Goal: Information Seeking & Learning: Learn about a topic

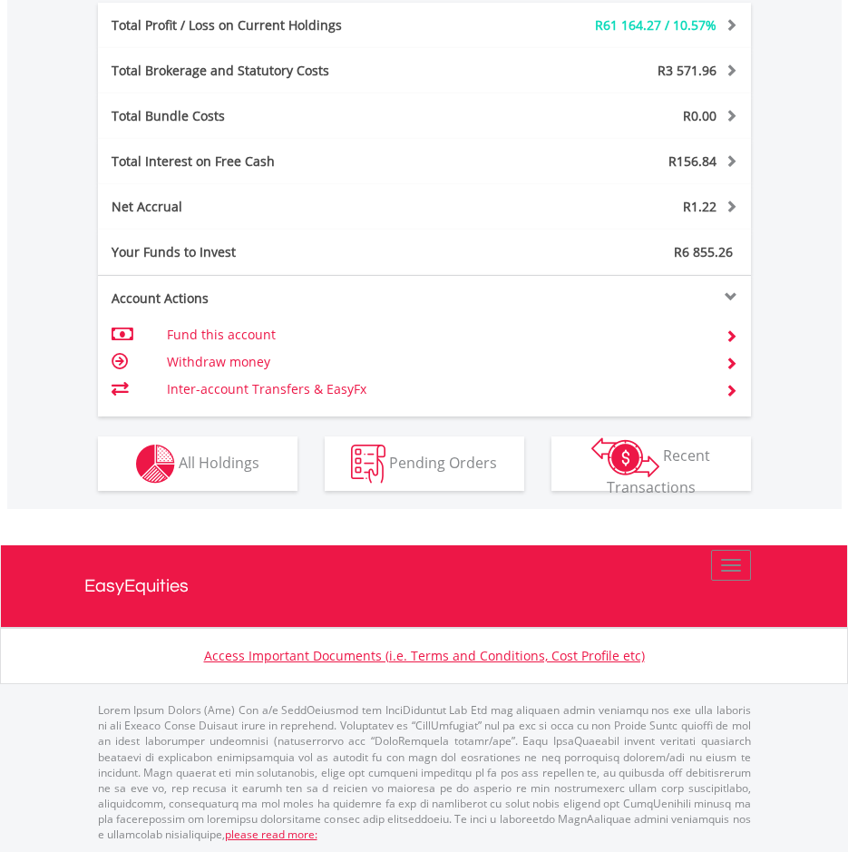
scroll to position [943, 0]
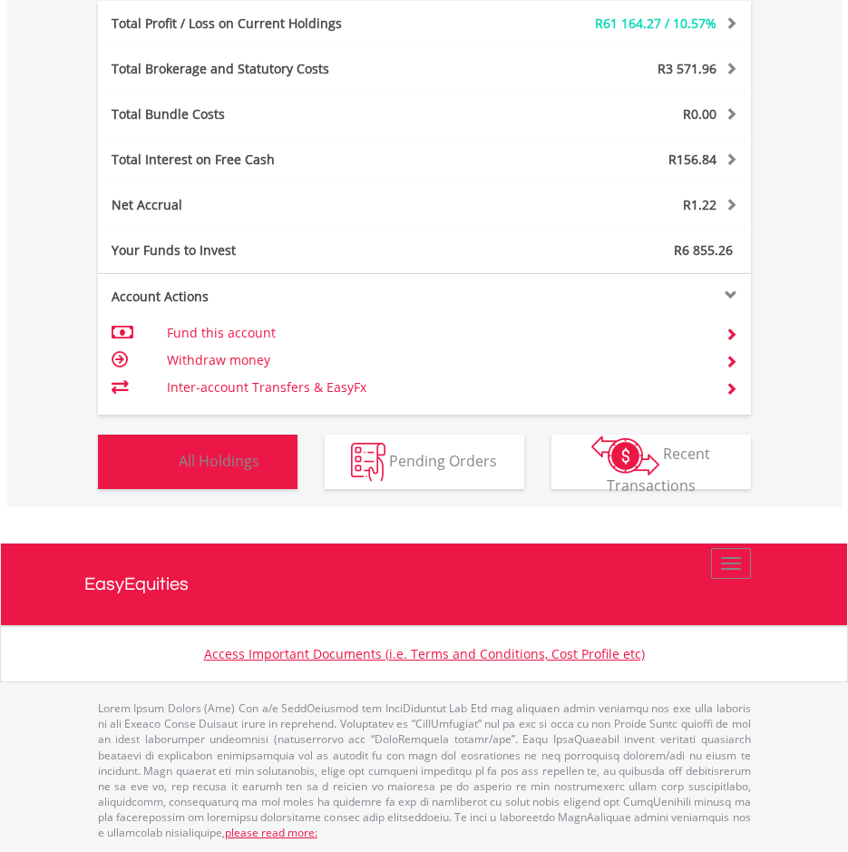
click at [226, 462] on span "All Holdings" at bounding box center [219, 460] width 81 height 20
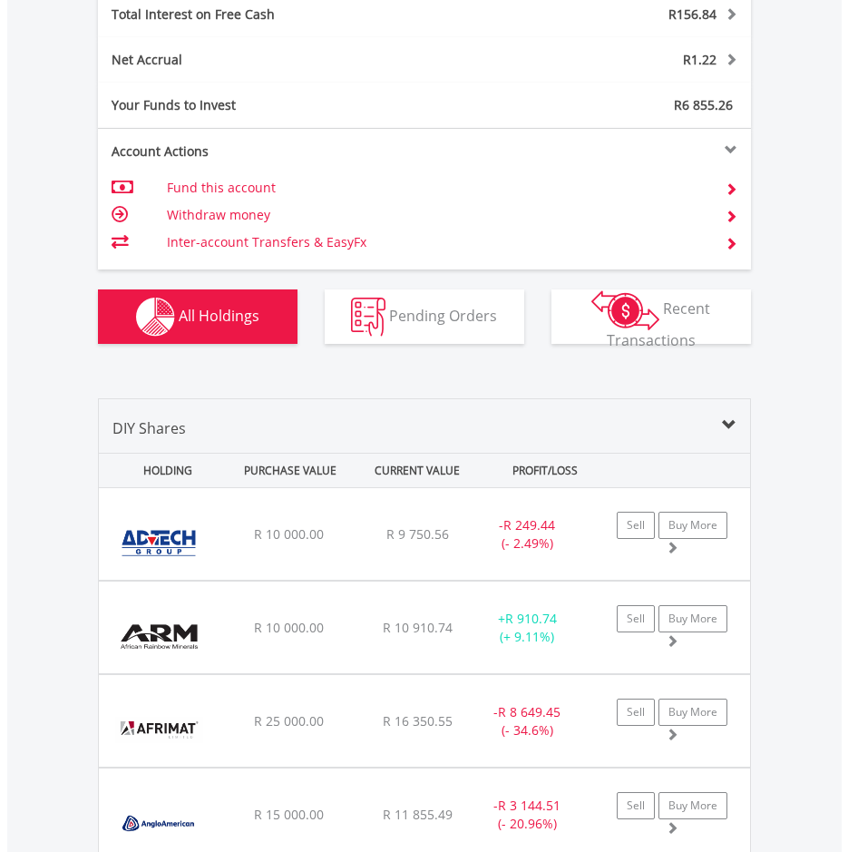
scroll to position [1486, 0]
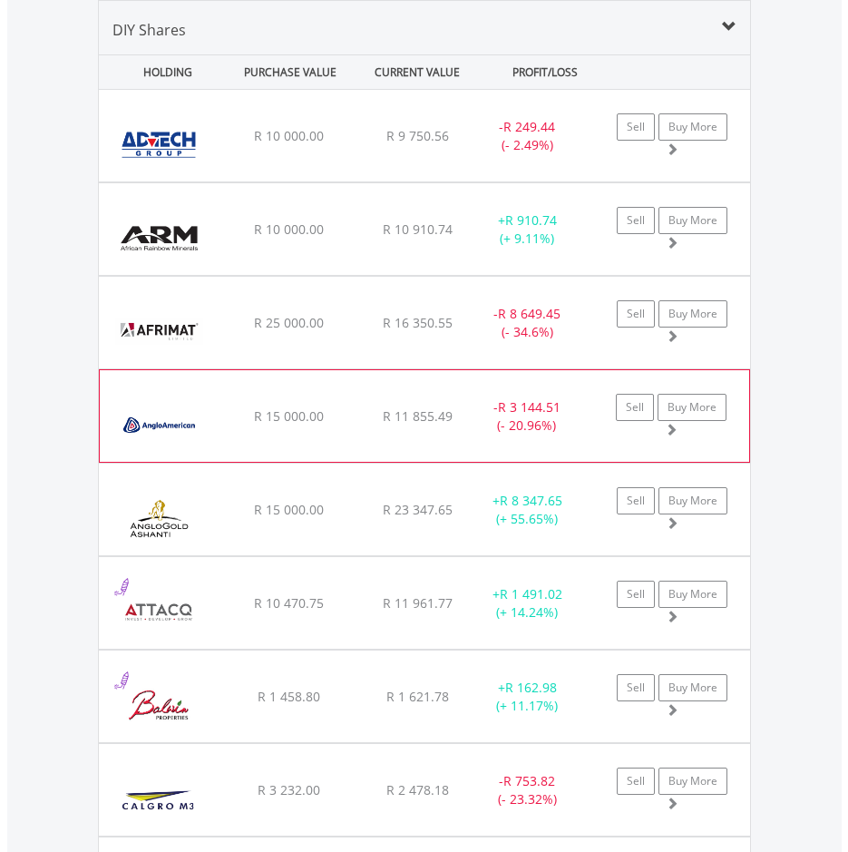
click at [671, 432] on span at bounding box center [671, 429] width 13 height 13
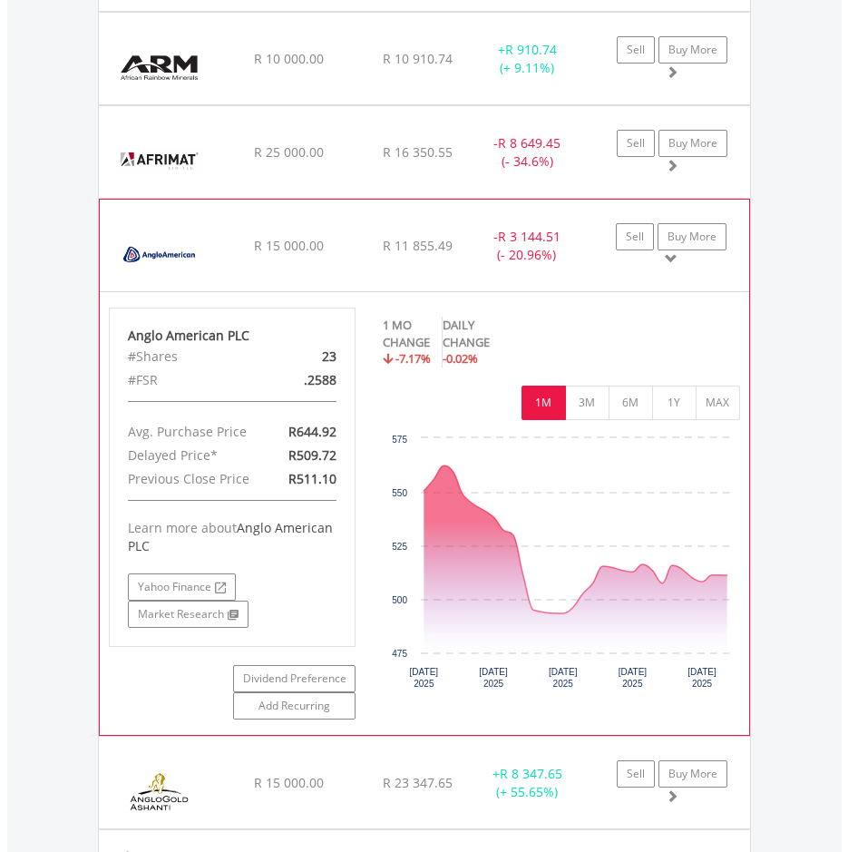
scroll to position [1667, 0]
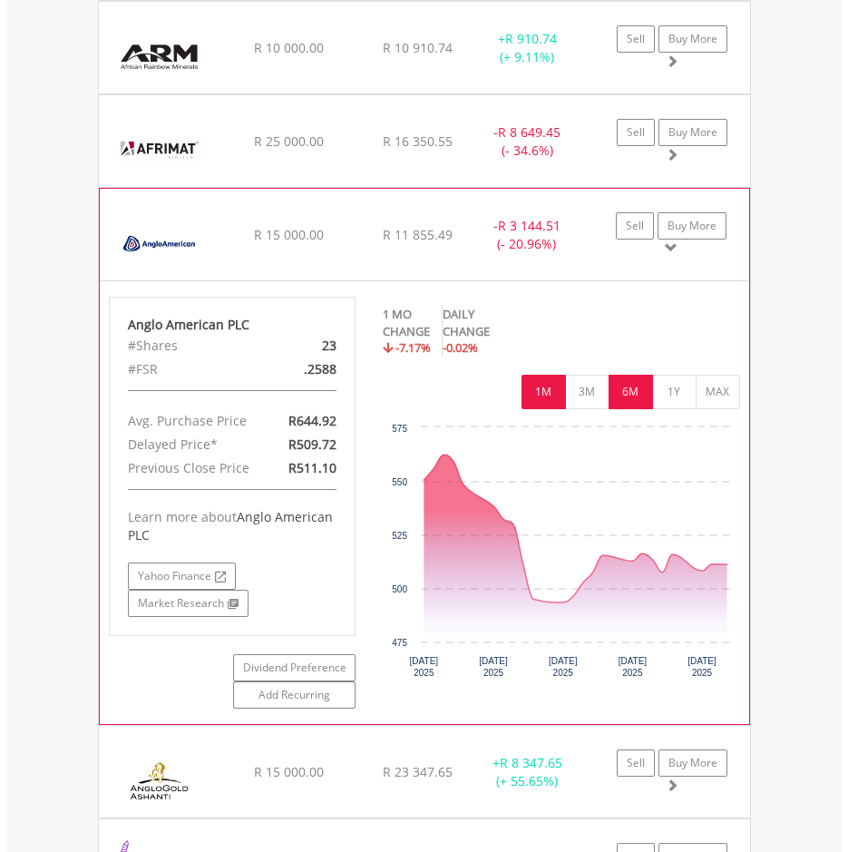
click at [636, 409] on button "6M" at bounding box center [631, 392] width 44 height 34
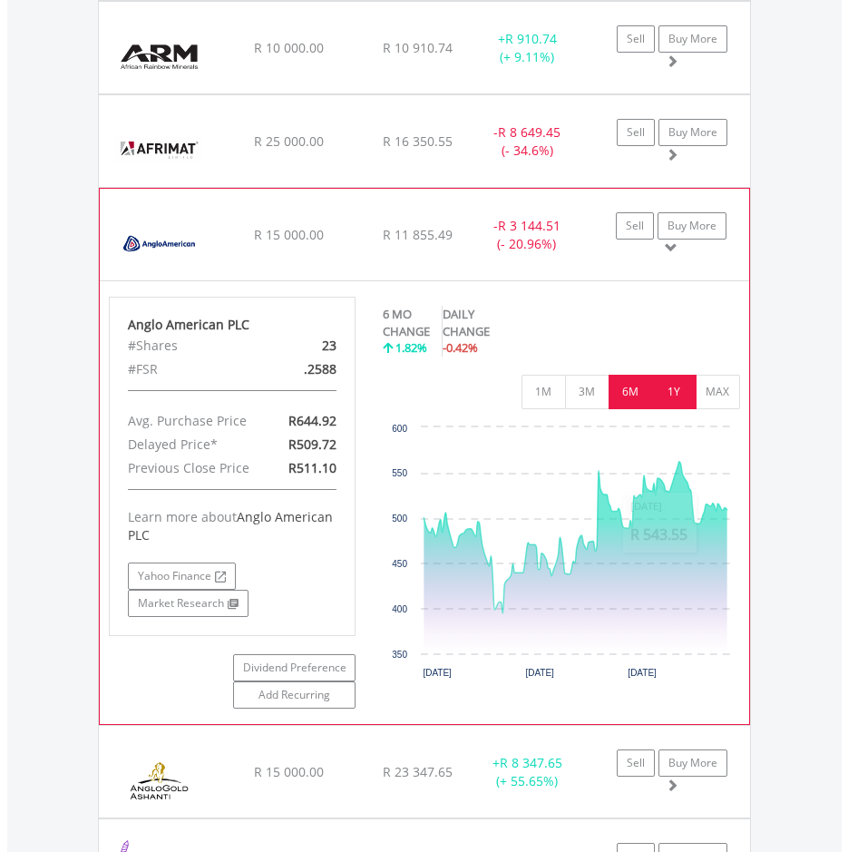
click at [683, 385] on button "1Y" at bounding box center [674, 392] width 44 height 34
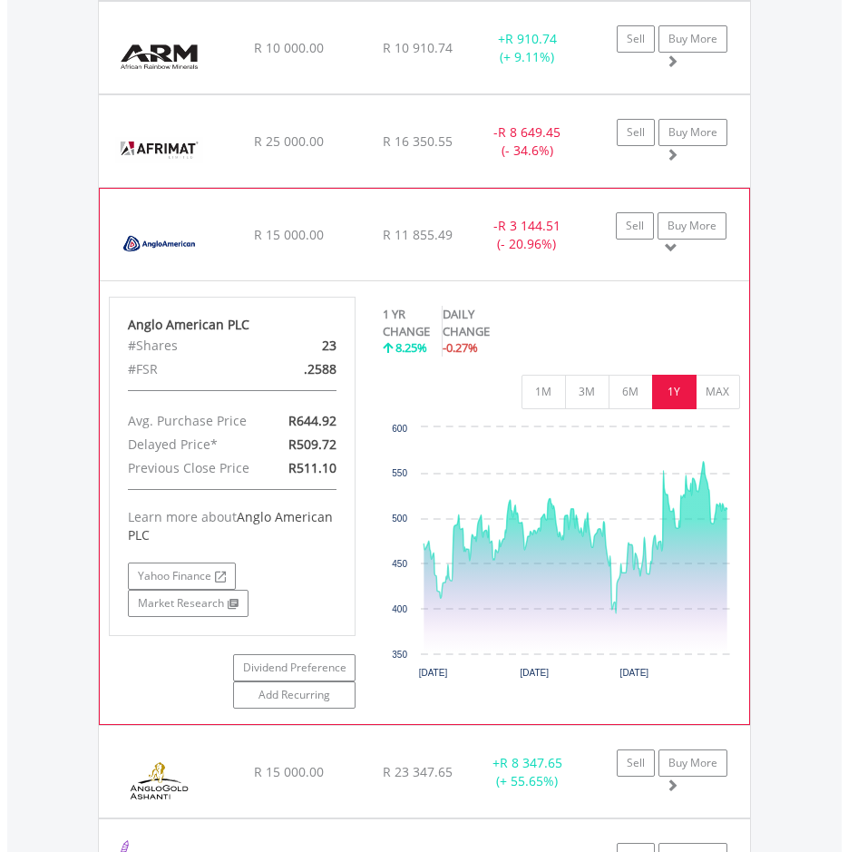
click at [665, 247] on span at bounding box center [671, 247] width 13 height 13
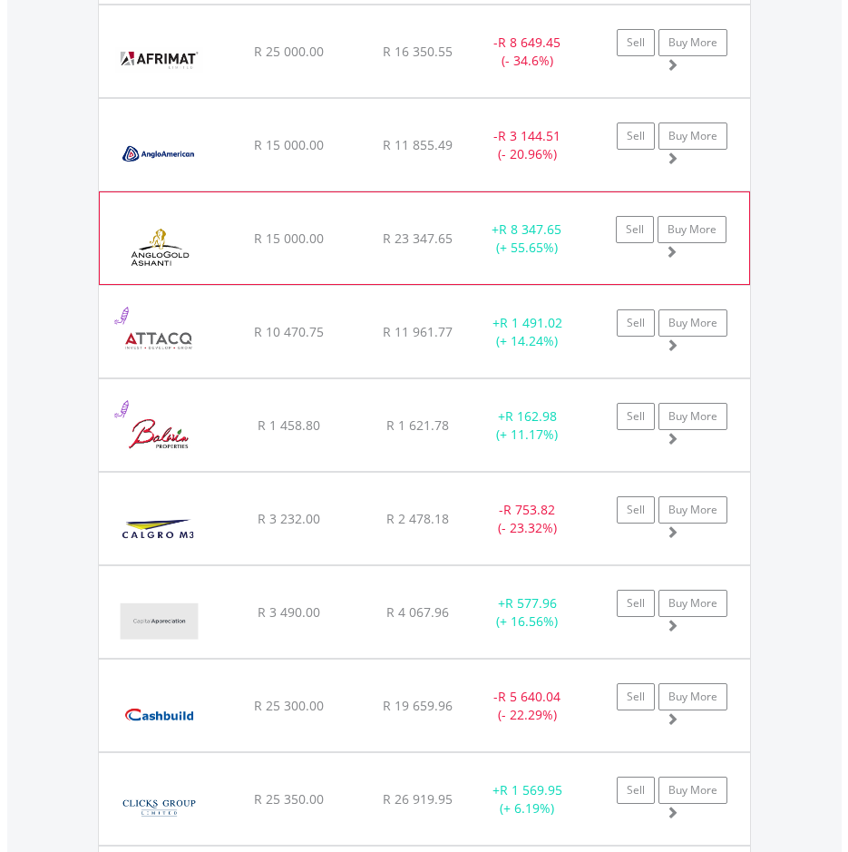
scroll to position [1758, 0]
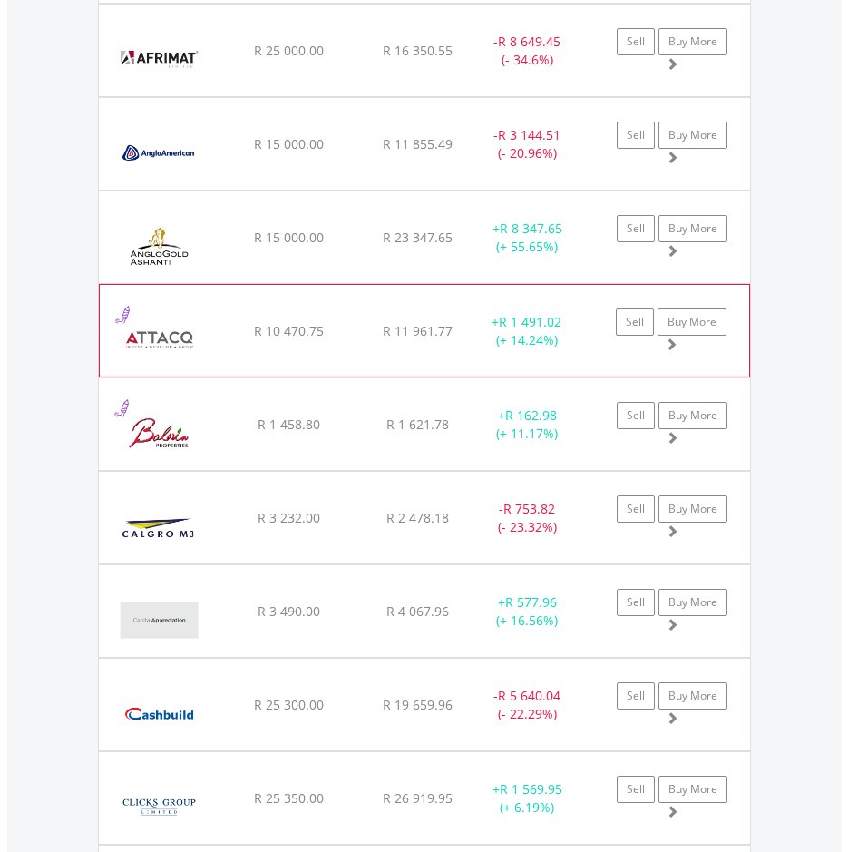
click at [672, 341] on span at bounding box center [671, 343] width 13 height 13
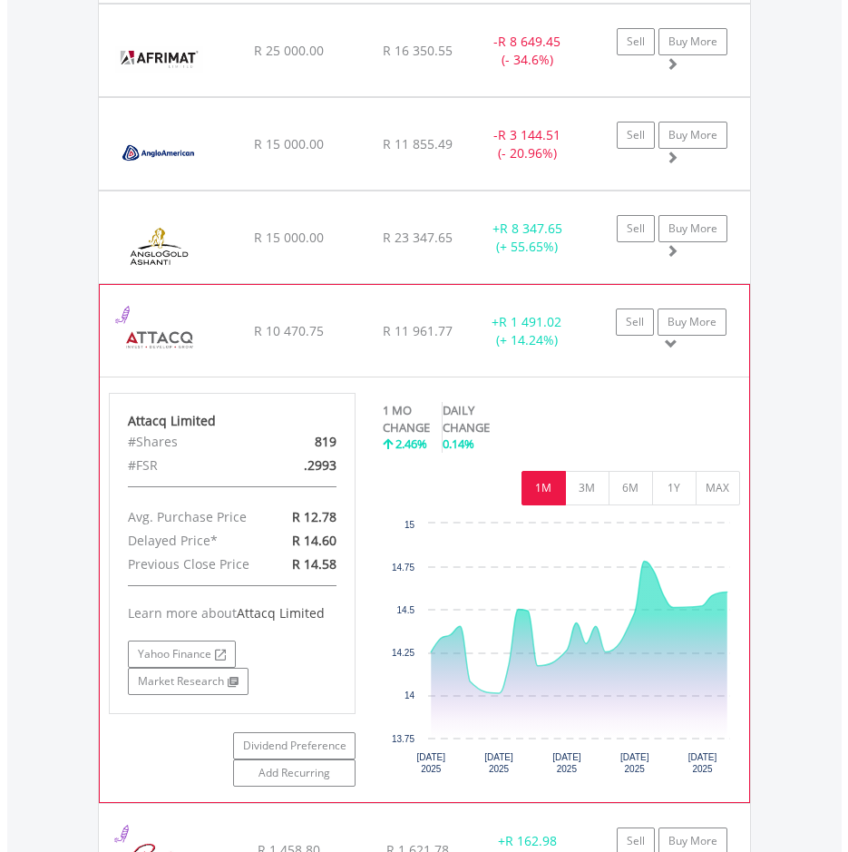
click at [672, 337] on span at bounding box center [671, 343] width 13 height 13
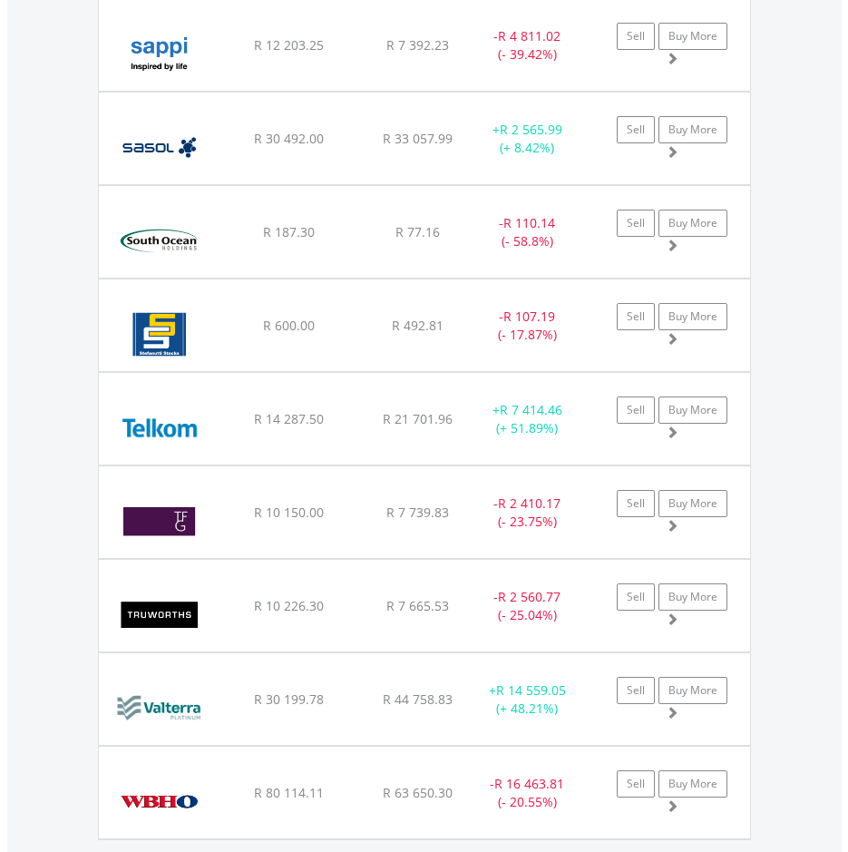
scroll to position [4752, 0]
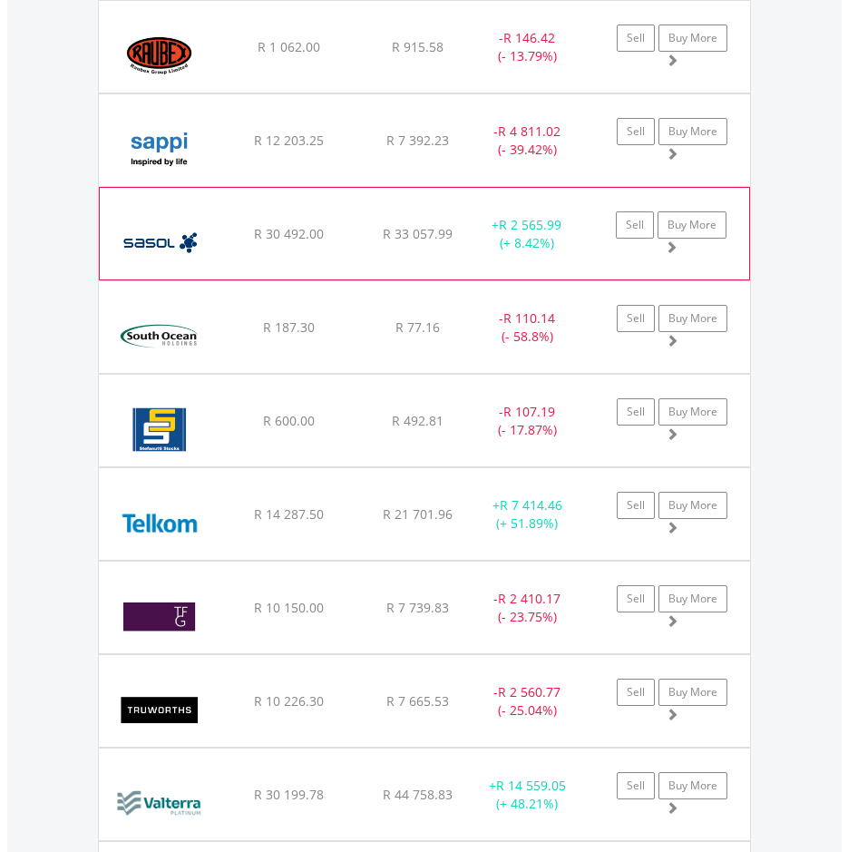
click at [674, 253] on span at bounding box center [671, 246] width 13 height 13
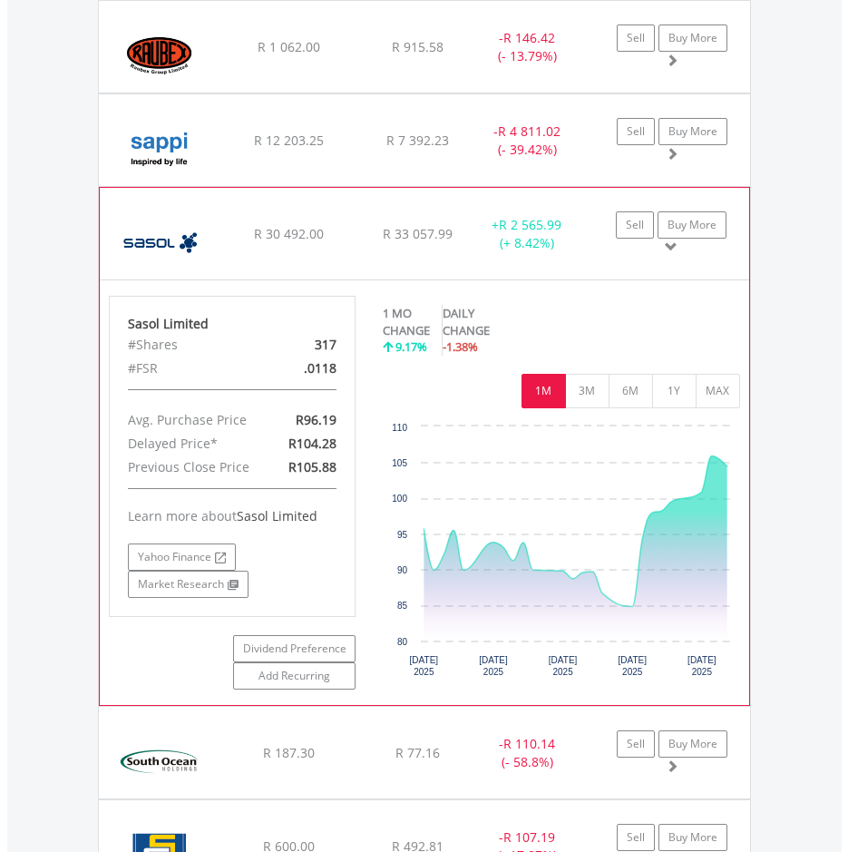
click at [673, 253] on span at bounding box center [671, 246] width 13 height 13
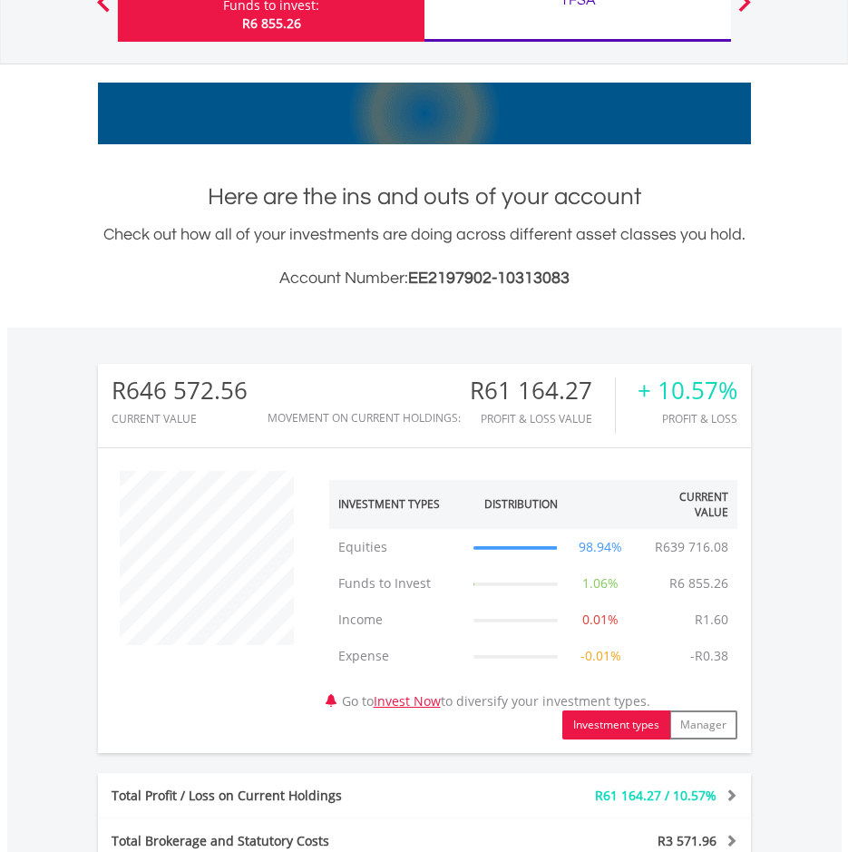
scroll to position [0, 0]
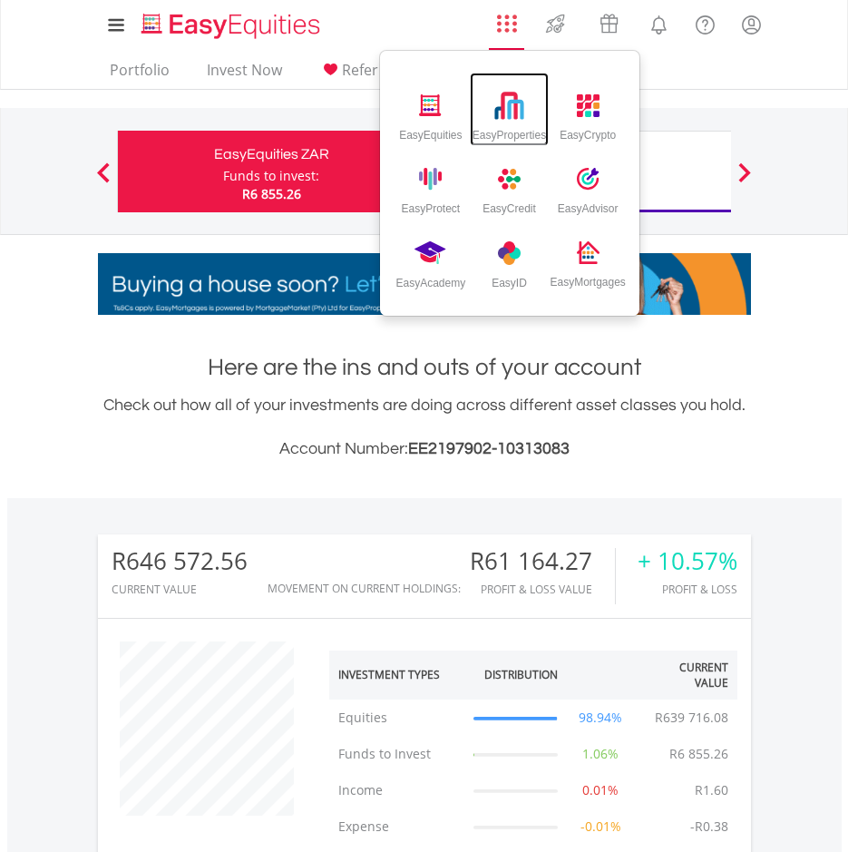
click at [513, 116] on img at bounding box center [509, 106] width 30 height 30
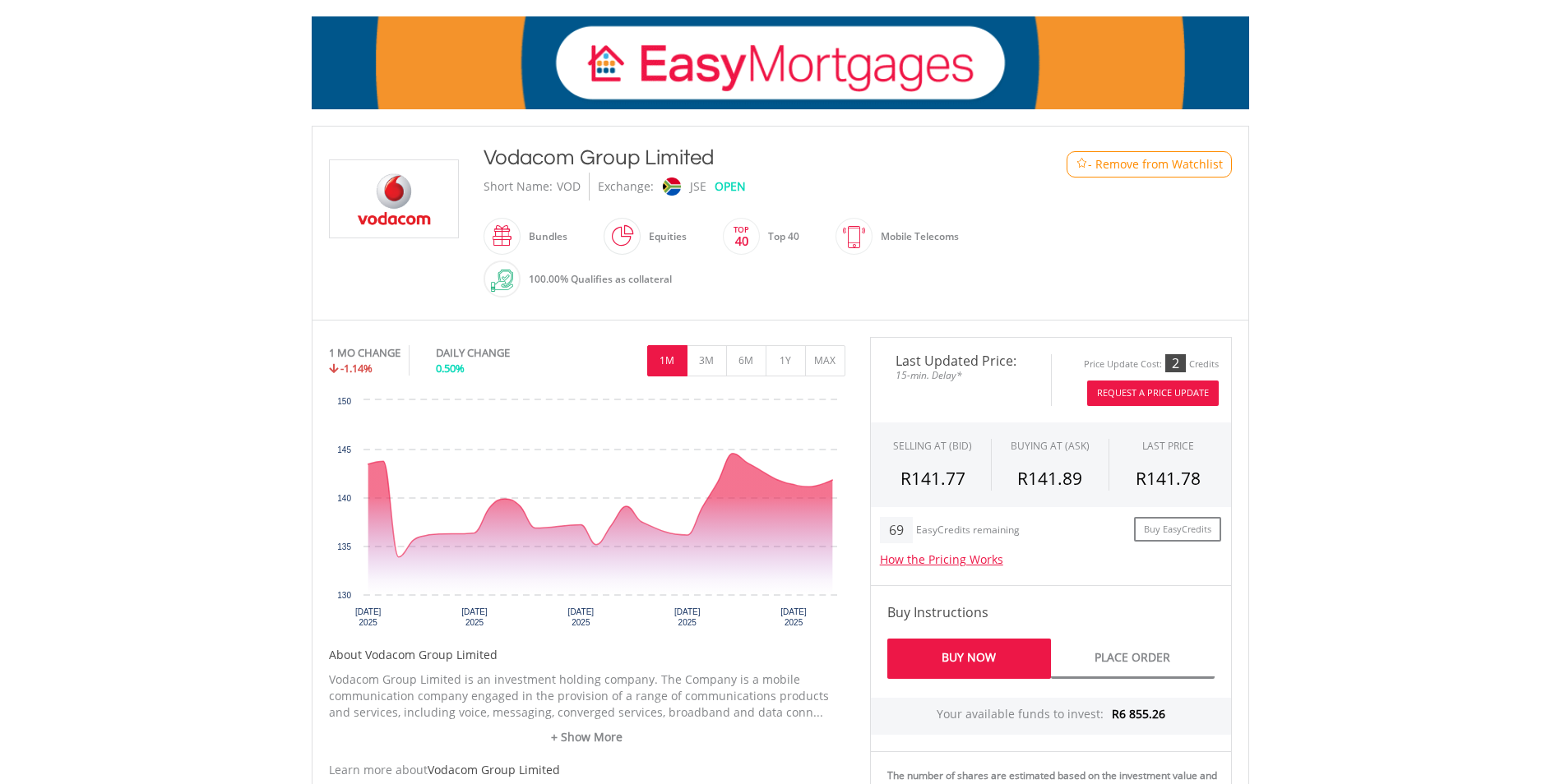
scroll to position [247, 0]
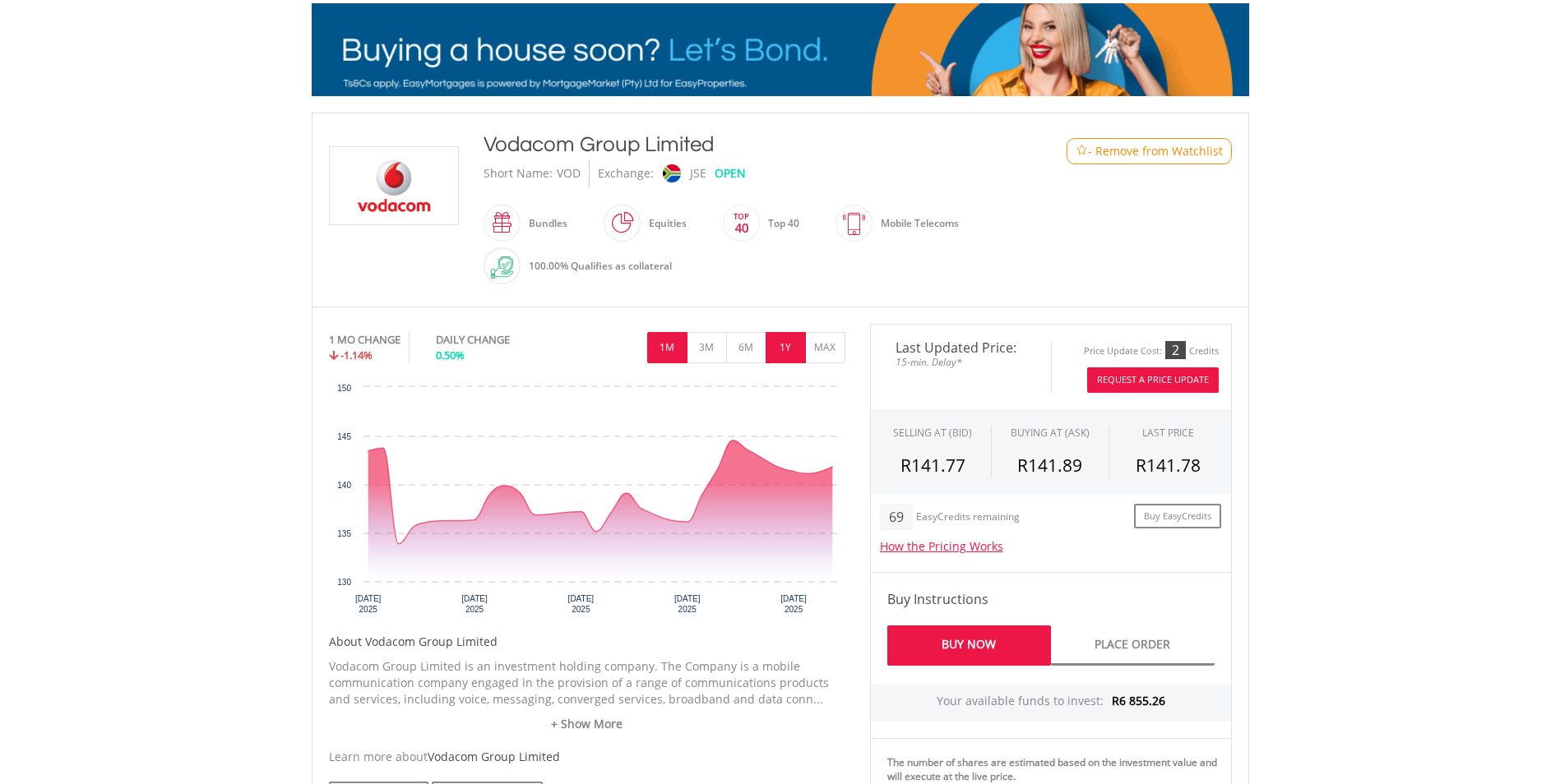
click at [793, 339] on button "1Y" at bounding box center [786, 348] width 40 height 31
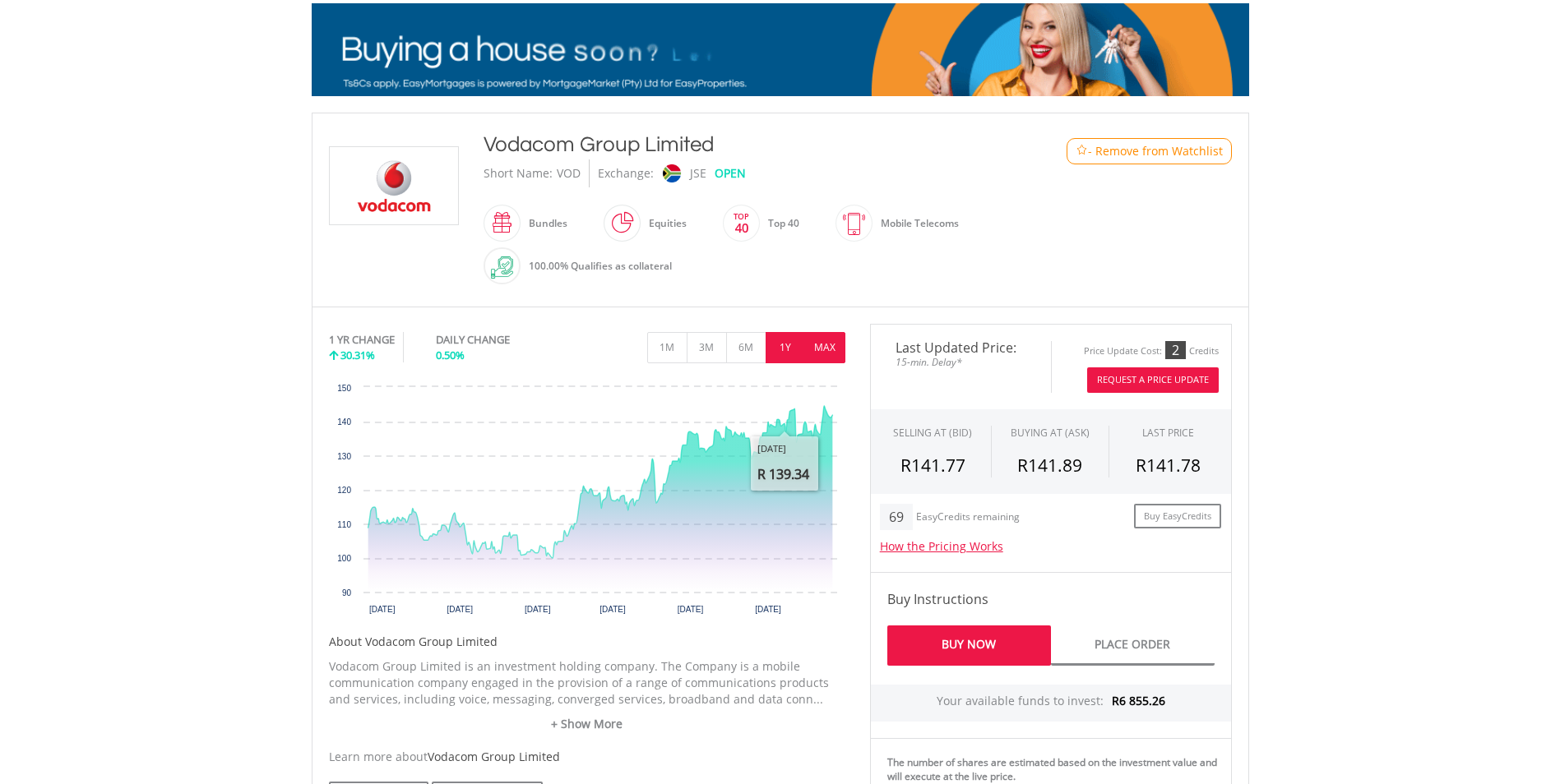
click at [823, 343] on button "MAX" at bounding box center [825, 348] width 40 height 31
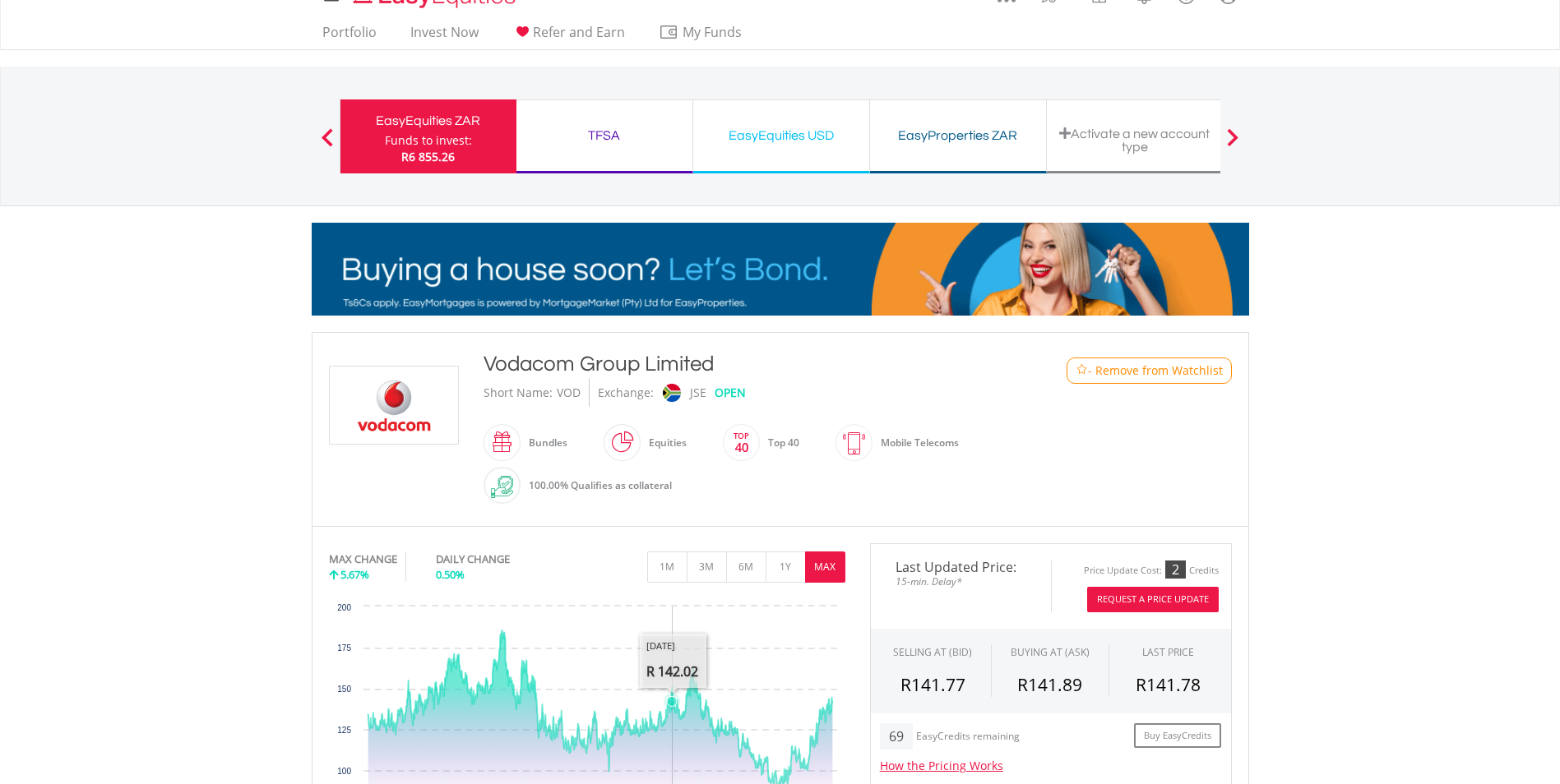
scroll to position [0, 0]
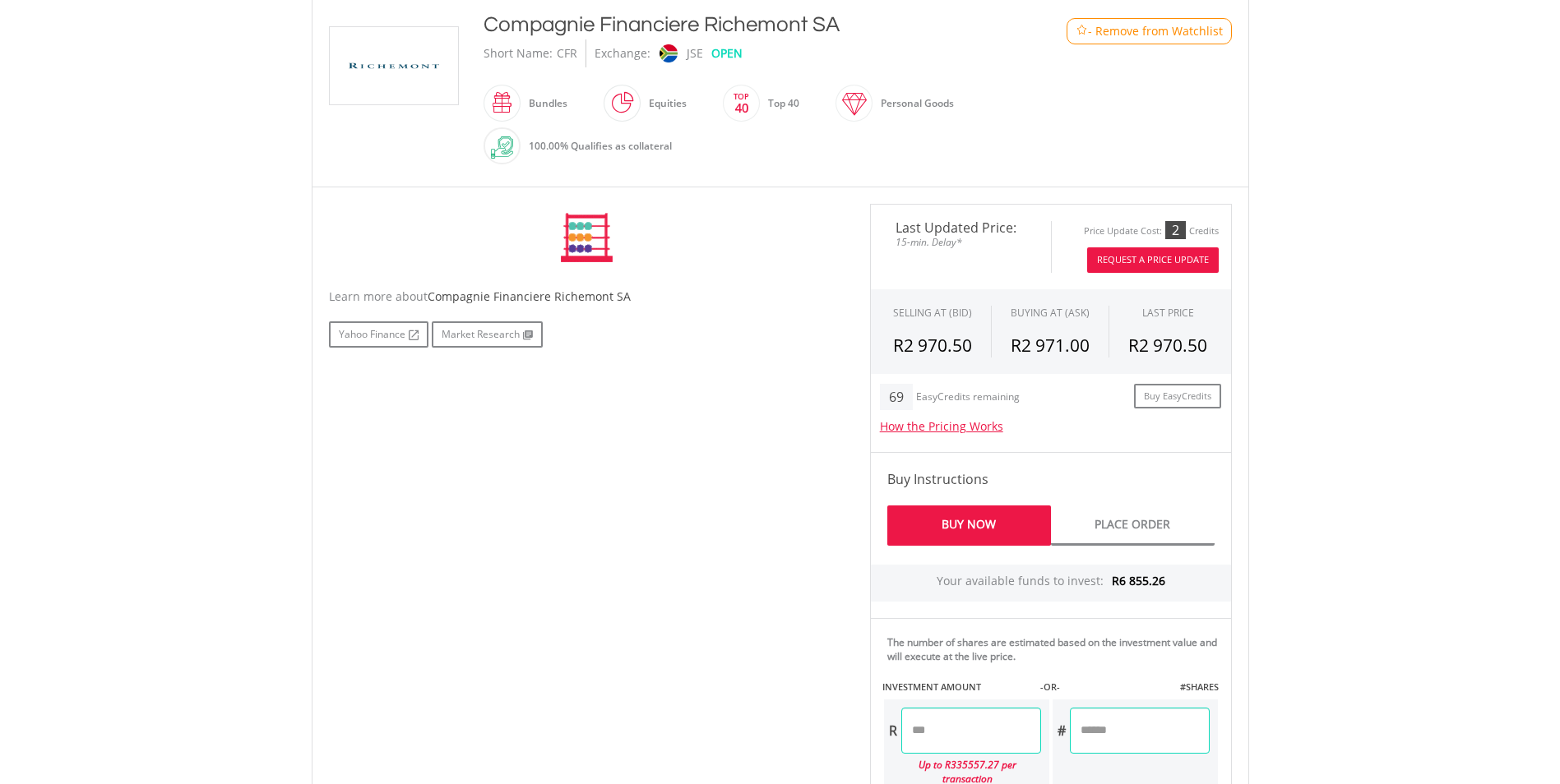
scroll to position [411, 0]
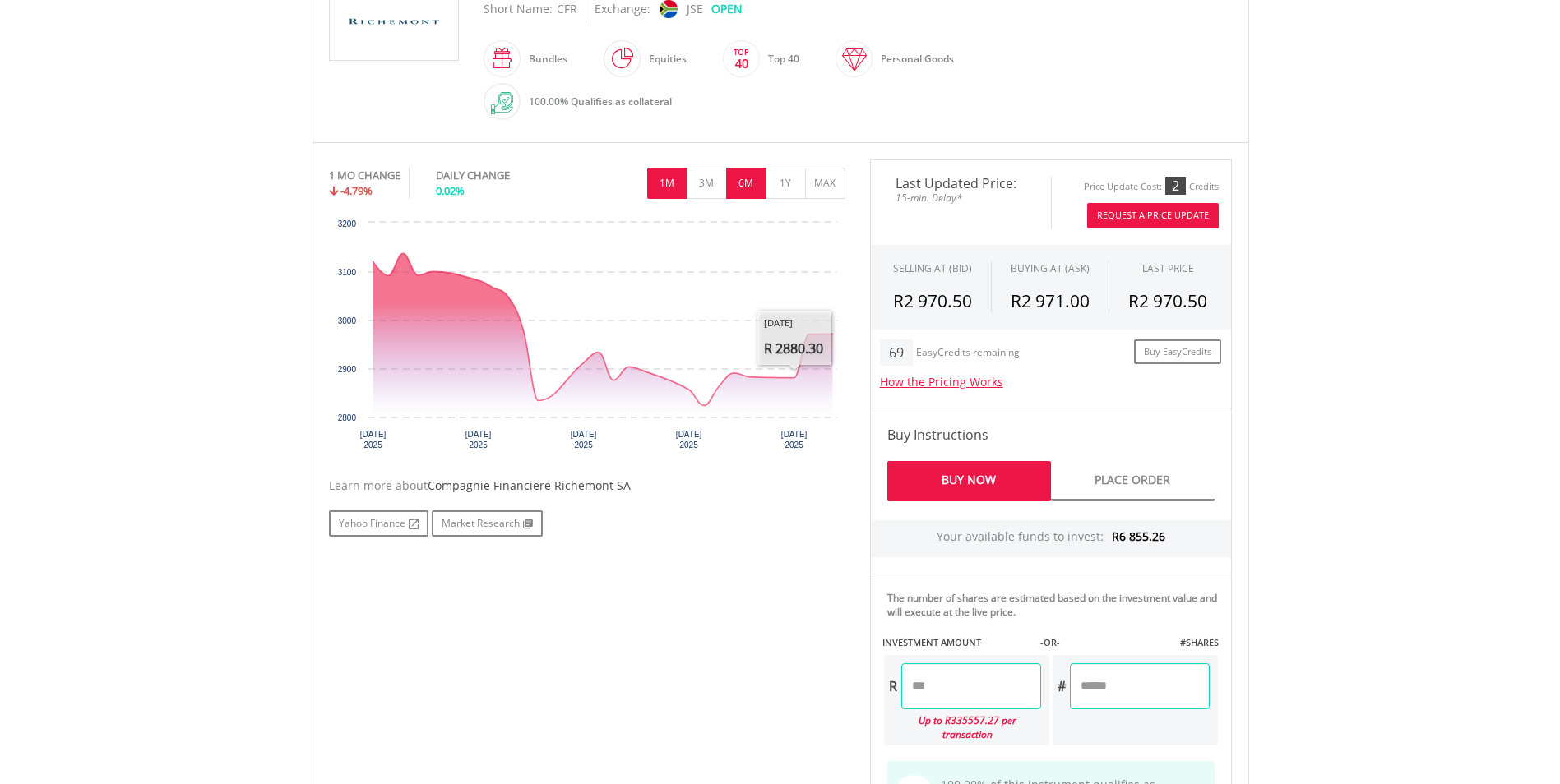
click at [746, 192] on button "6M" at bounding box center [746, 183] width 40 height 31
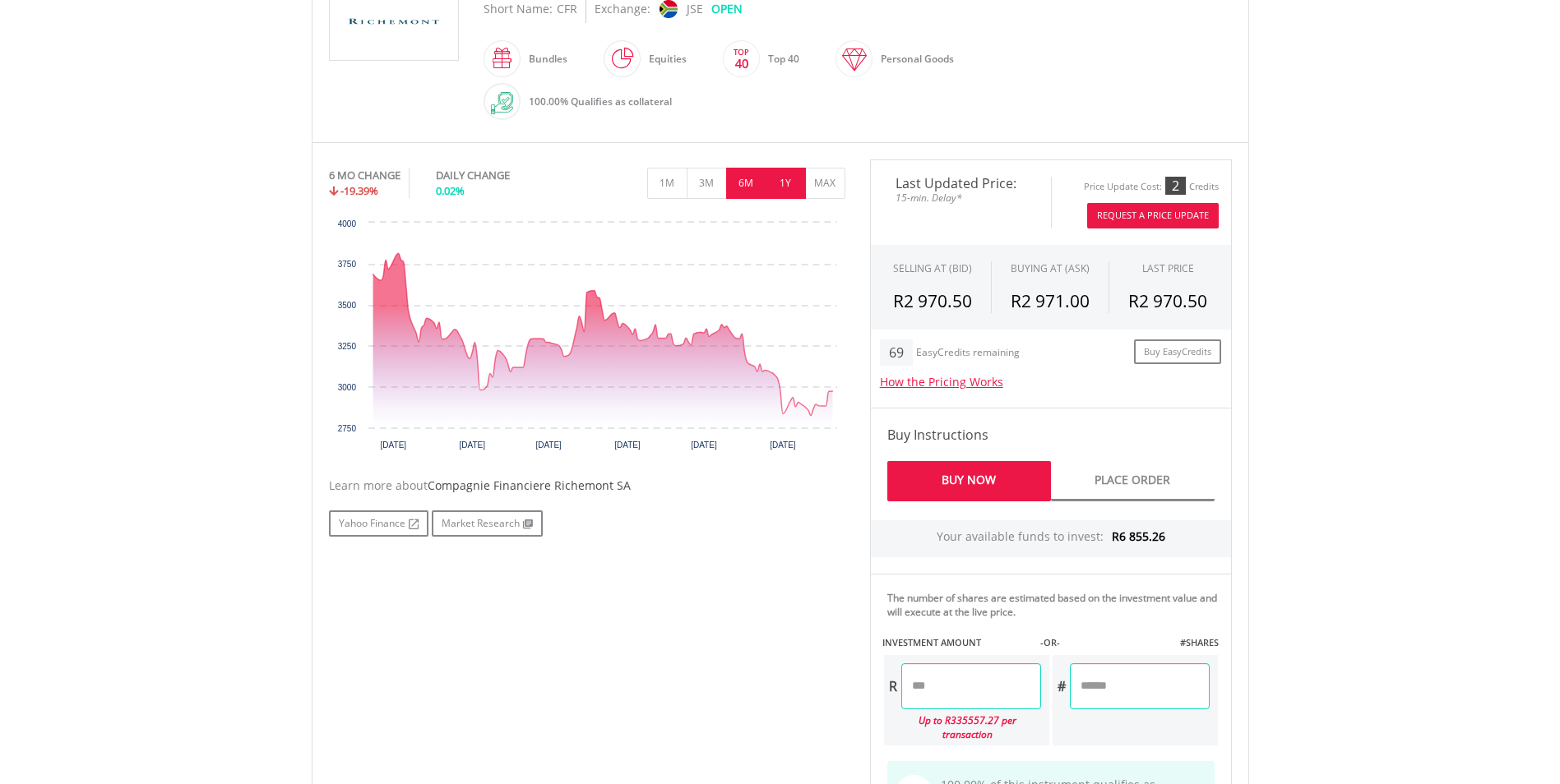
click at [772, 177] on button "1Y" at bounding box center [786, 183] width 40 height 31
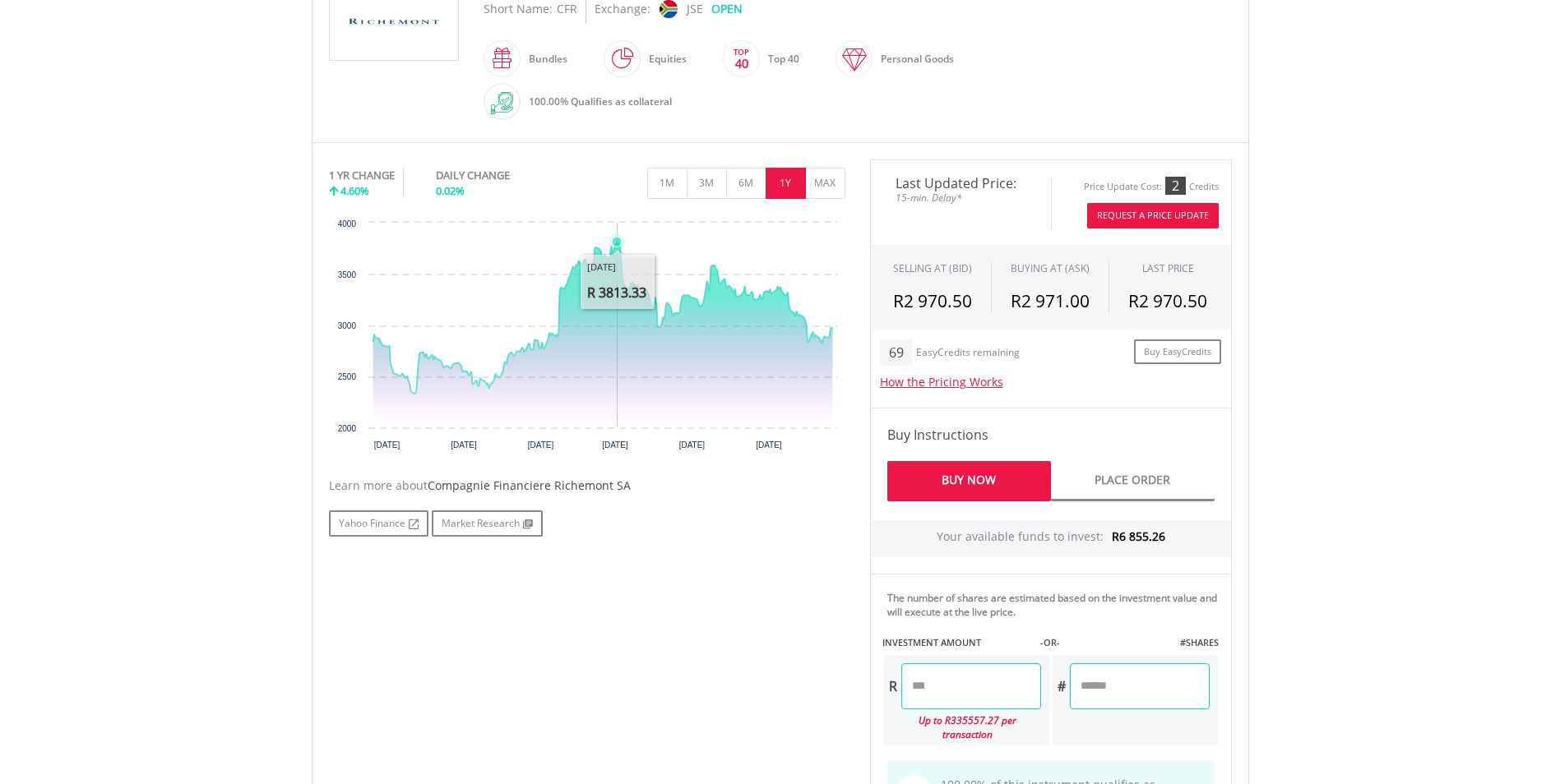
scroll to position [329, 0]
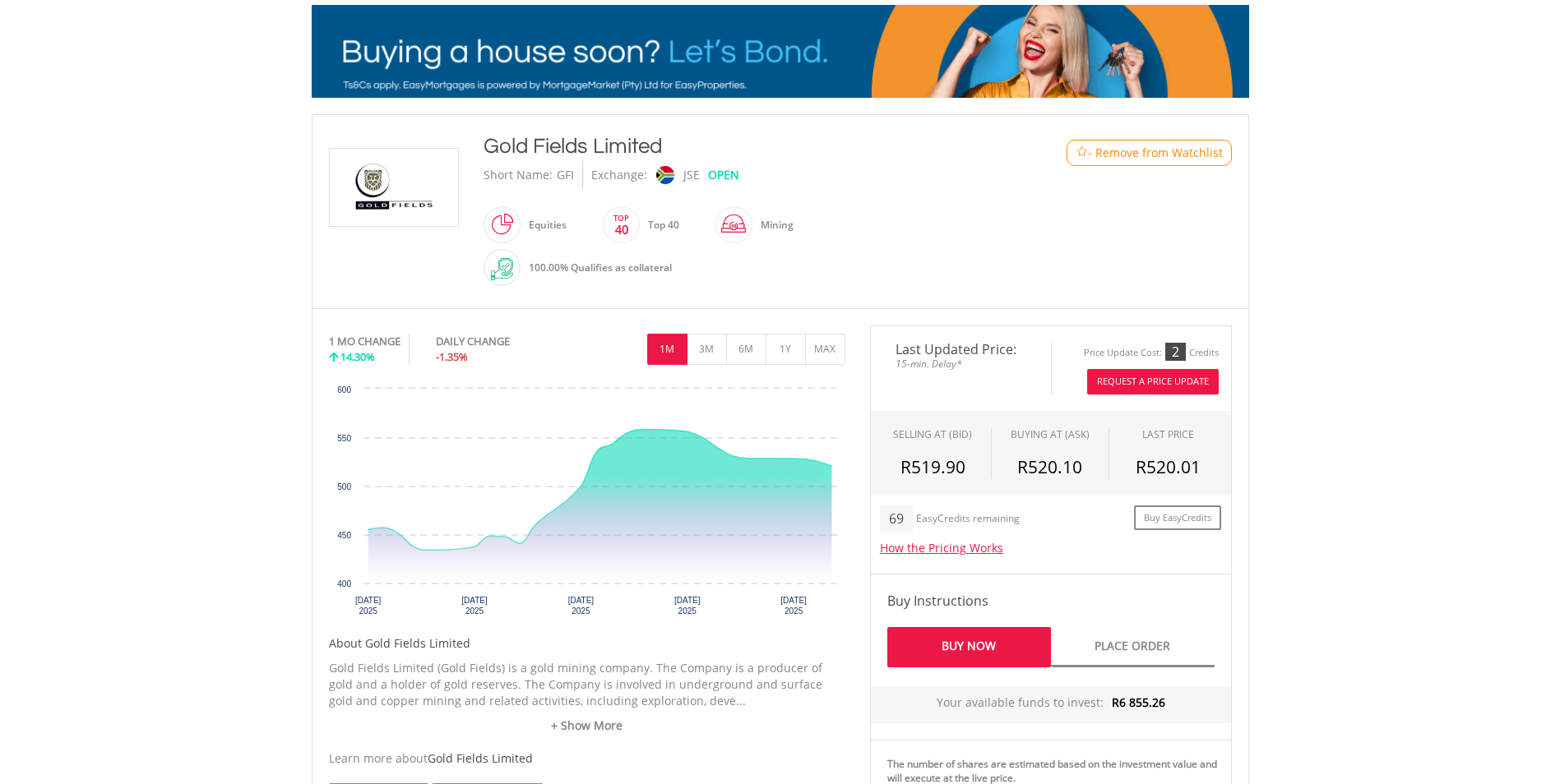
scroll to position [247, 0]
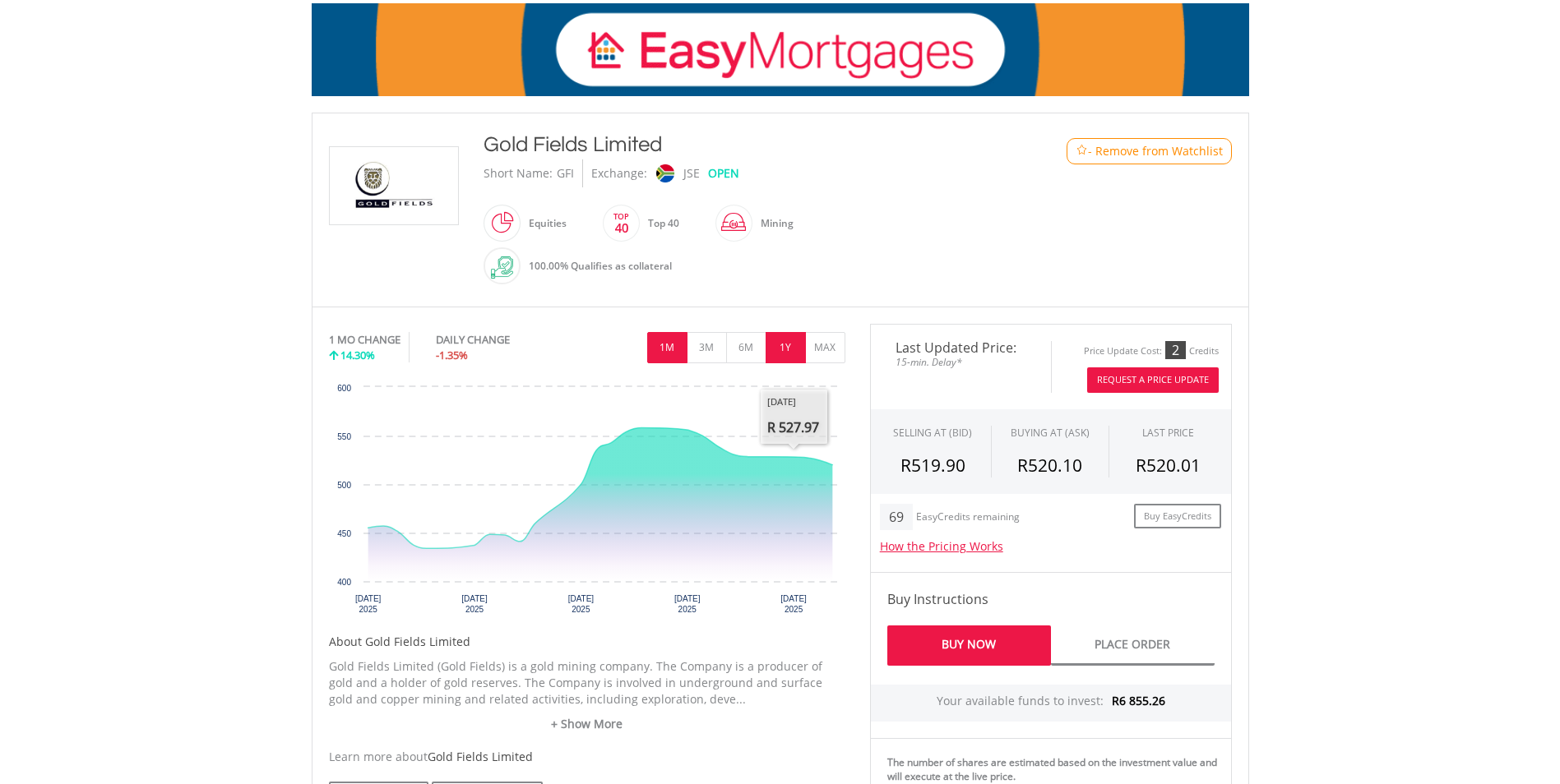
click at [777, 347] on button "1Y" at bounding box center [786, 348] width 40 height 31
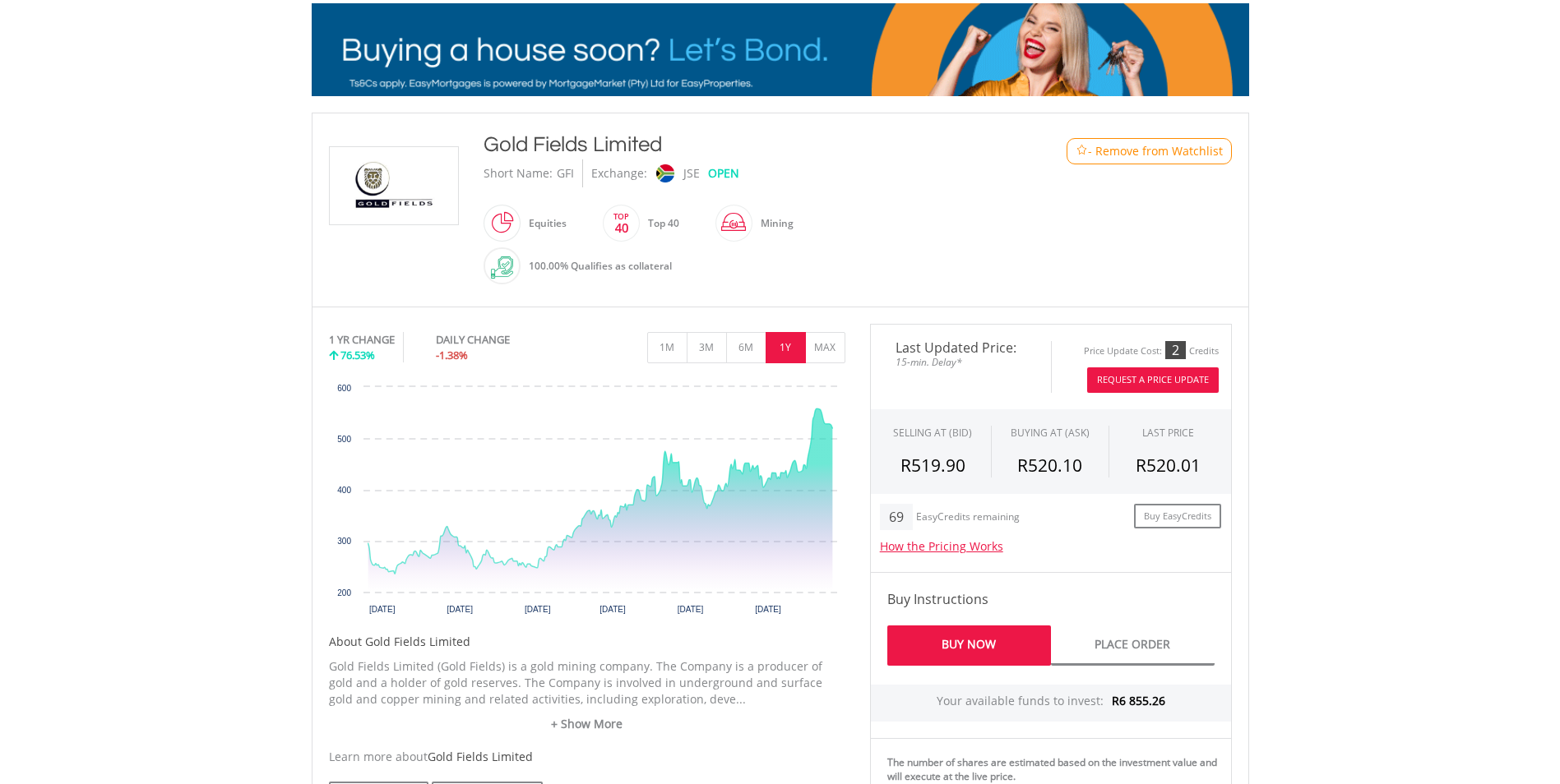
click at [920, 179] on div "Short Name: GFI Exchange: JSE OPEN" at bounding box center [741, 173] width 517 height 28
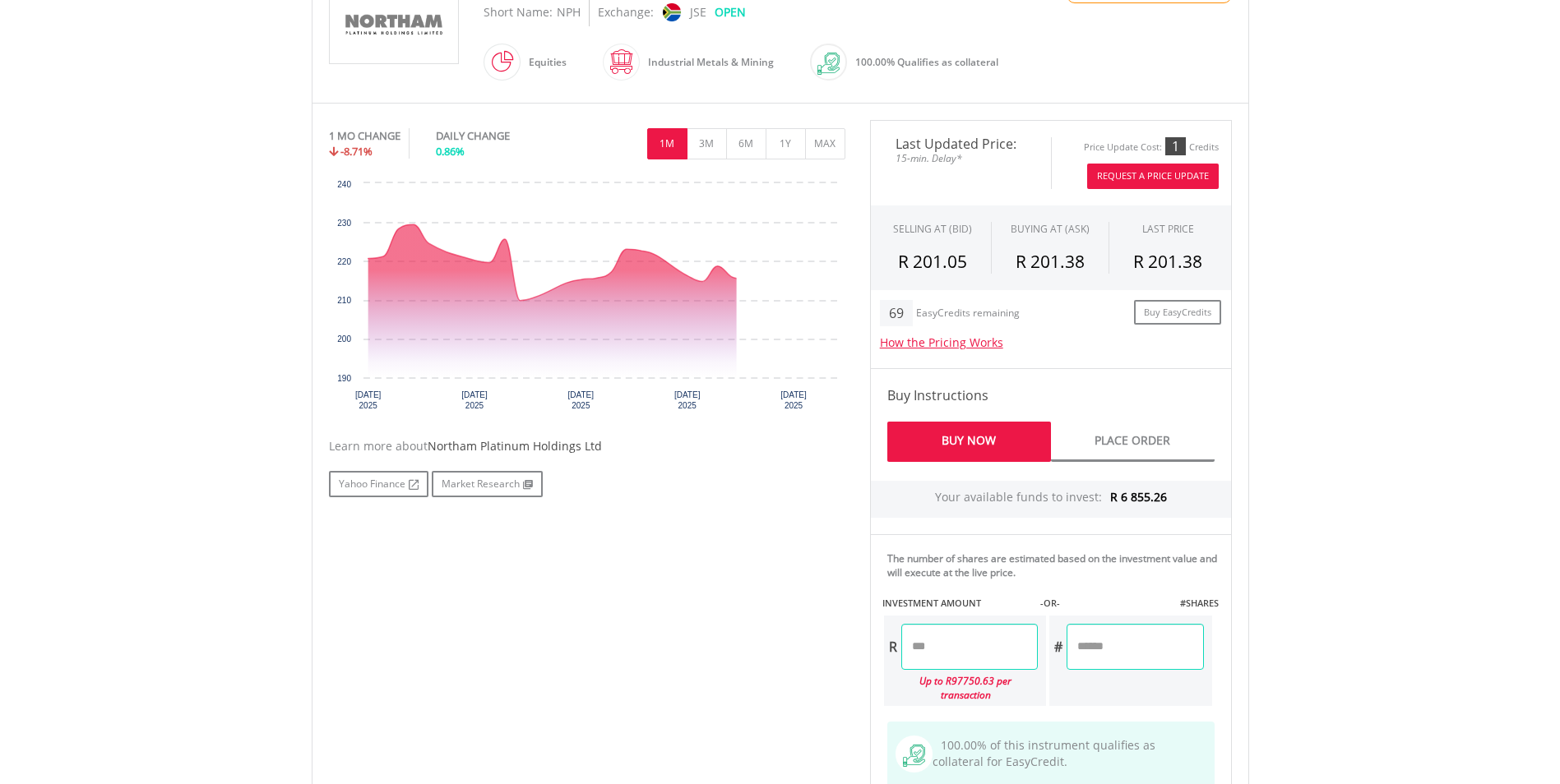
scroll to position [411, 0]
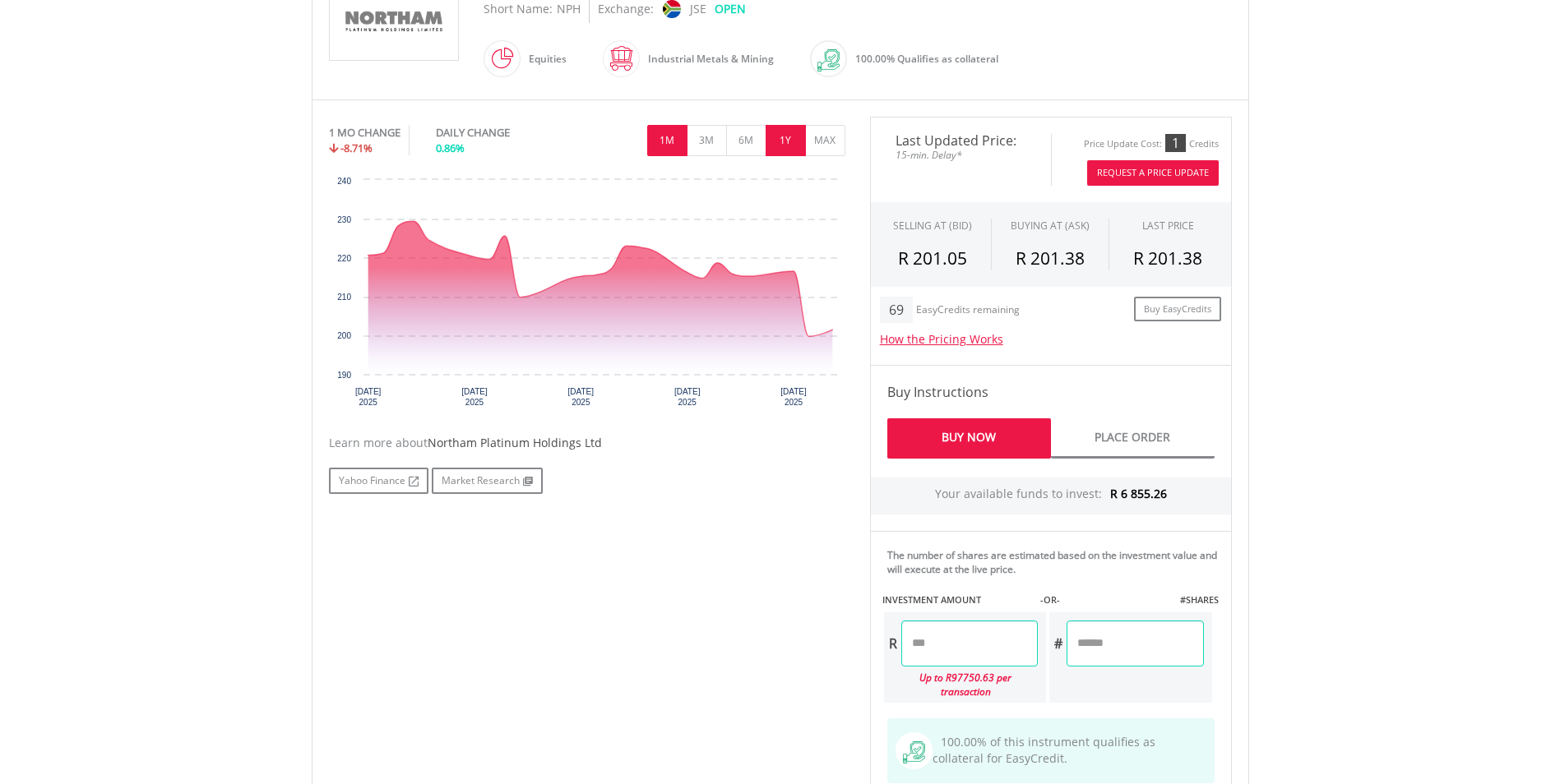
click at [779, 140] on button "1Y" at bounding box center [786, 140] width 40 height 31
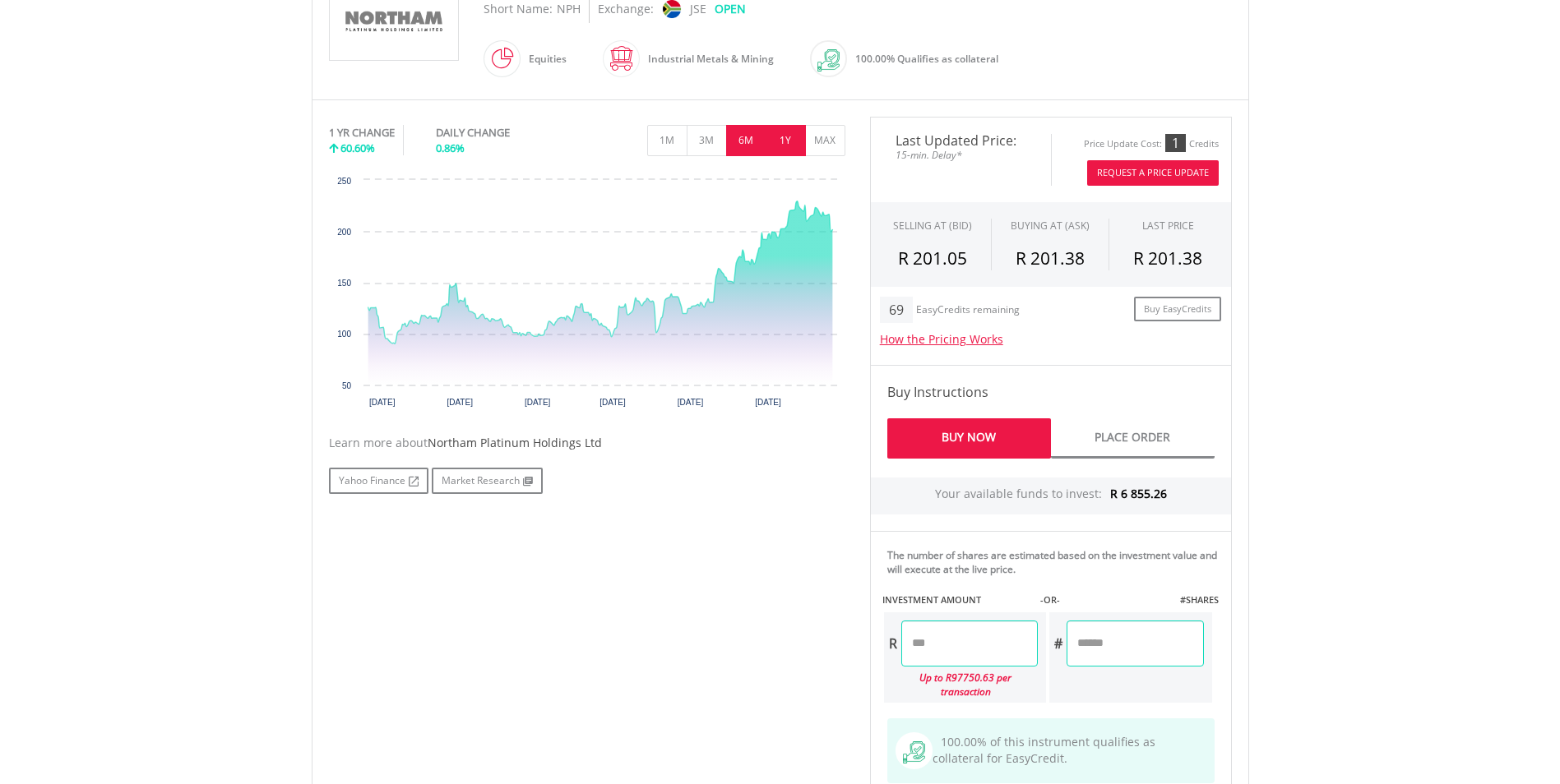
click at [753, 144] on button "6M" at bounding box center [746, 140] width 40 height 31
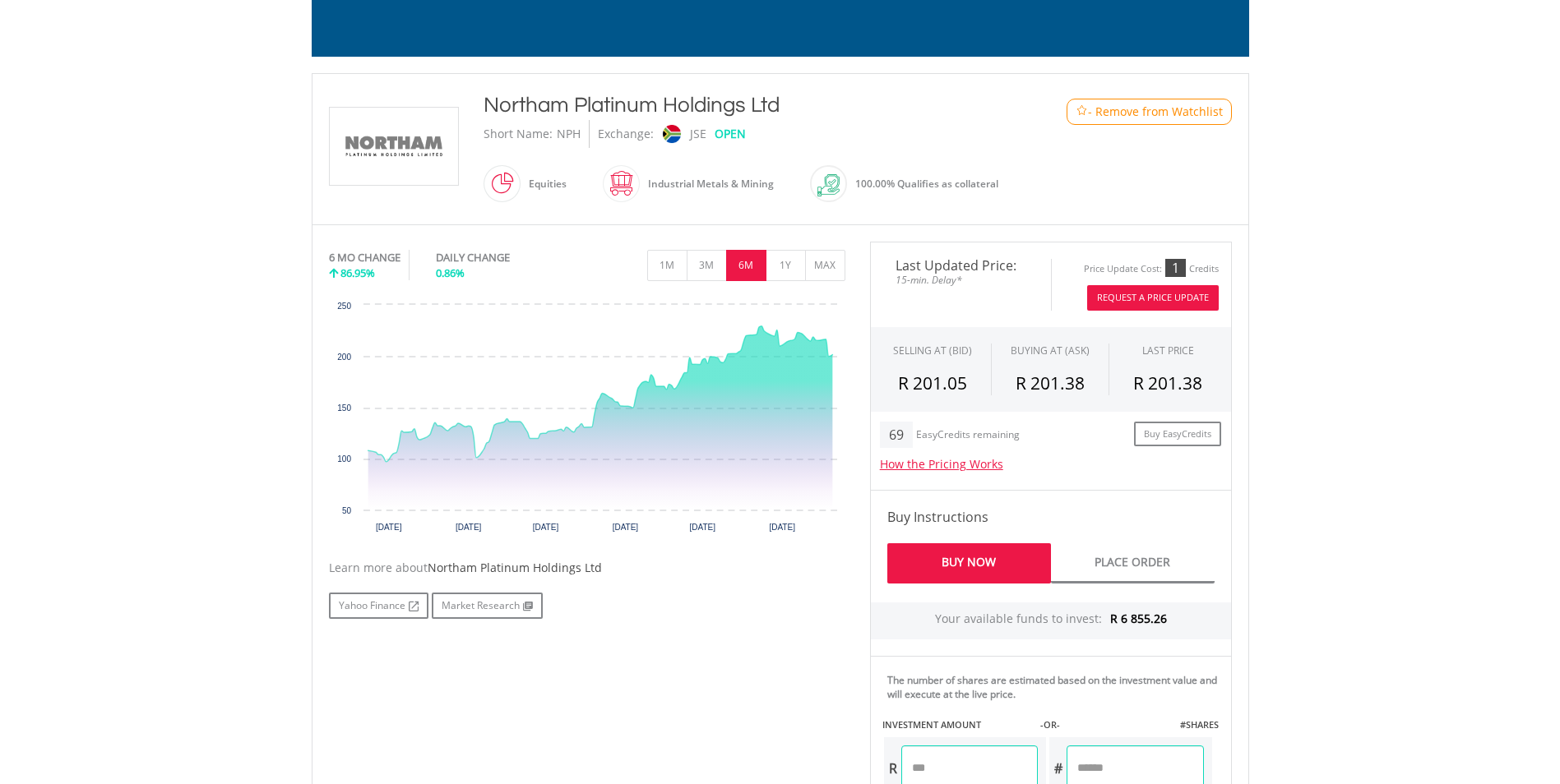
scroll to position [247, 0]
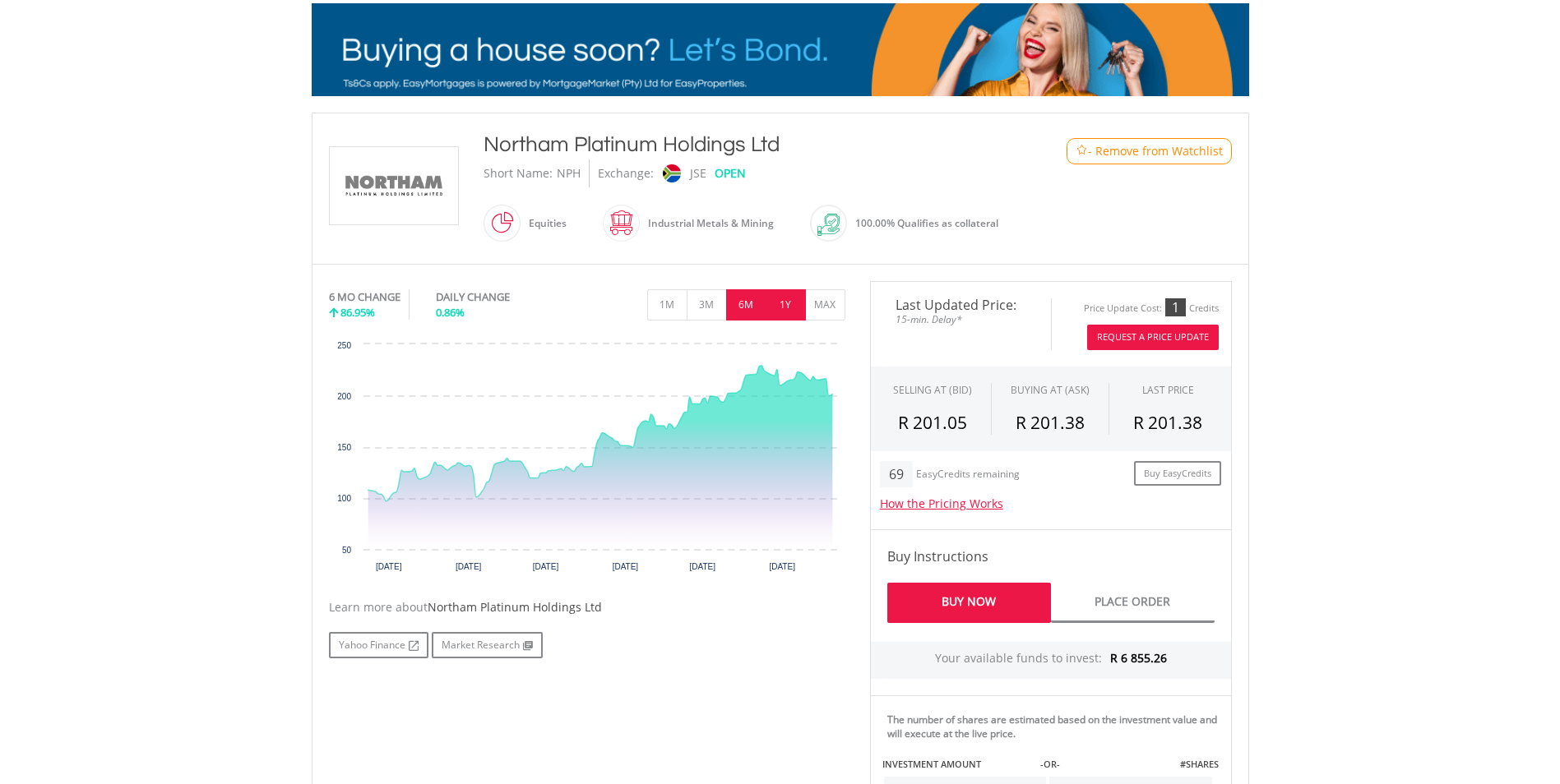
click at [788, 305] on button "1Y" at bounding box center [786, 305] width 40 height 31
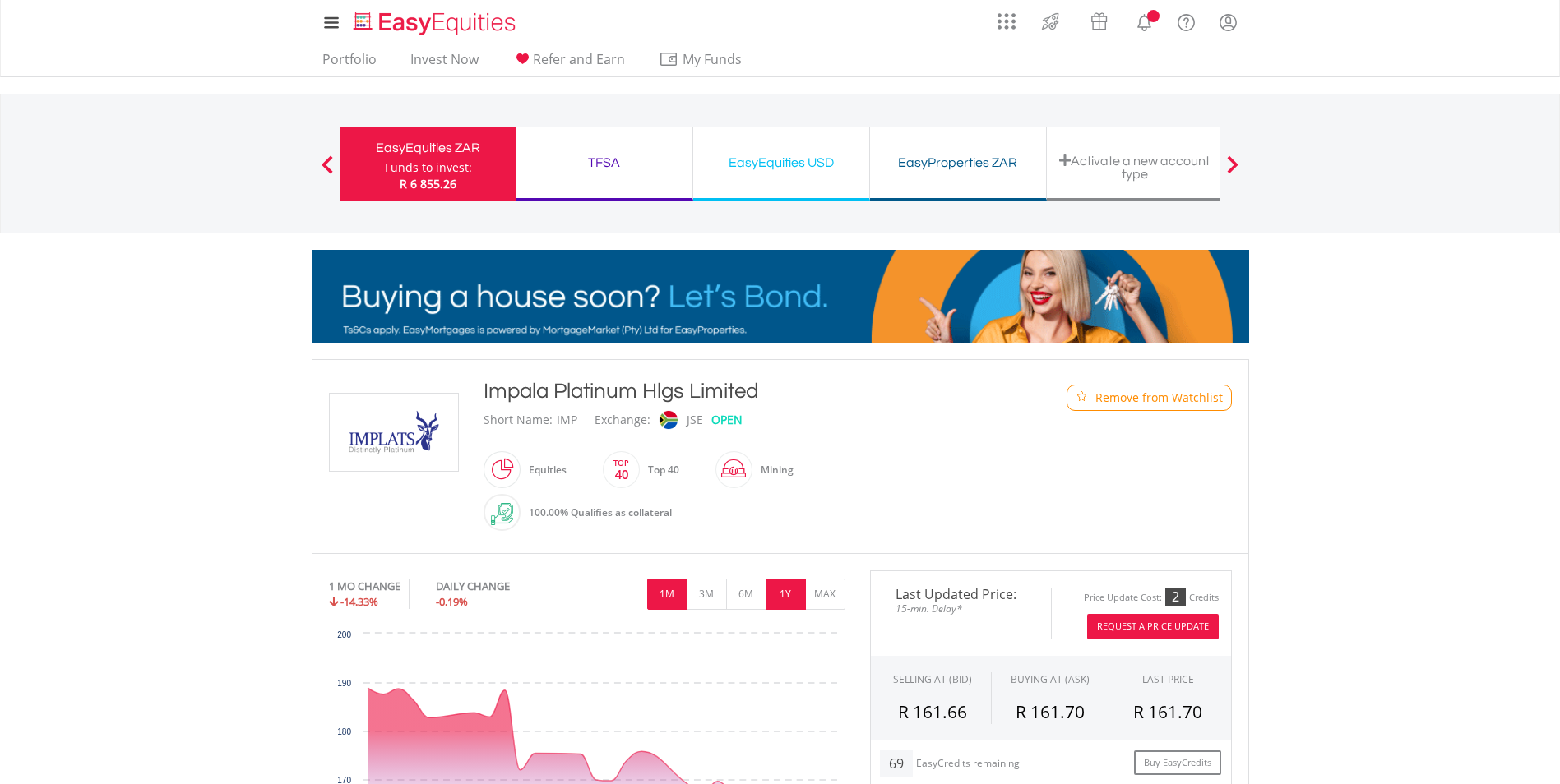
click at [783, 593] on button "1Y" at bounding box center [786, 595] width 40 height 31
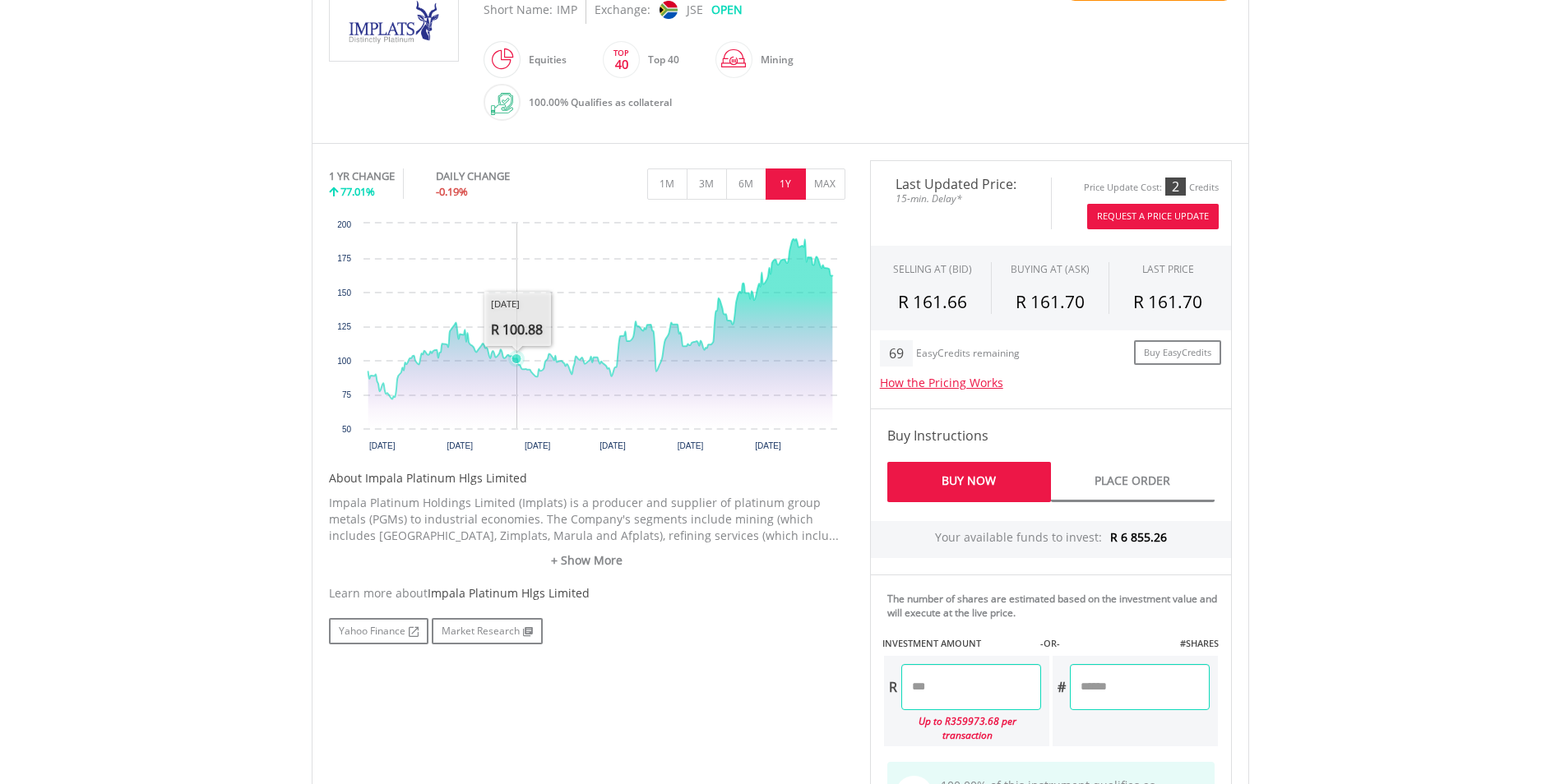
scroll to position [411, 0]
click at [588, 557] on link "+ Show More" at bounding box center [587, 560] width 517 height 16
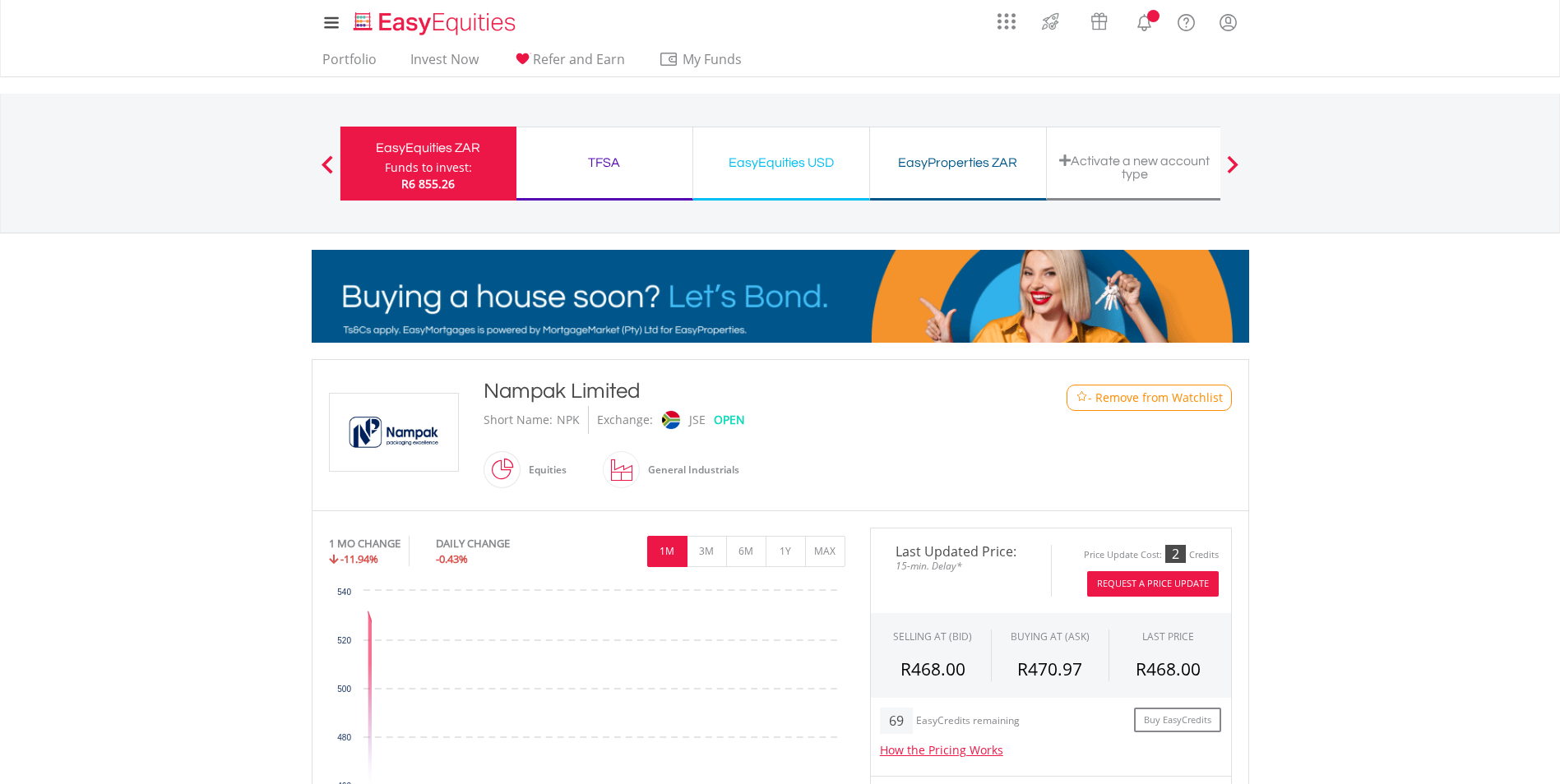
scroll to position [247, 0]
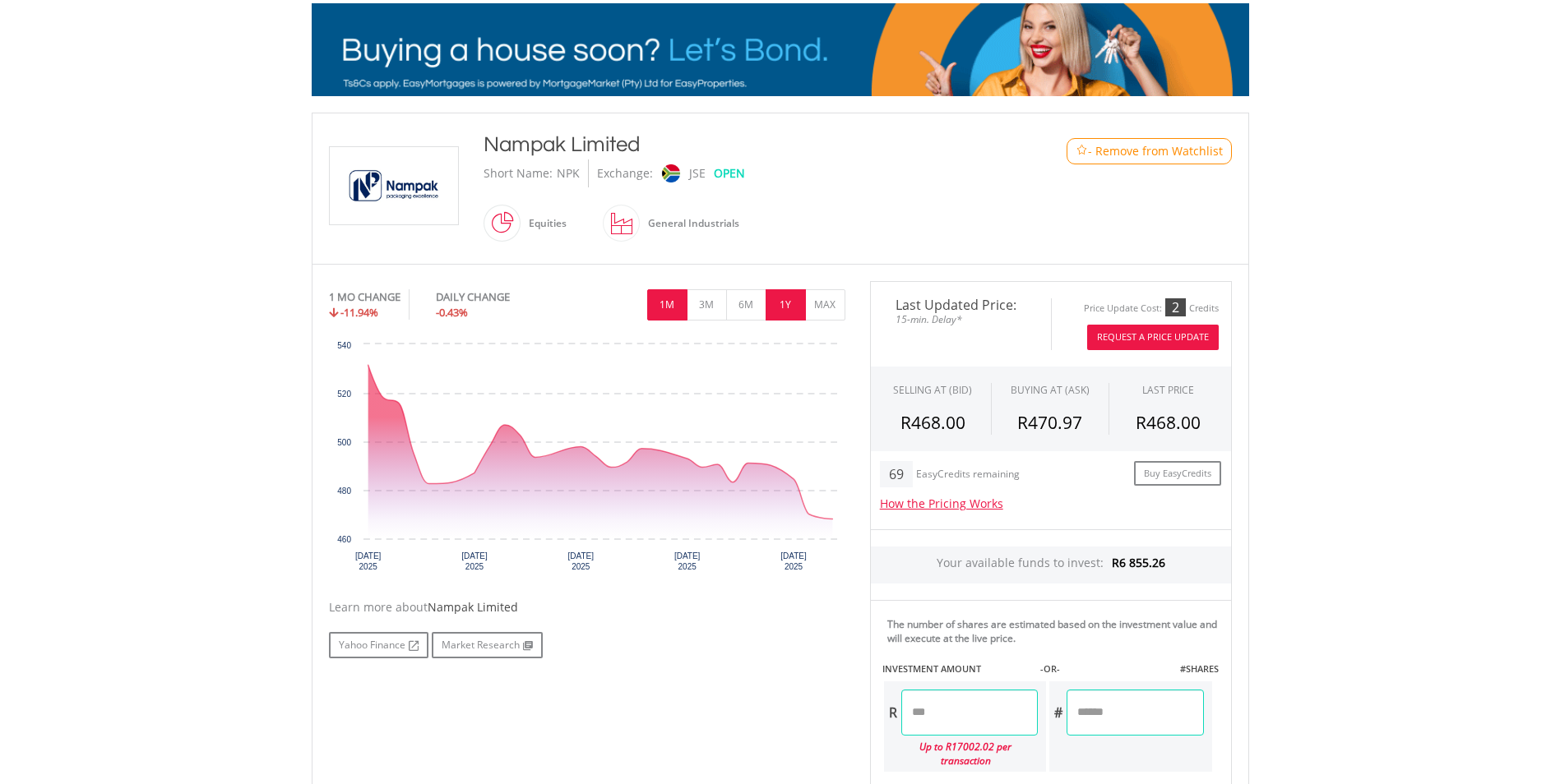
click at [794, 306] on button "1Y" at bounding box center [786, 305] width 40 height 31
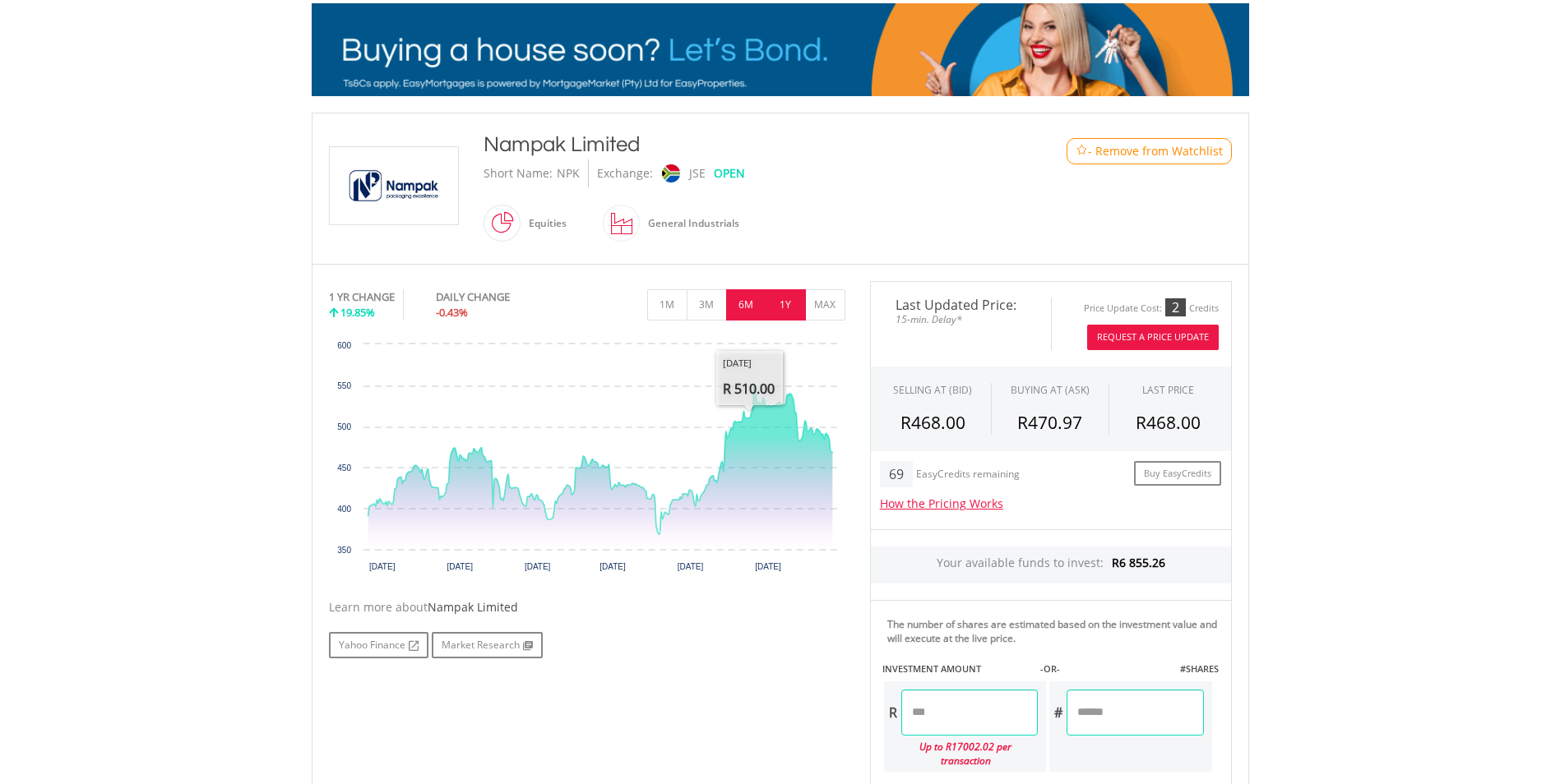
click at [749, 303] on button "6M" at bounding box center [746, 305] width 40 height 31
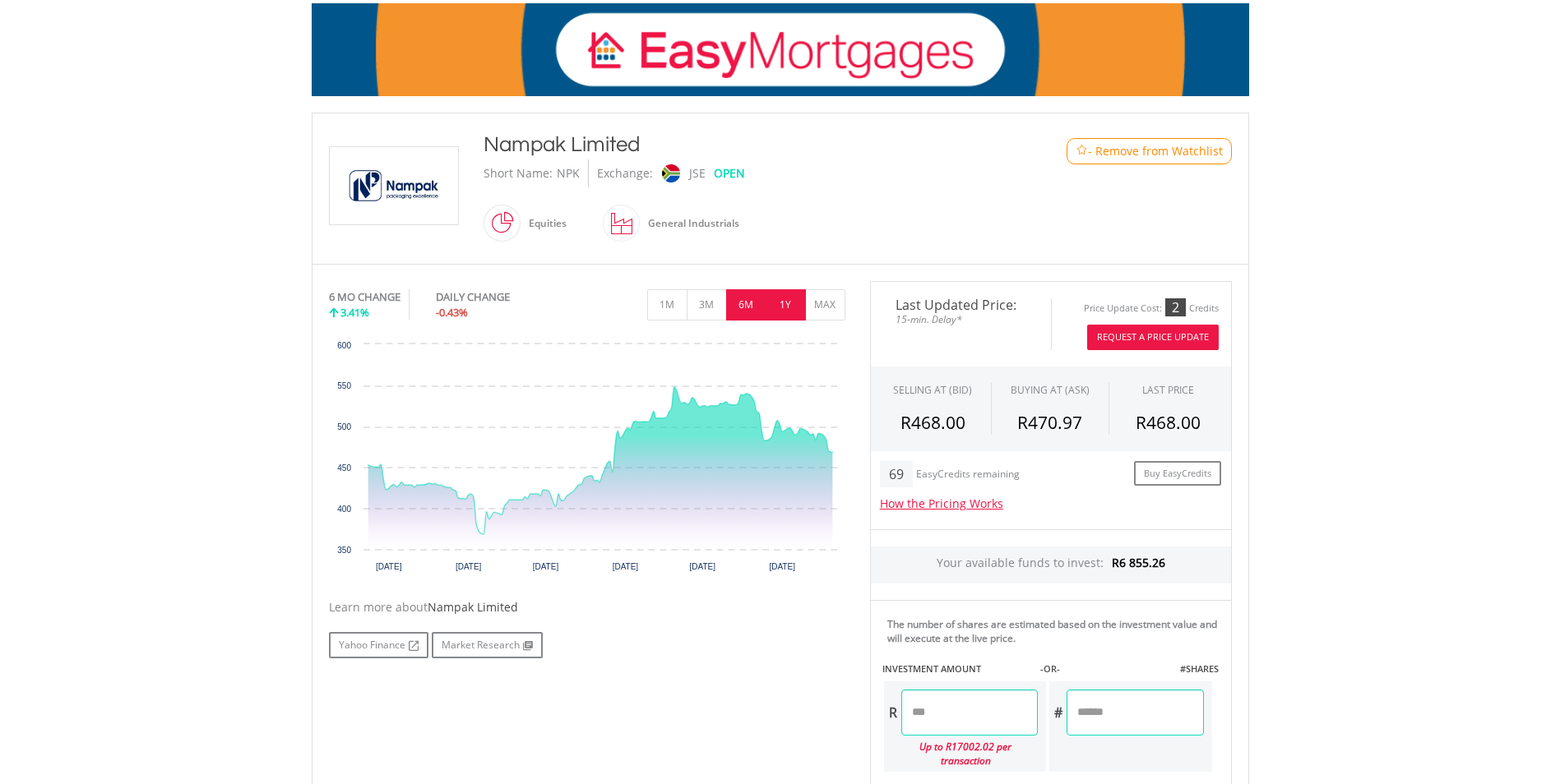
click at [777, 304] on button "1Y" at bounding box center [786, 305] width 40 height 31
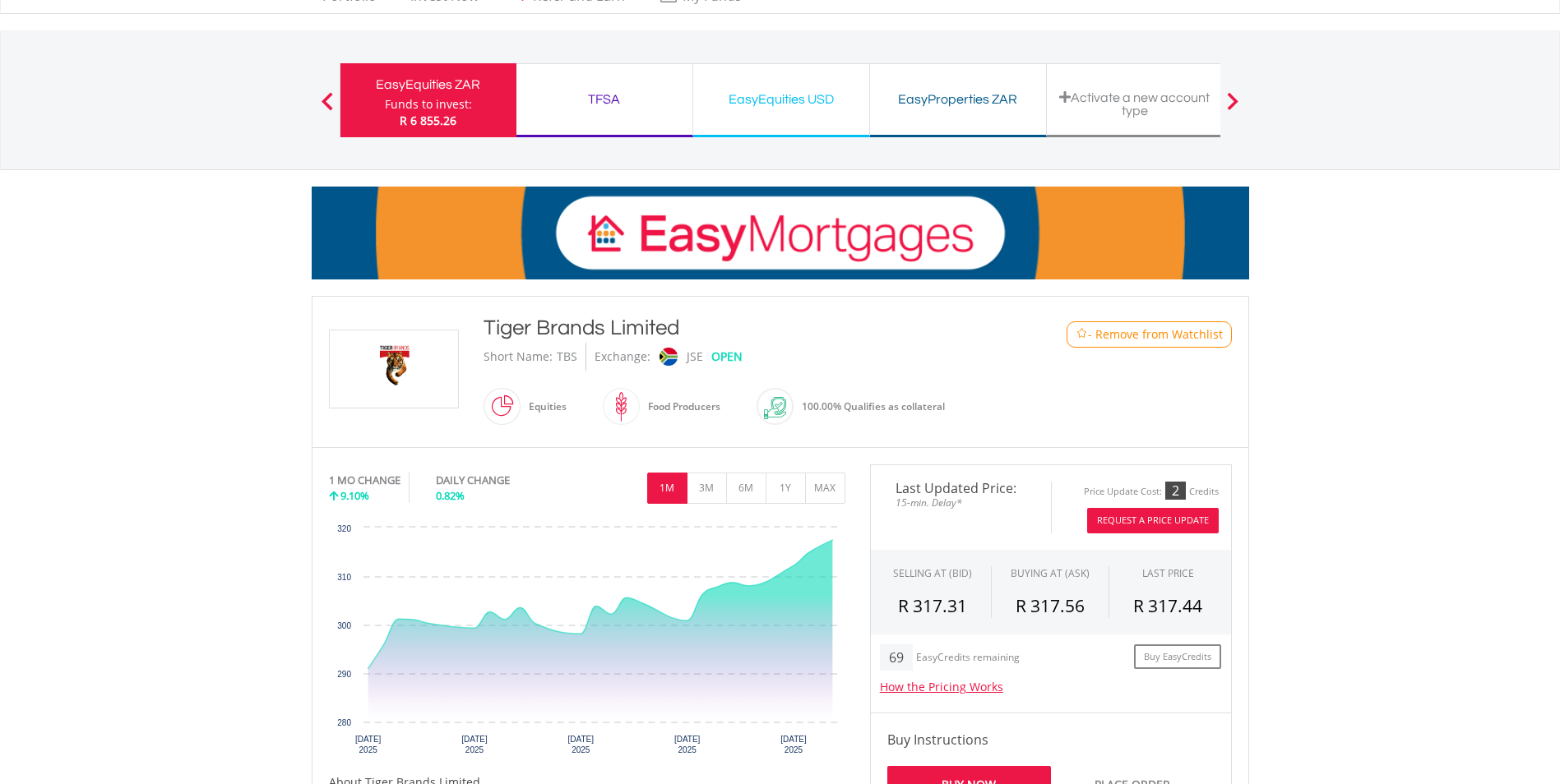
scroll to position [247, 0]
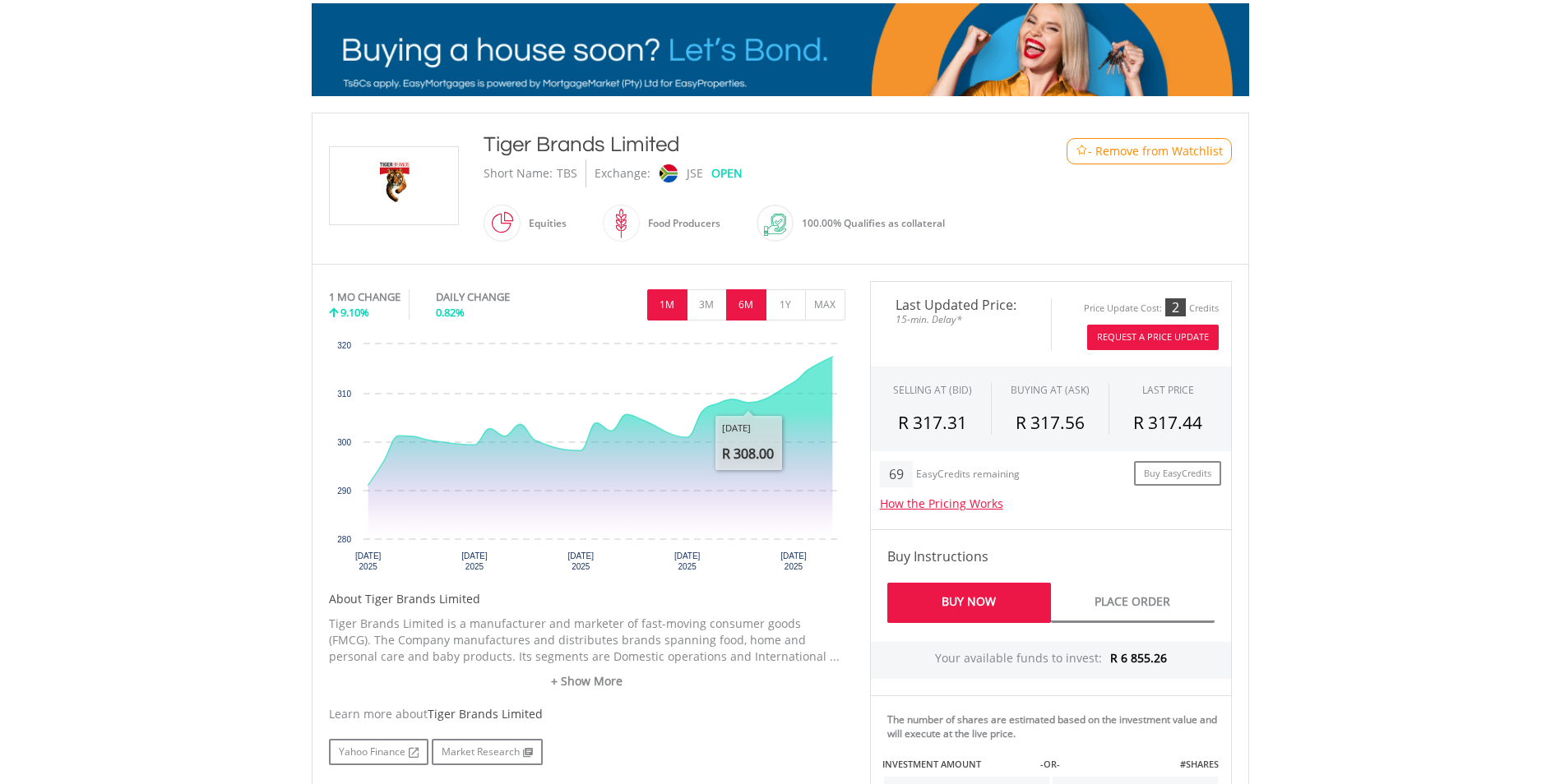
click at [741, 306] on button "6M" at bounding box center [746, 305] width 40 height 31
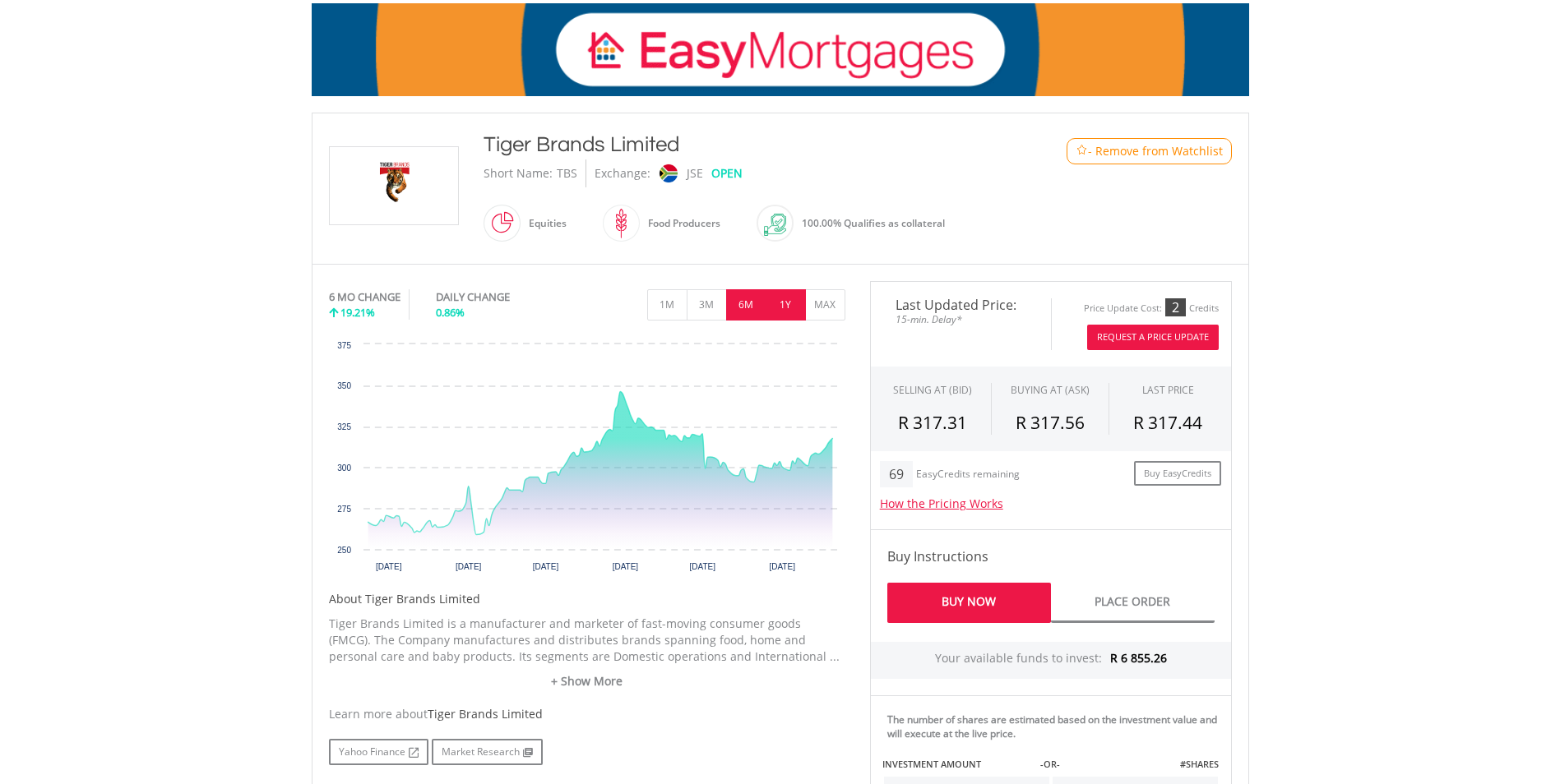
click at [771, 306] on button "1Y" at bounding box center [786, 305] width 40 height 31
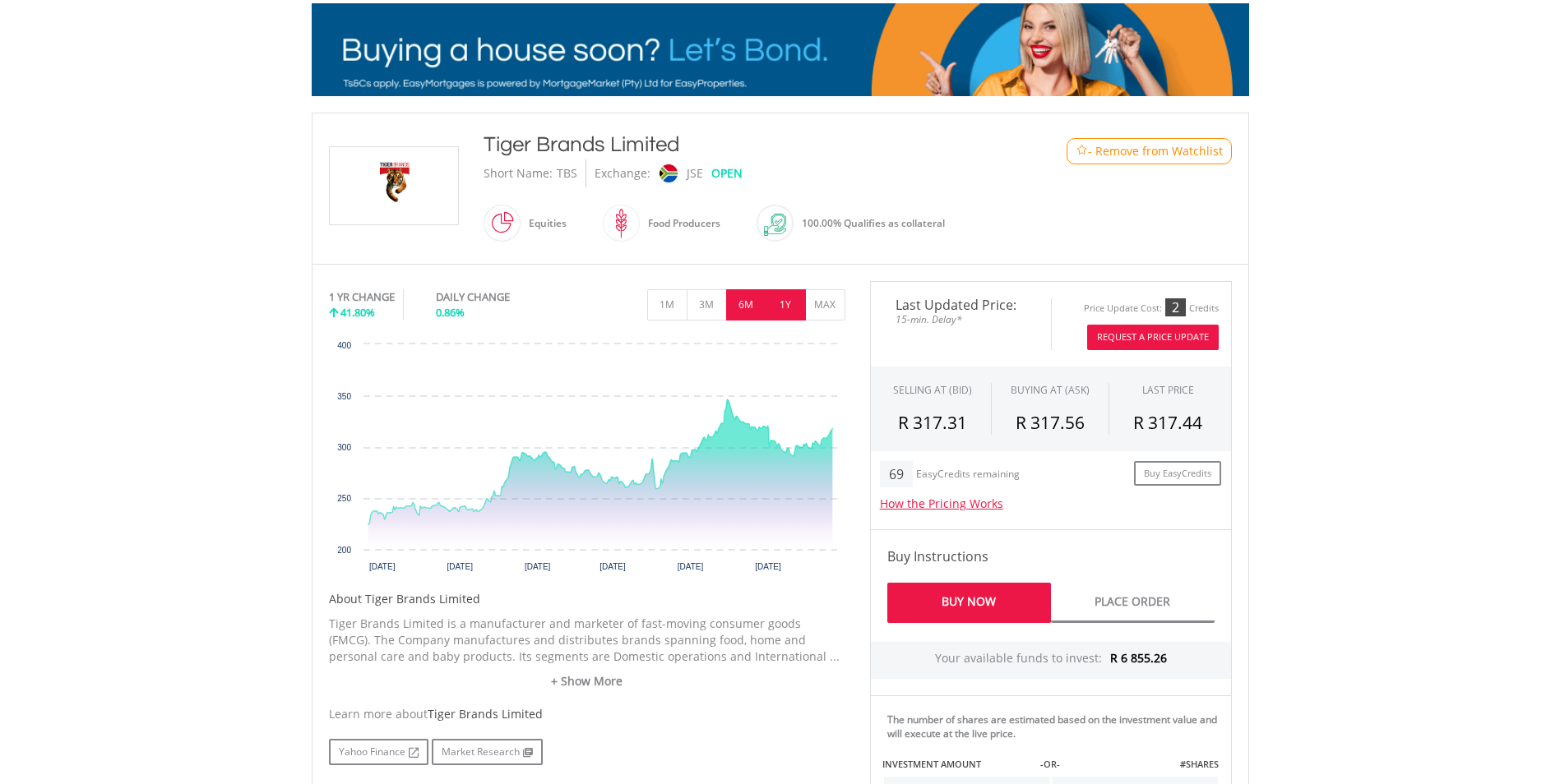
click at [741, 306] on button "6M" at bounding box center [746, 305] width 40 height 31
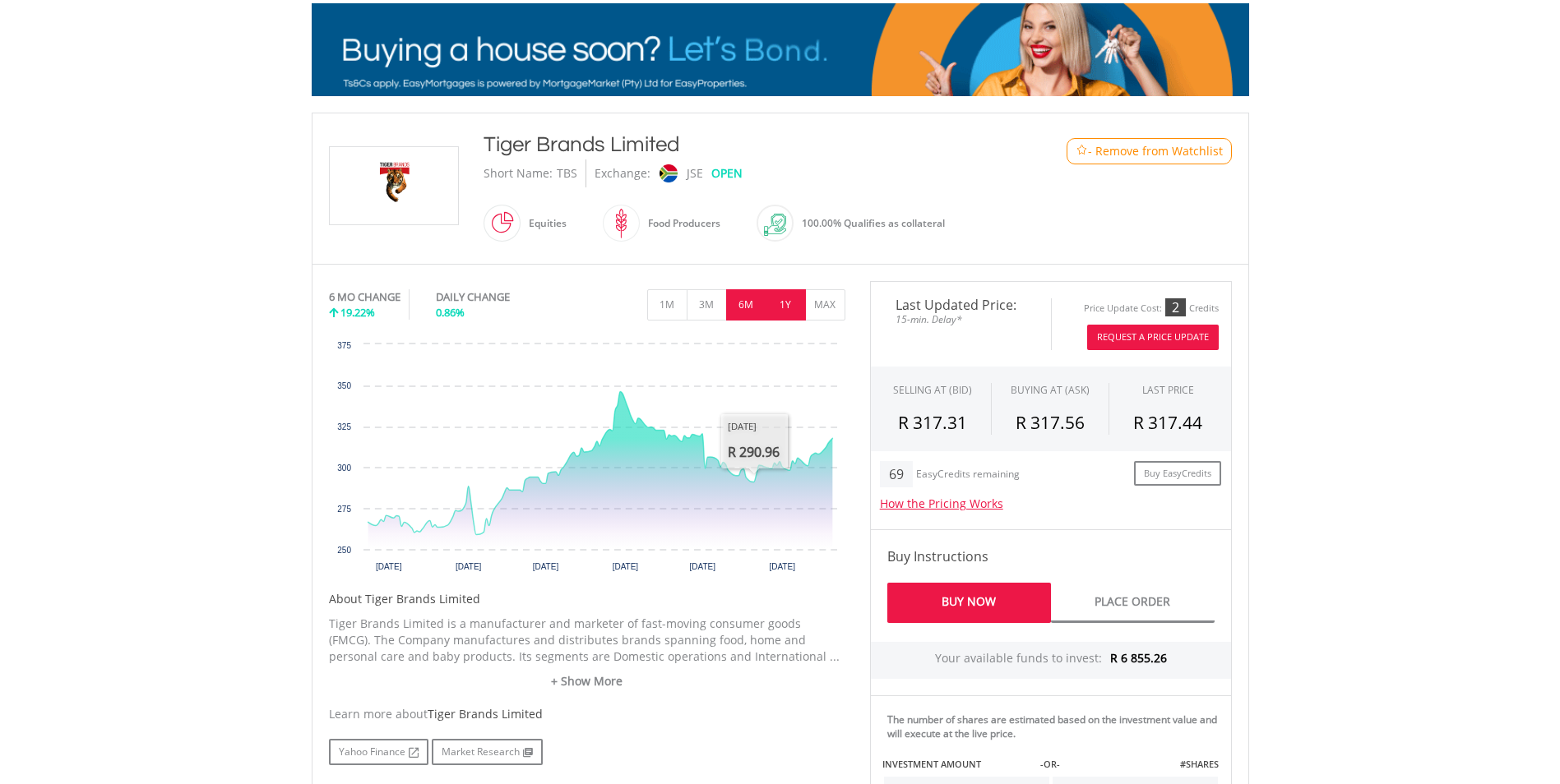
click at [790, 306] on button "1Y" at bounding box center [786, 305] width 40 height 31
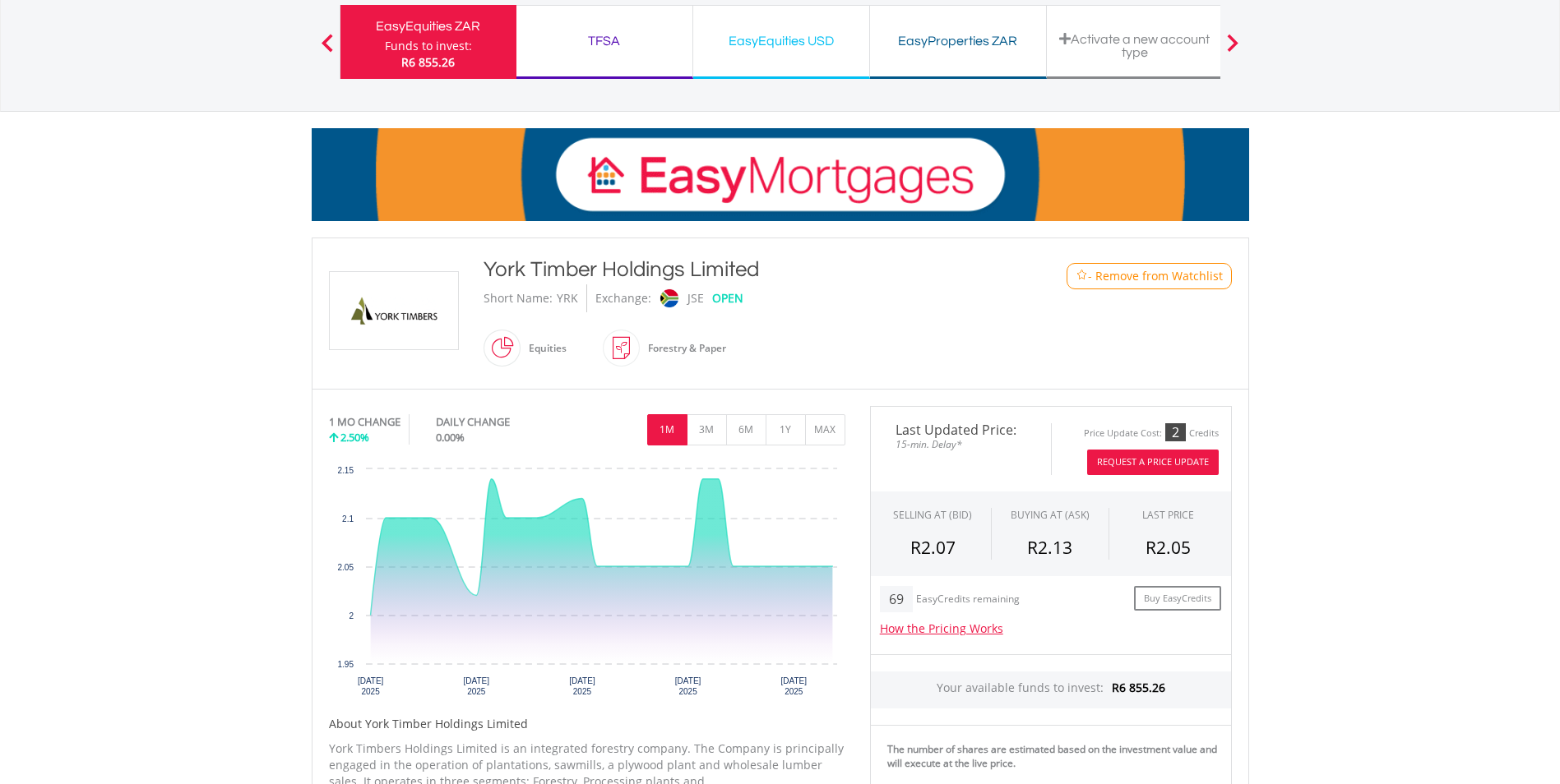
scroll to position [164, 0]
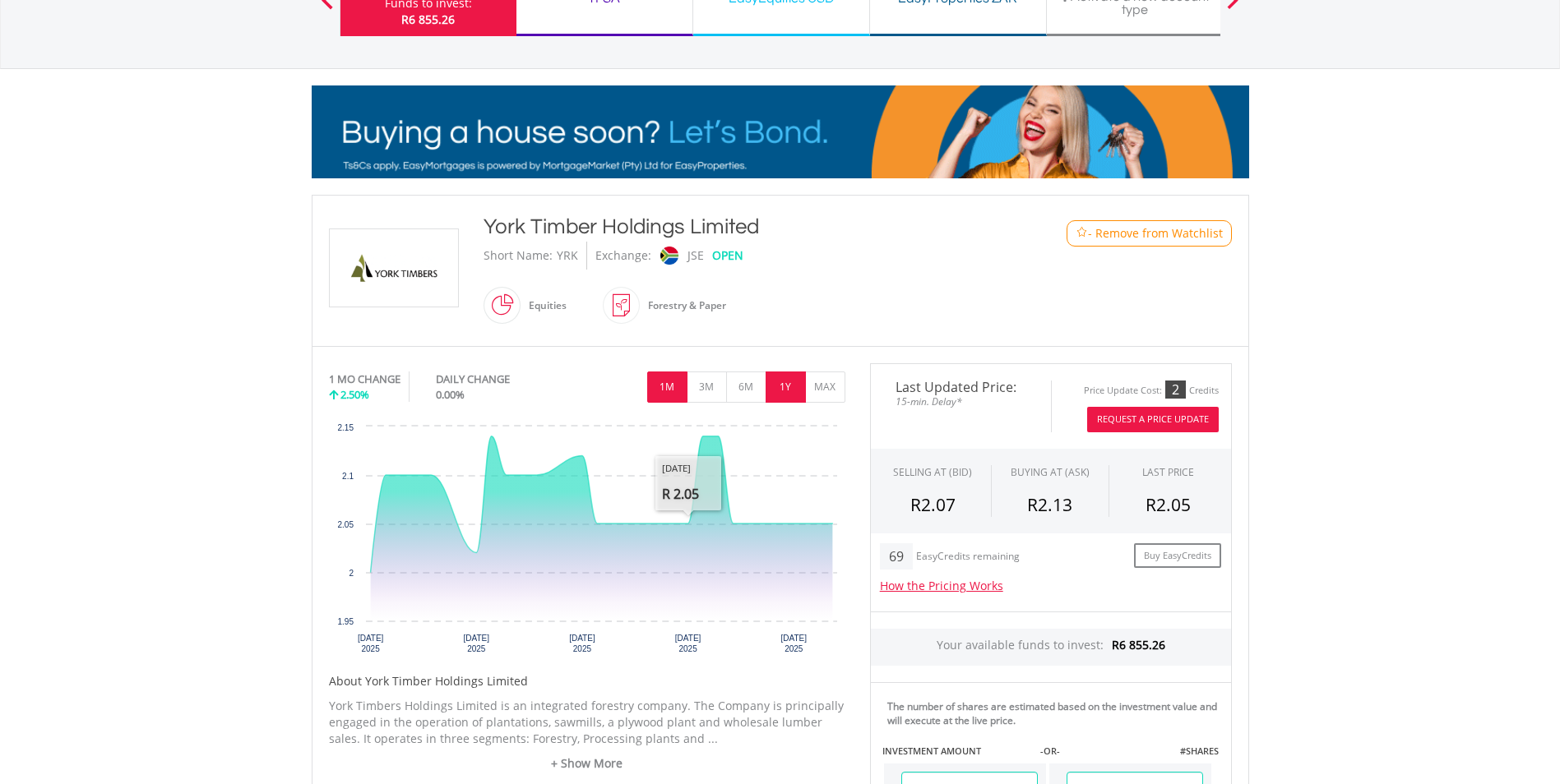
click at [784, 391] on button "1Y" at bounding box center [786, 387] width 40 height 31
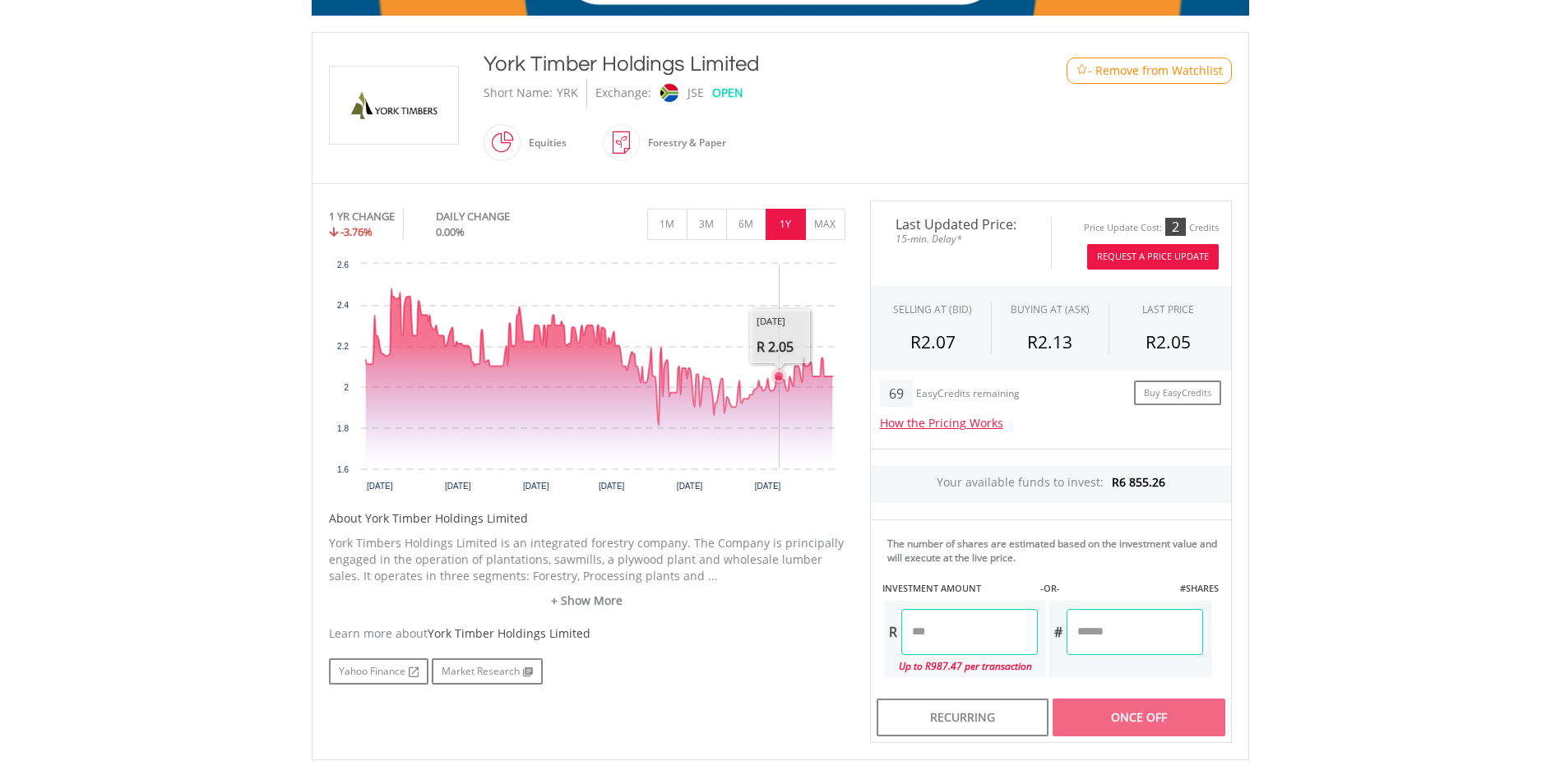
scroll to position [329, 0]
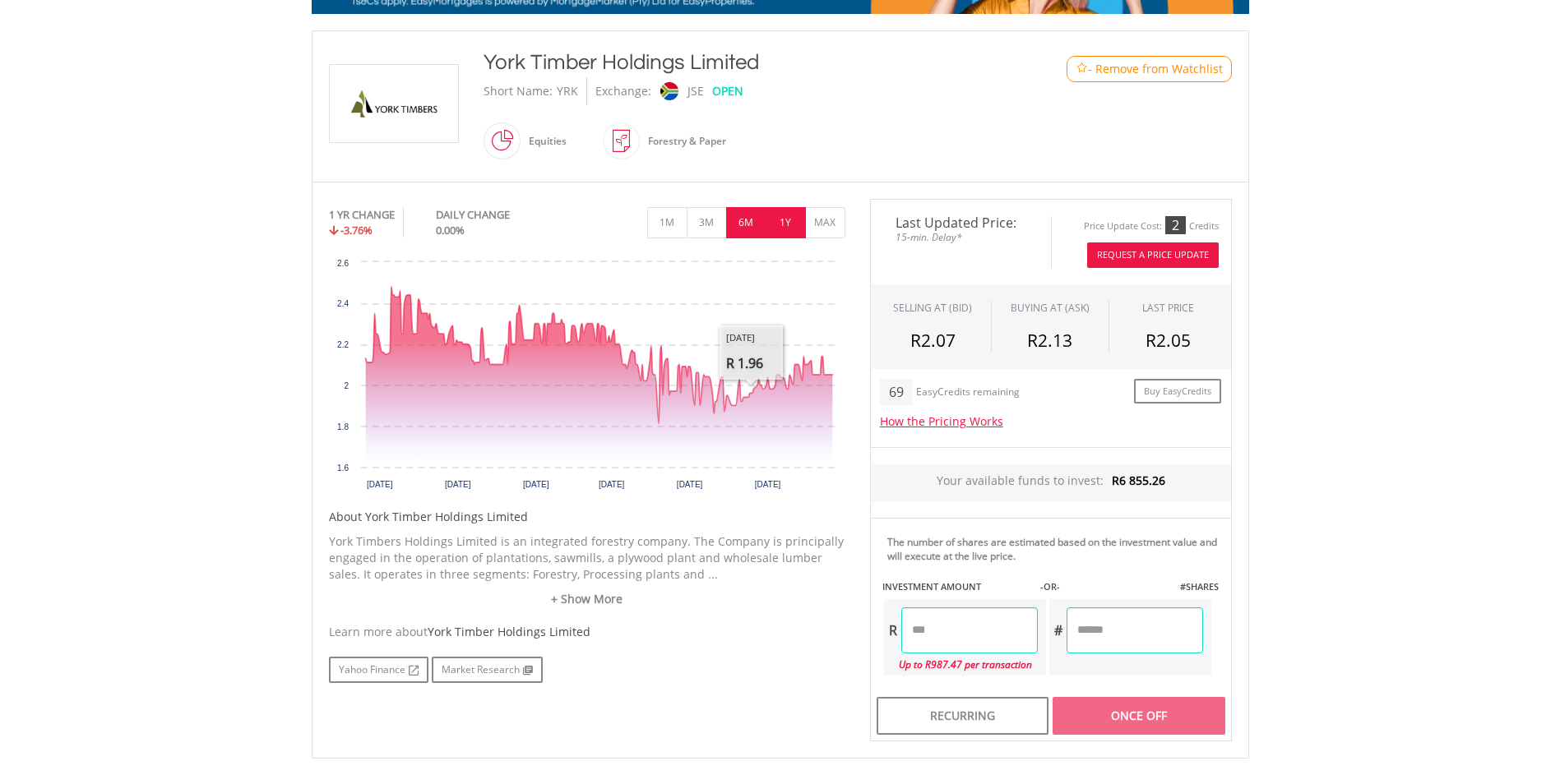
click at [749, 229] on button "6M" at bounding box center [746, 223] width 40 height 31
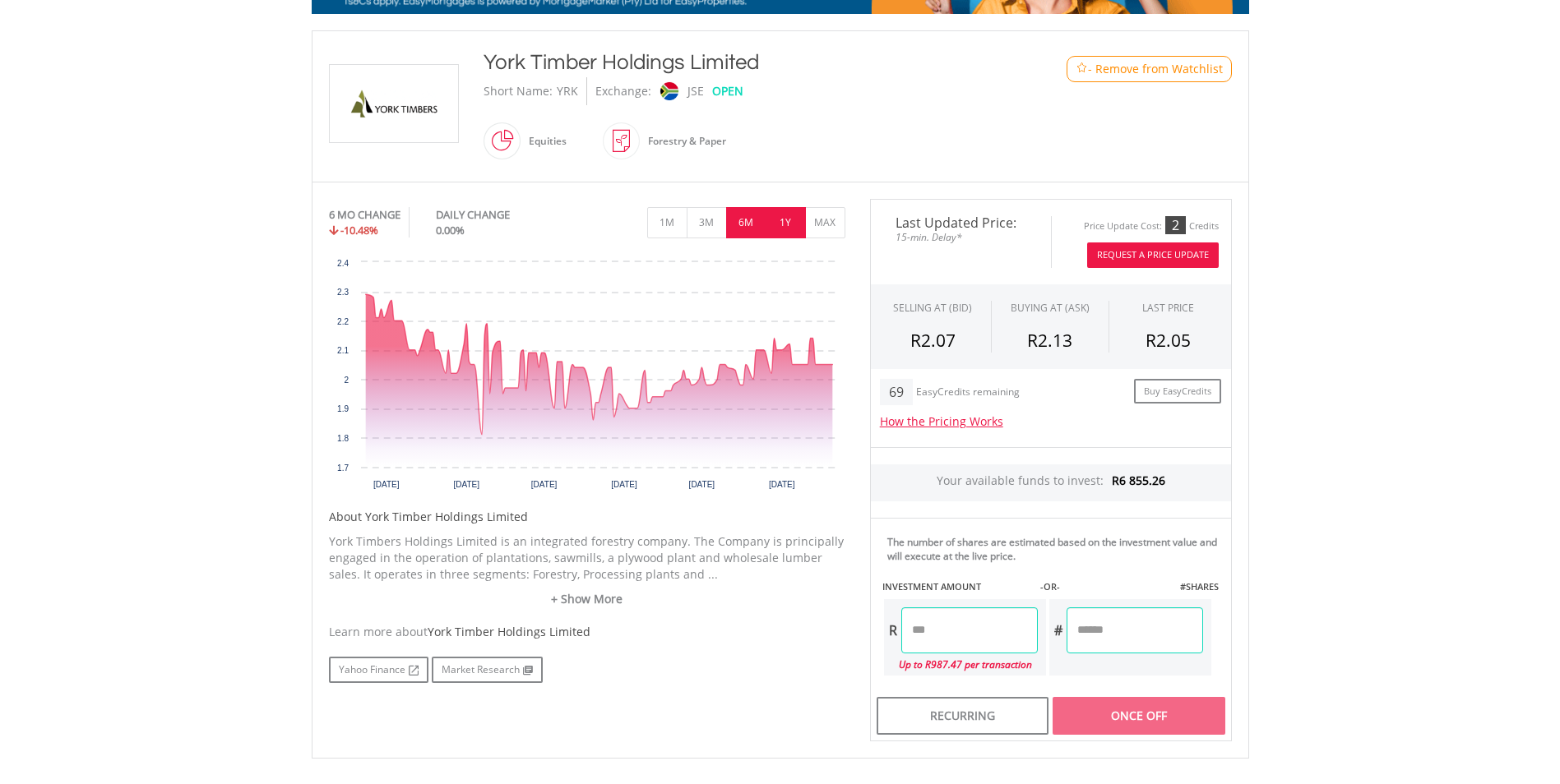
click at [775, 234] on button "1Y" at bounding box center [786, 223] width 40 height 31
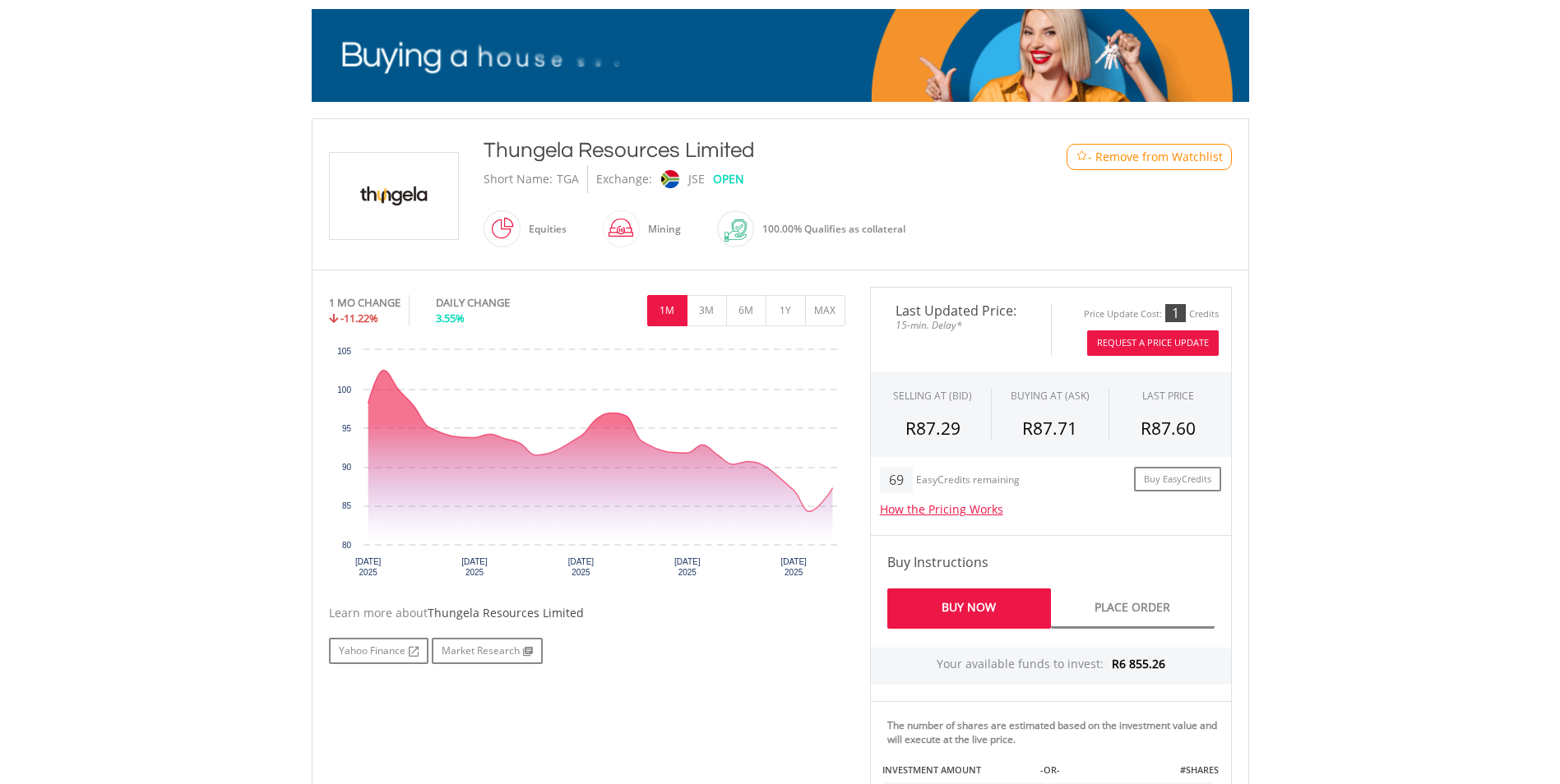
scroll to position [247, 0]
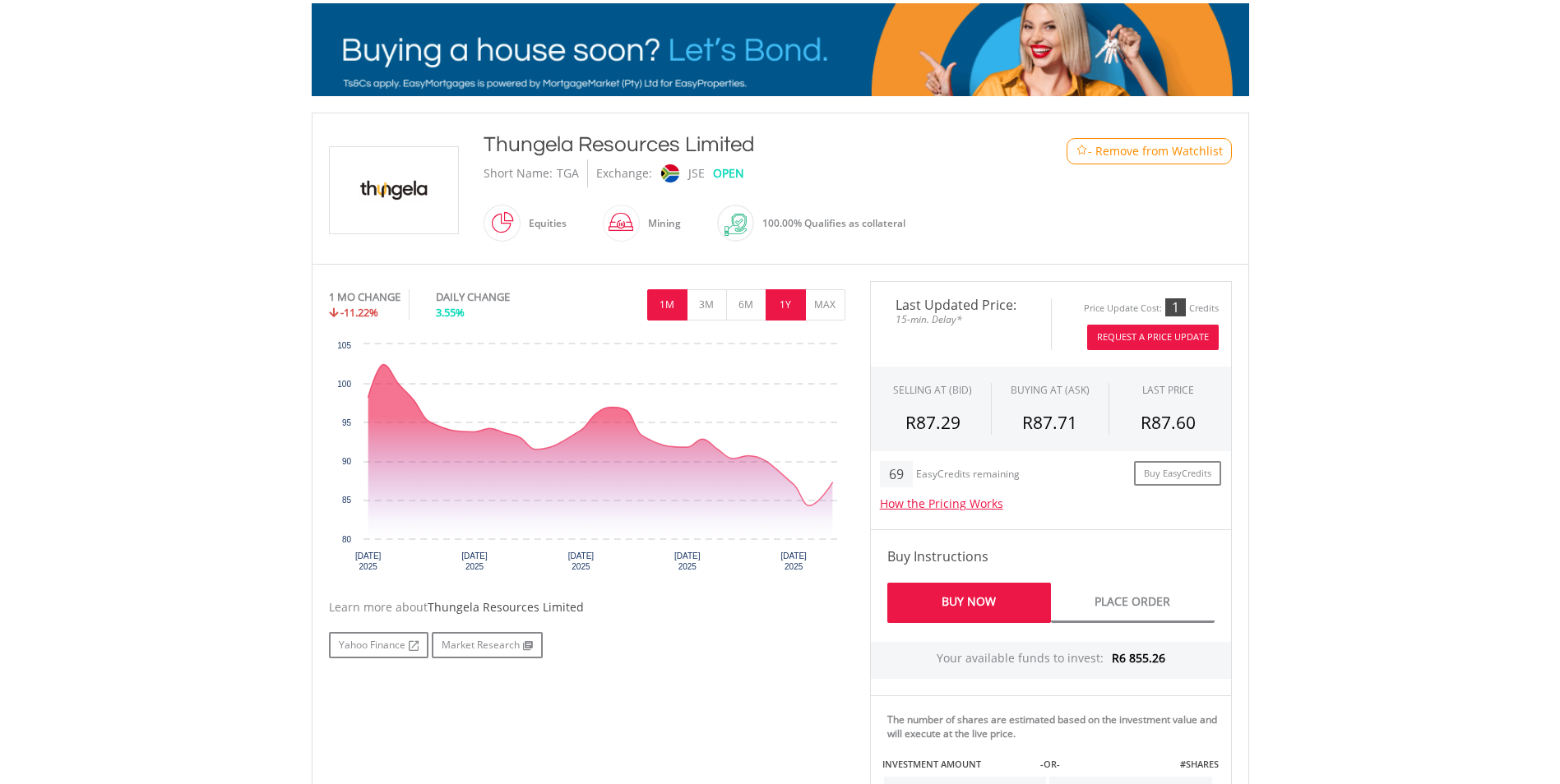
click at [780, 298] on button "1Y" at bounding box center [786, 305] width 40 height 31
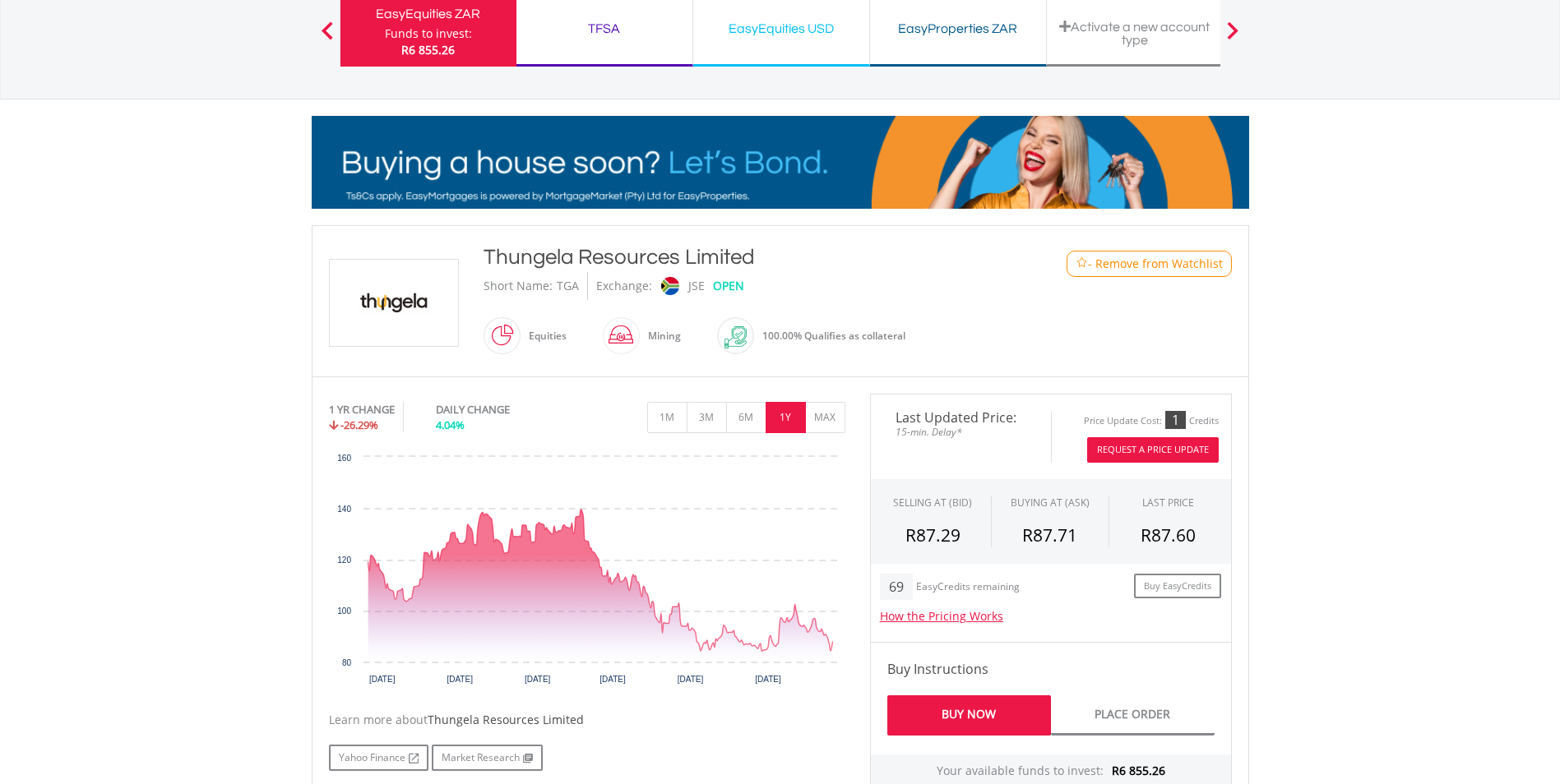
scroll to position [0, 0]
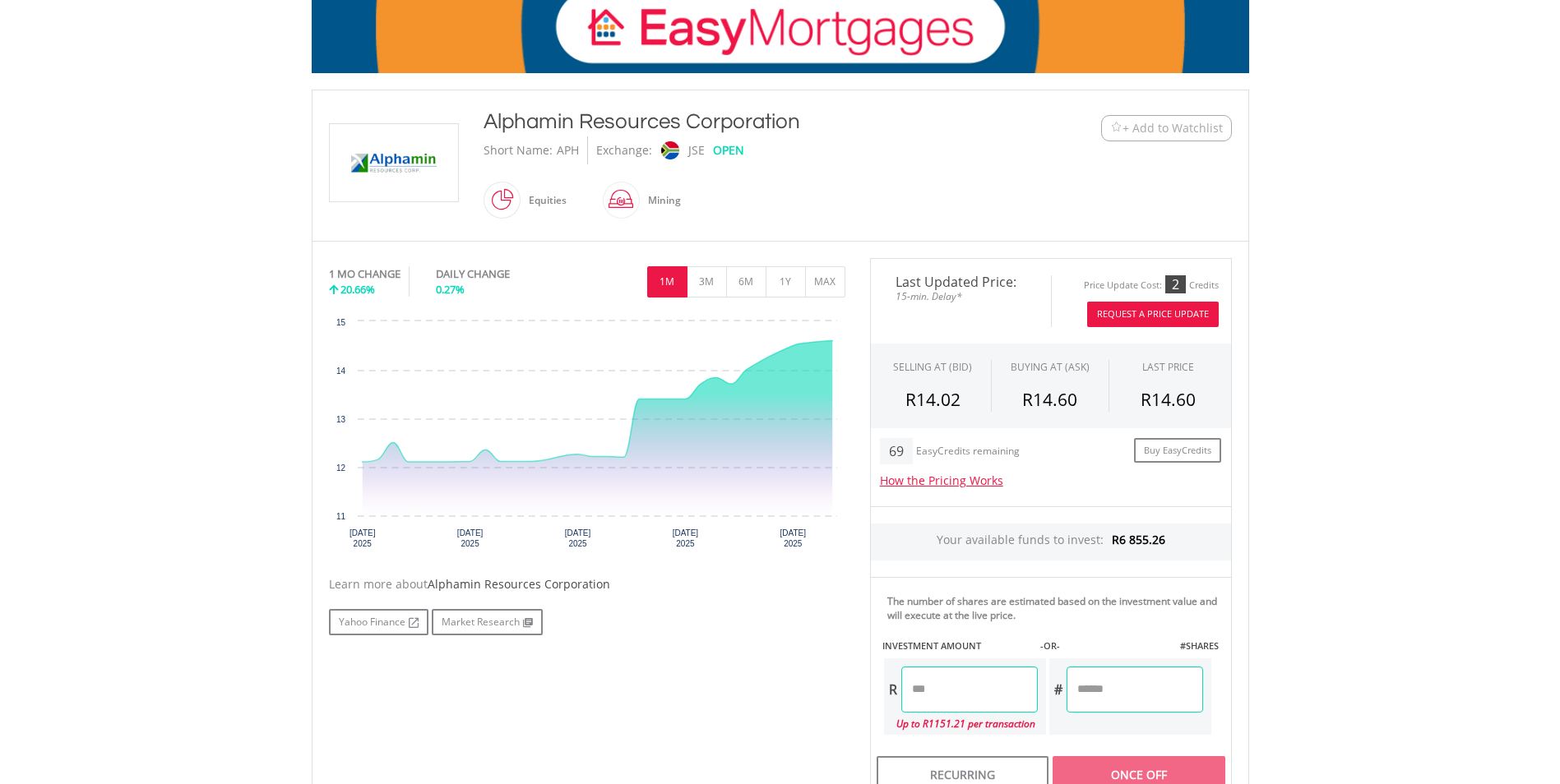
scroll to position [247, 0]
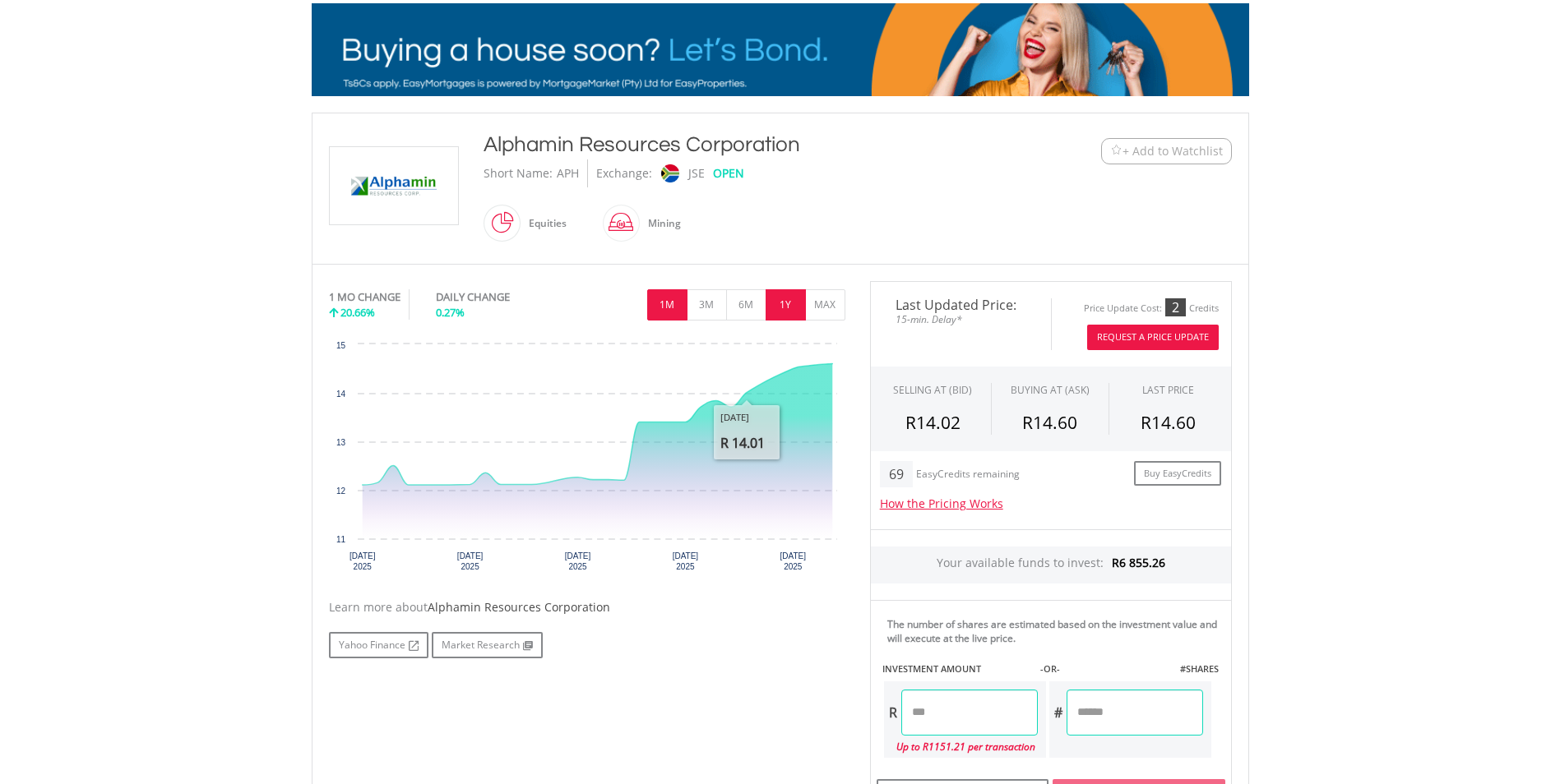
click at [781, 305] on button "1Y" at bounding box center [786, 305] width 40 height 31
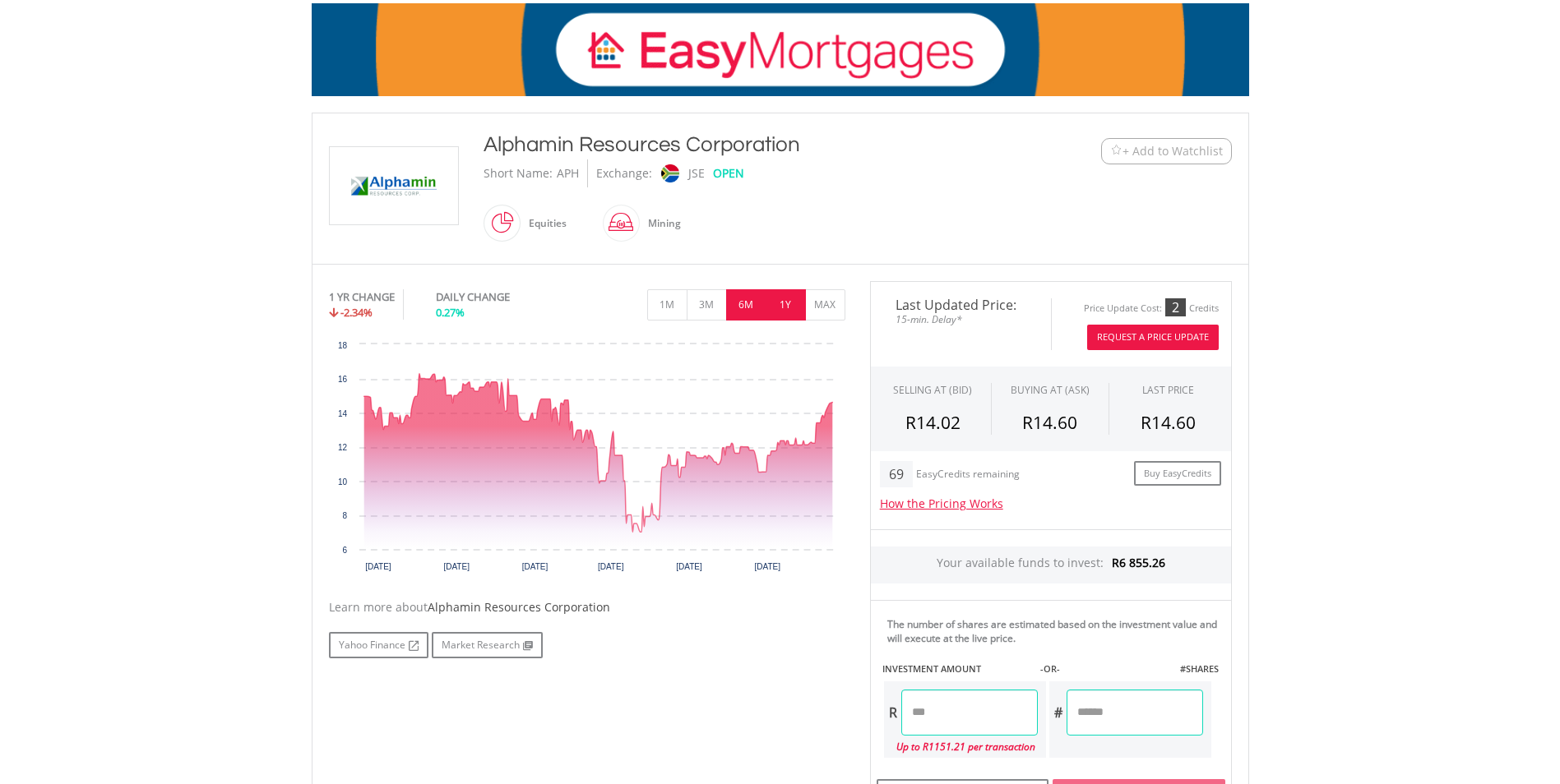
click at [741, 308] on button "6M" at bounding box center [746, 305] width 40 height 31
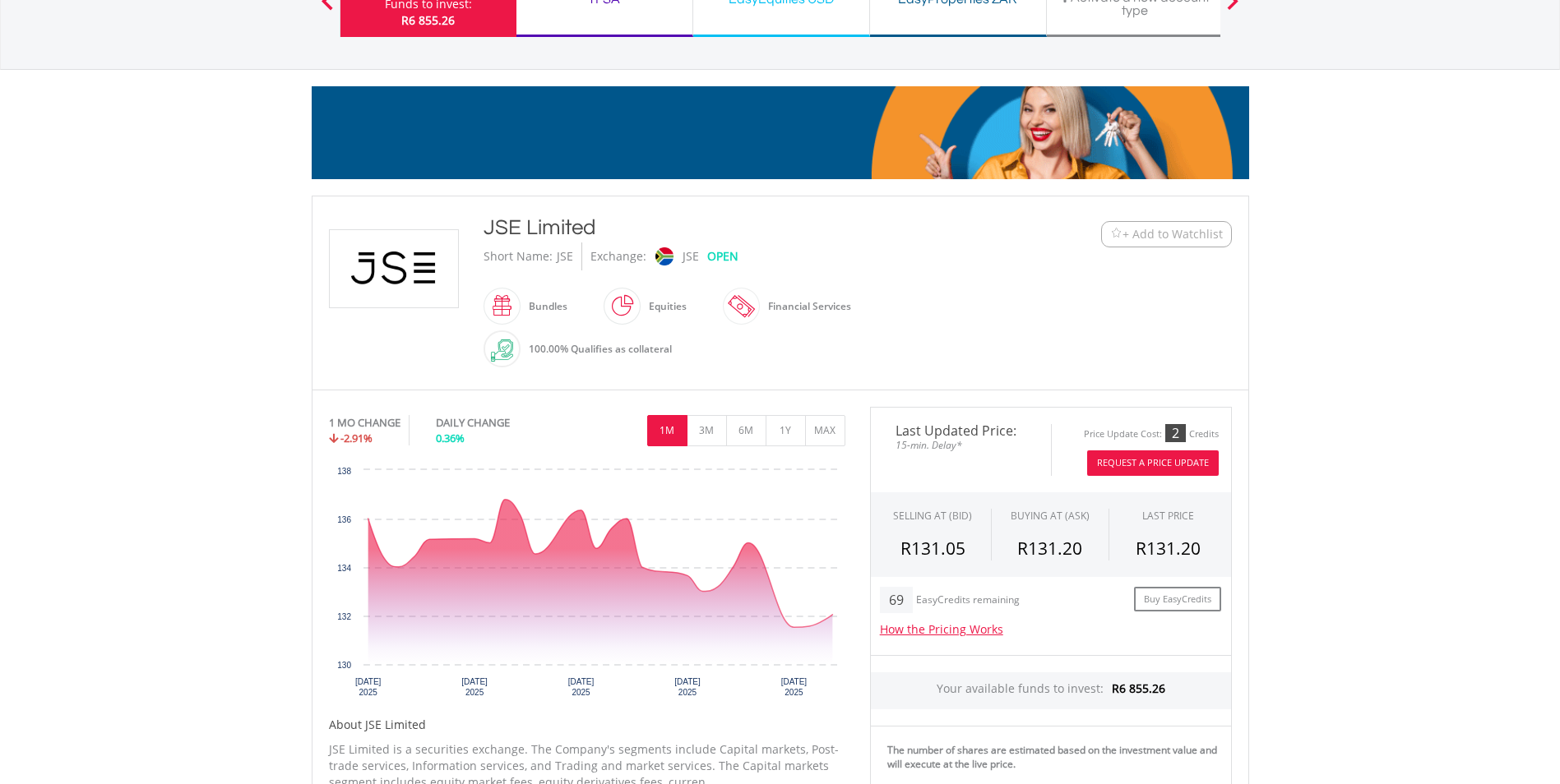
scroll to position [164, 0]
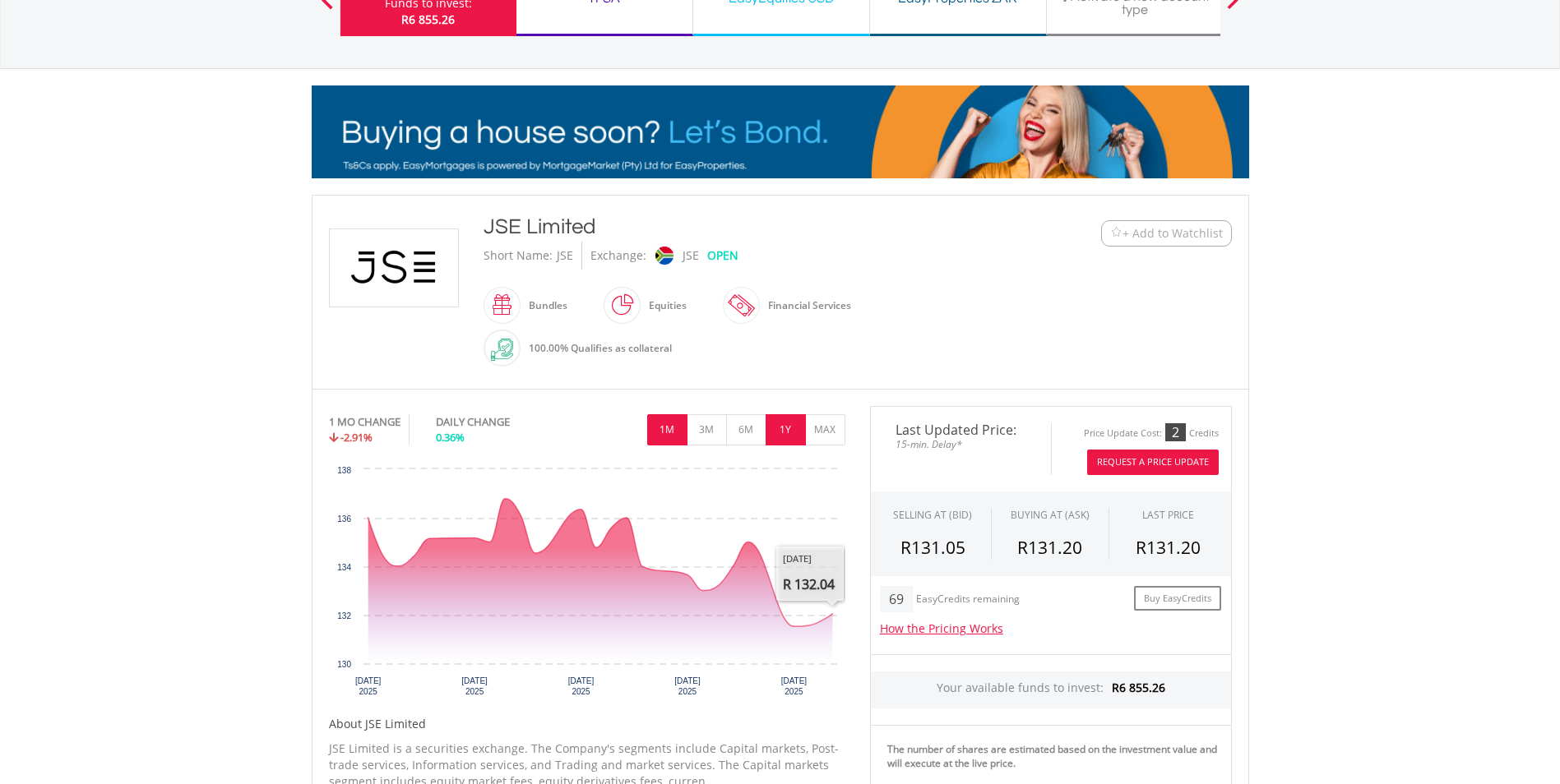
click at [795, 432] on button "1Y" at bounding box center [786, 430] width 40 height 31
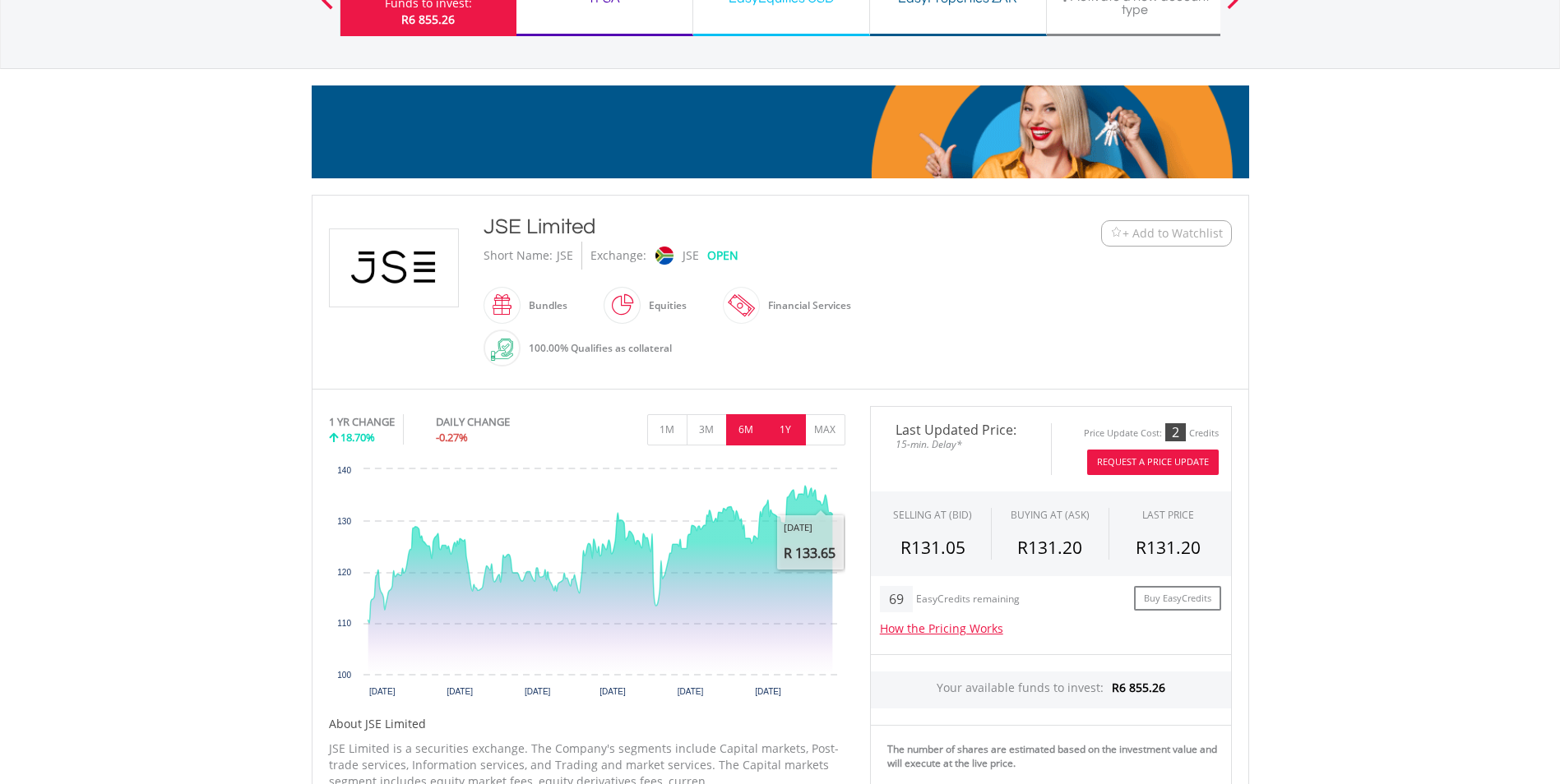
click at [751, 434] on button "6M" at bounding box center [746, 430] width 40 height 31
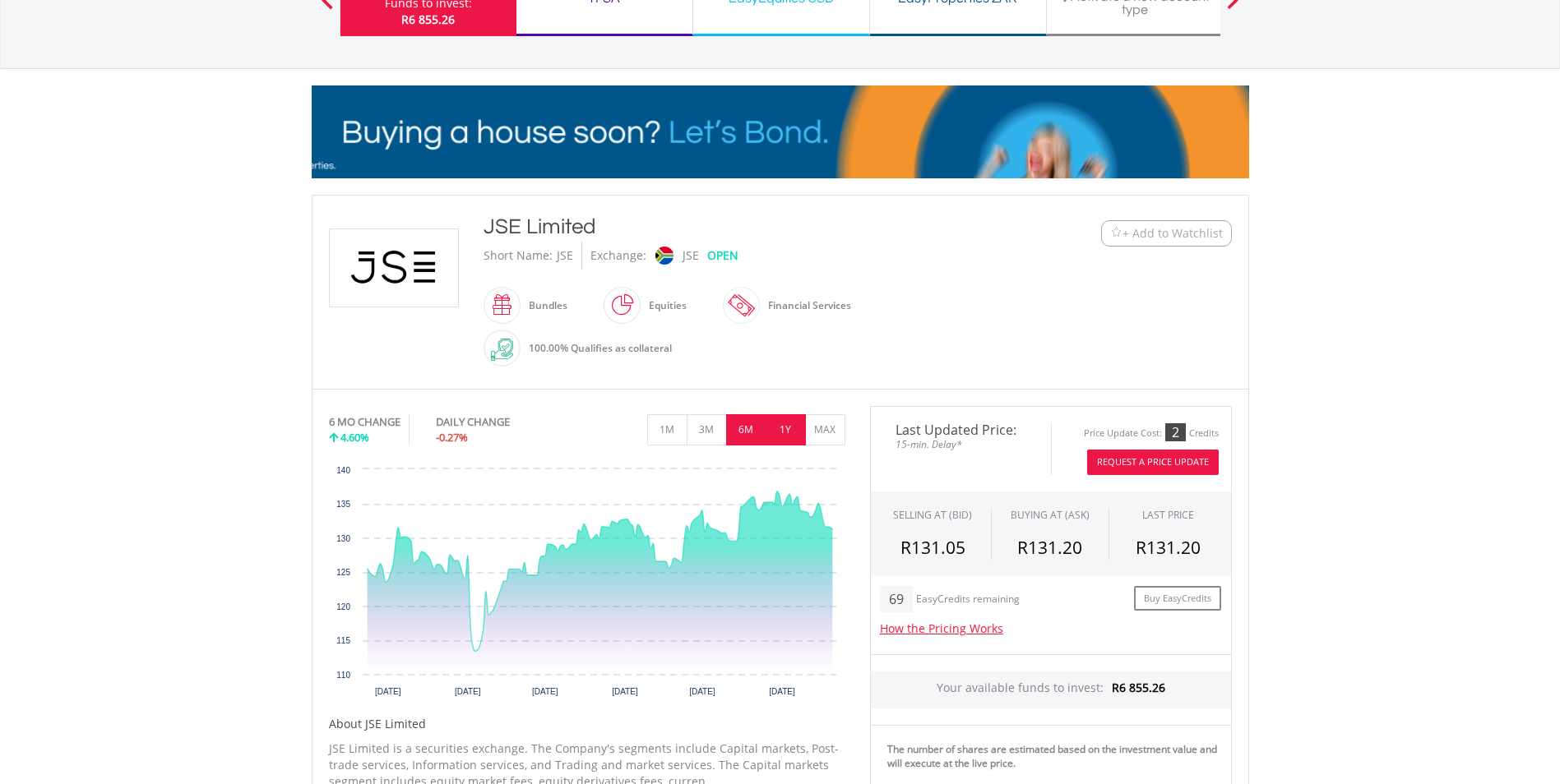
click at [791, 427] on button "1Y" at bounding box center [786, 430] width 40 height 31
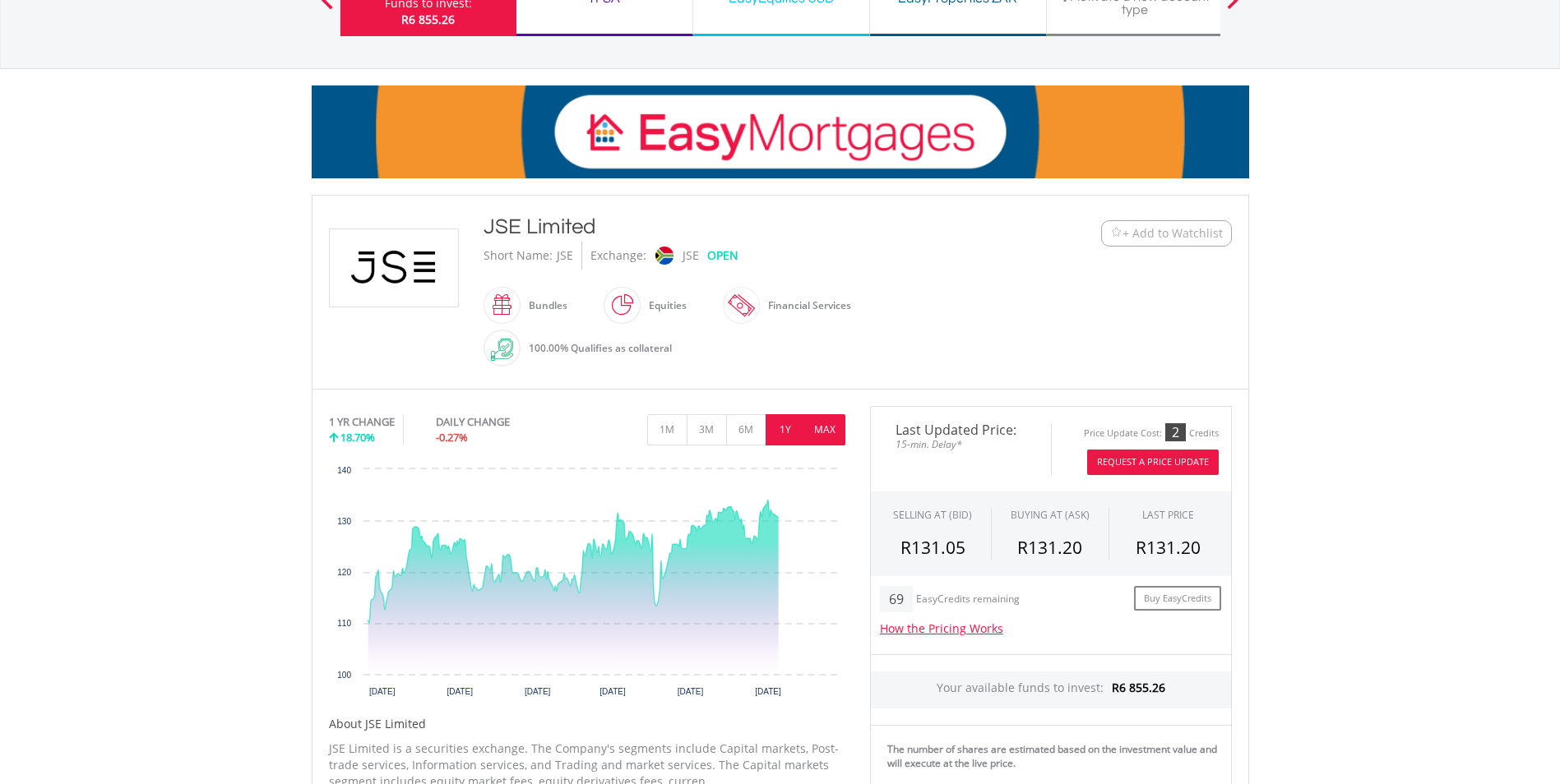
click at [832, 430] on button "MAX" at bounding box center [825, 430] width 40 height 31
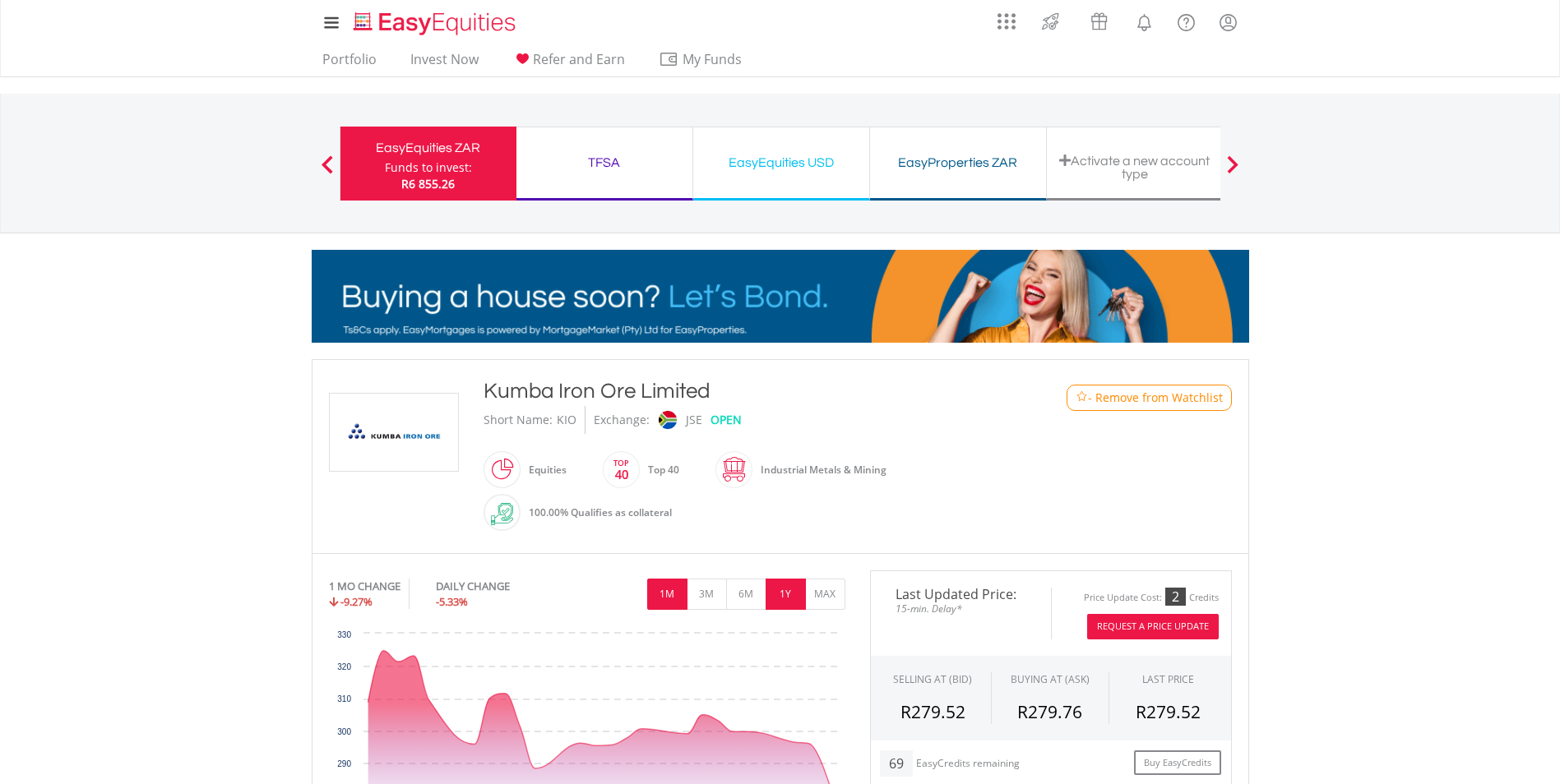
click at [775, 588] on button "1Y" at bounding box center [786, 595] width 40 height 31
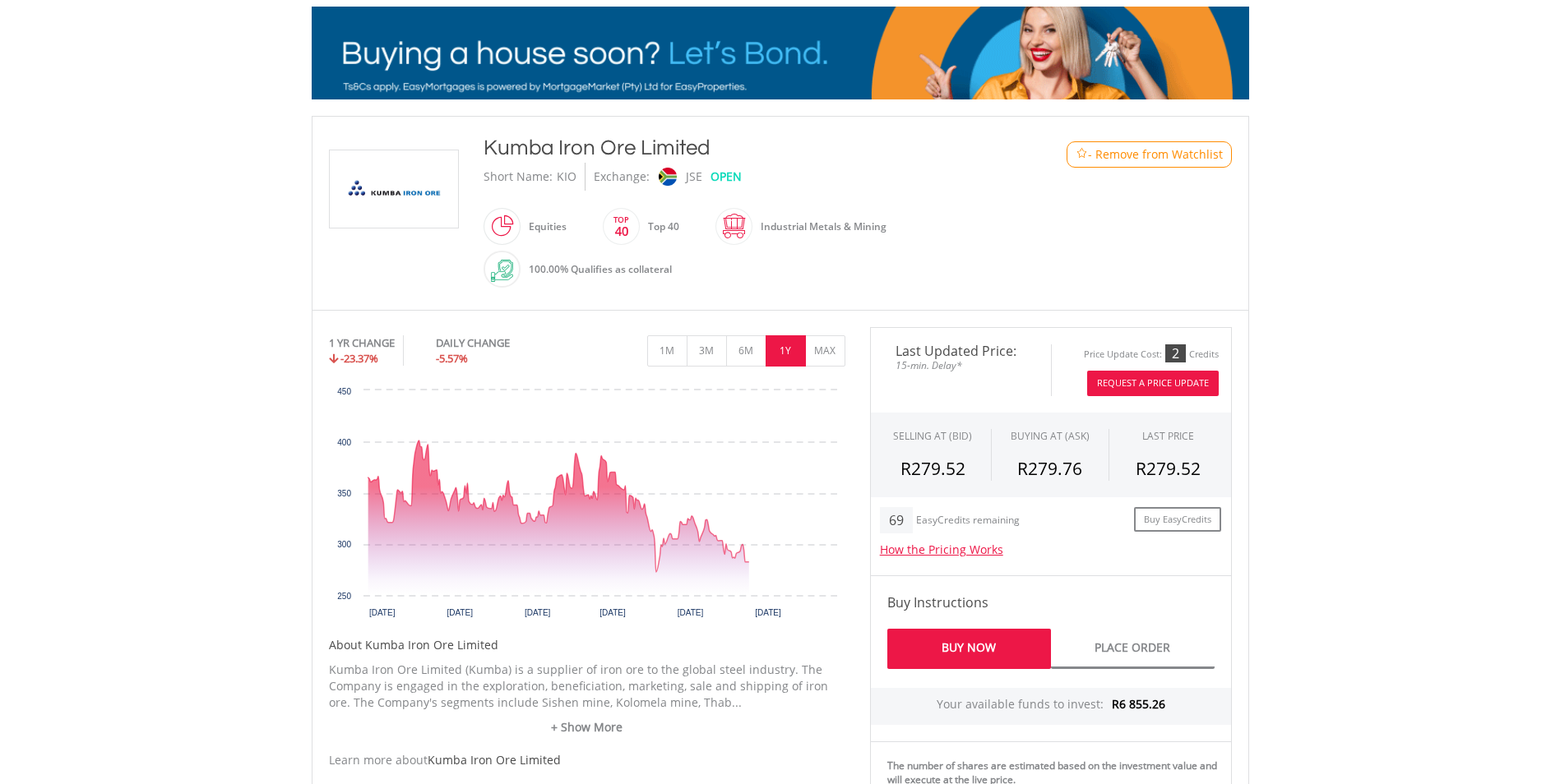
scroll to position [247, 0]
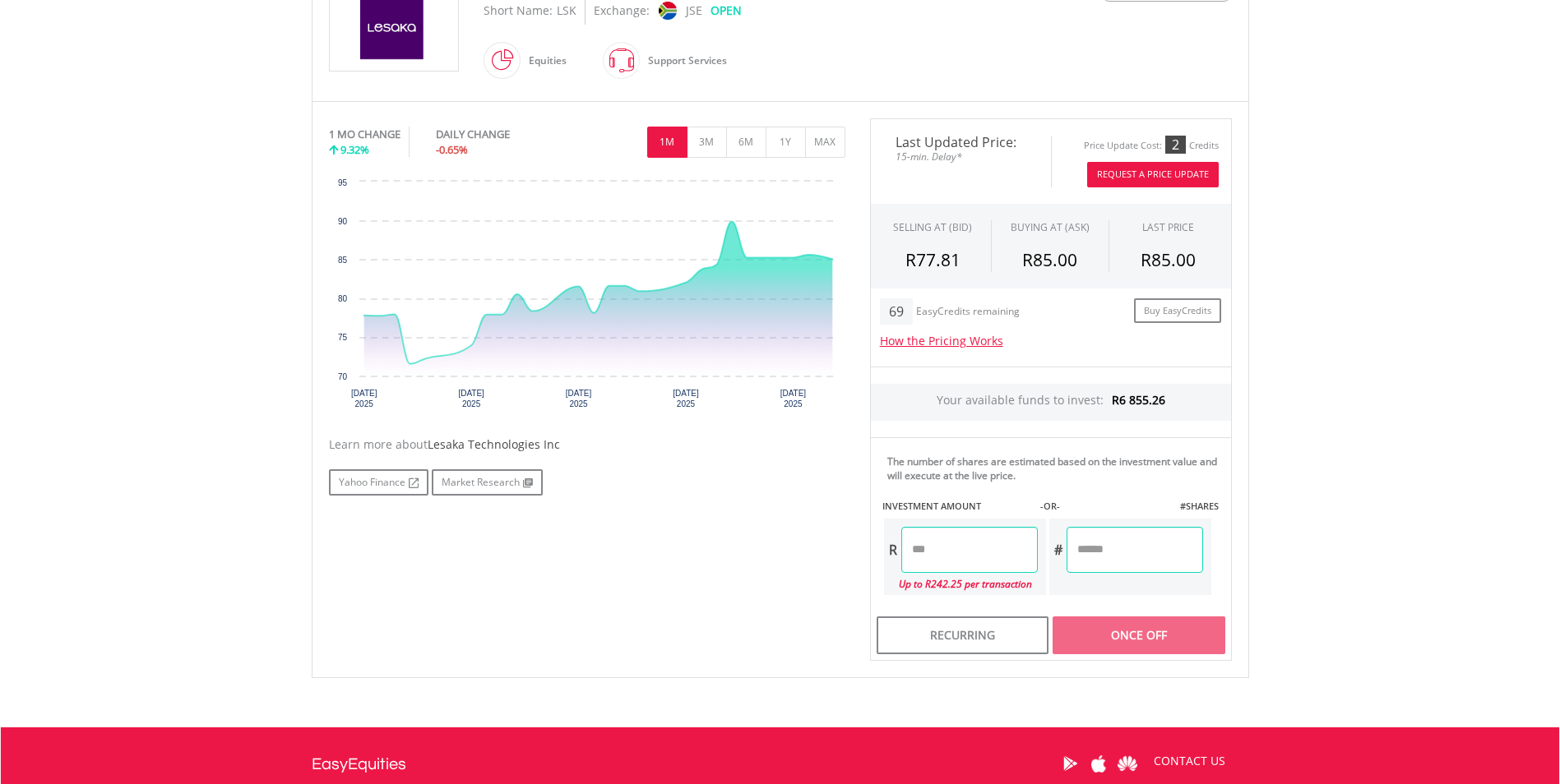
scroll to position [411, 0]
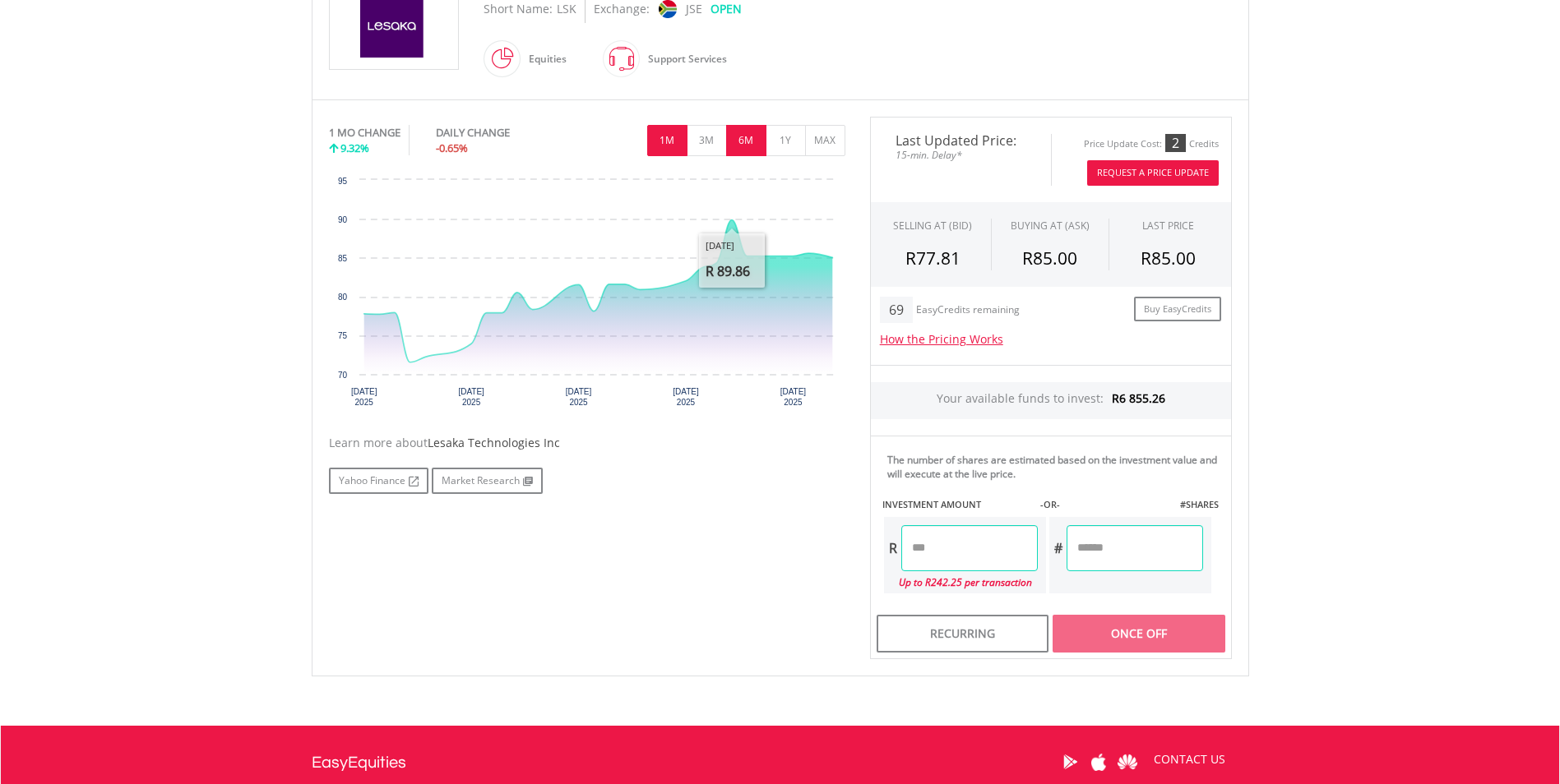
click at [749, 148] on button "6M" at bounding box center [746, 140] width 40 height 31
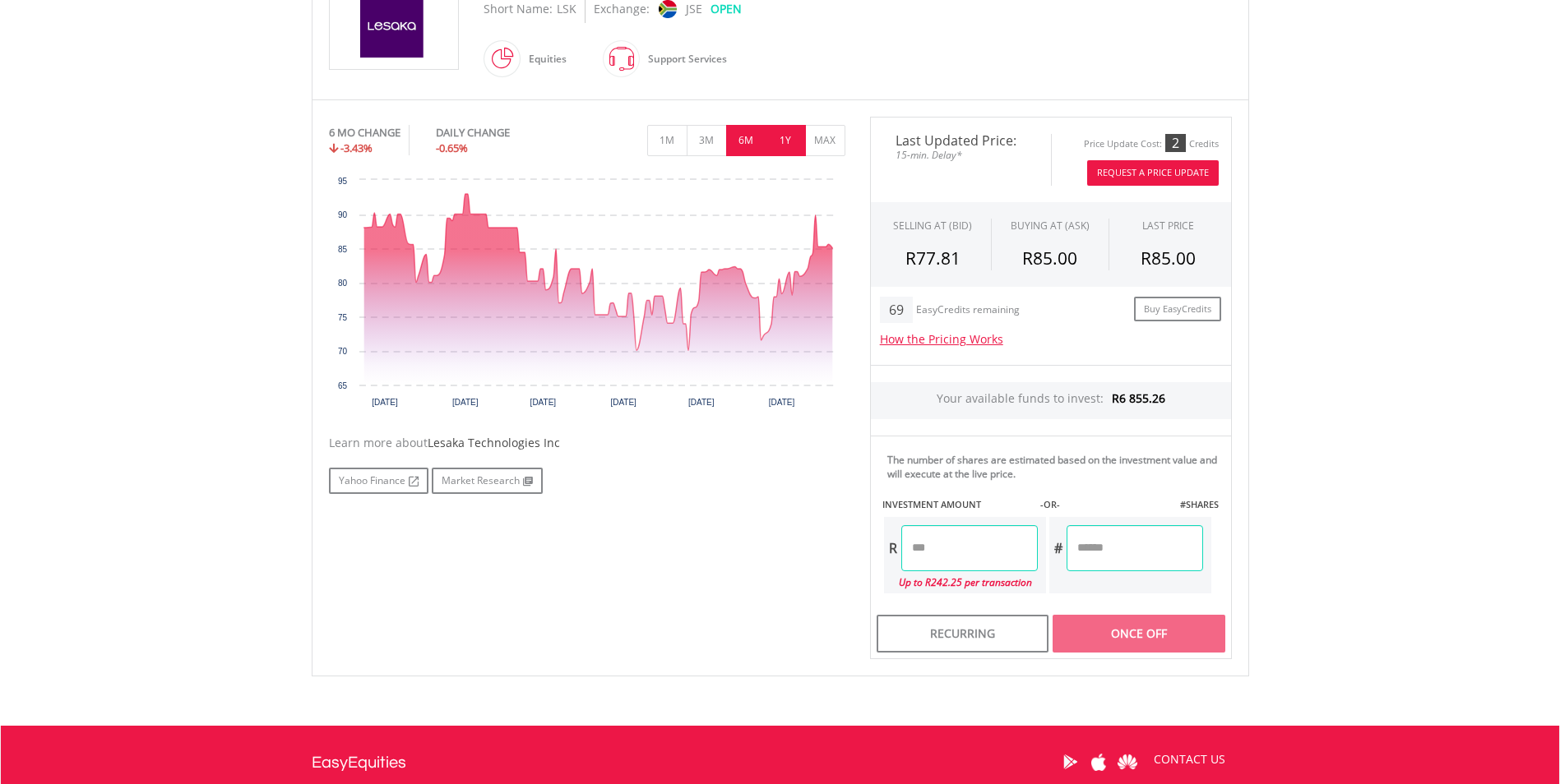
click at [784, 144] on button "1Y" at bounding box center [786, 140] width 40 height 31
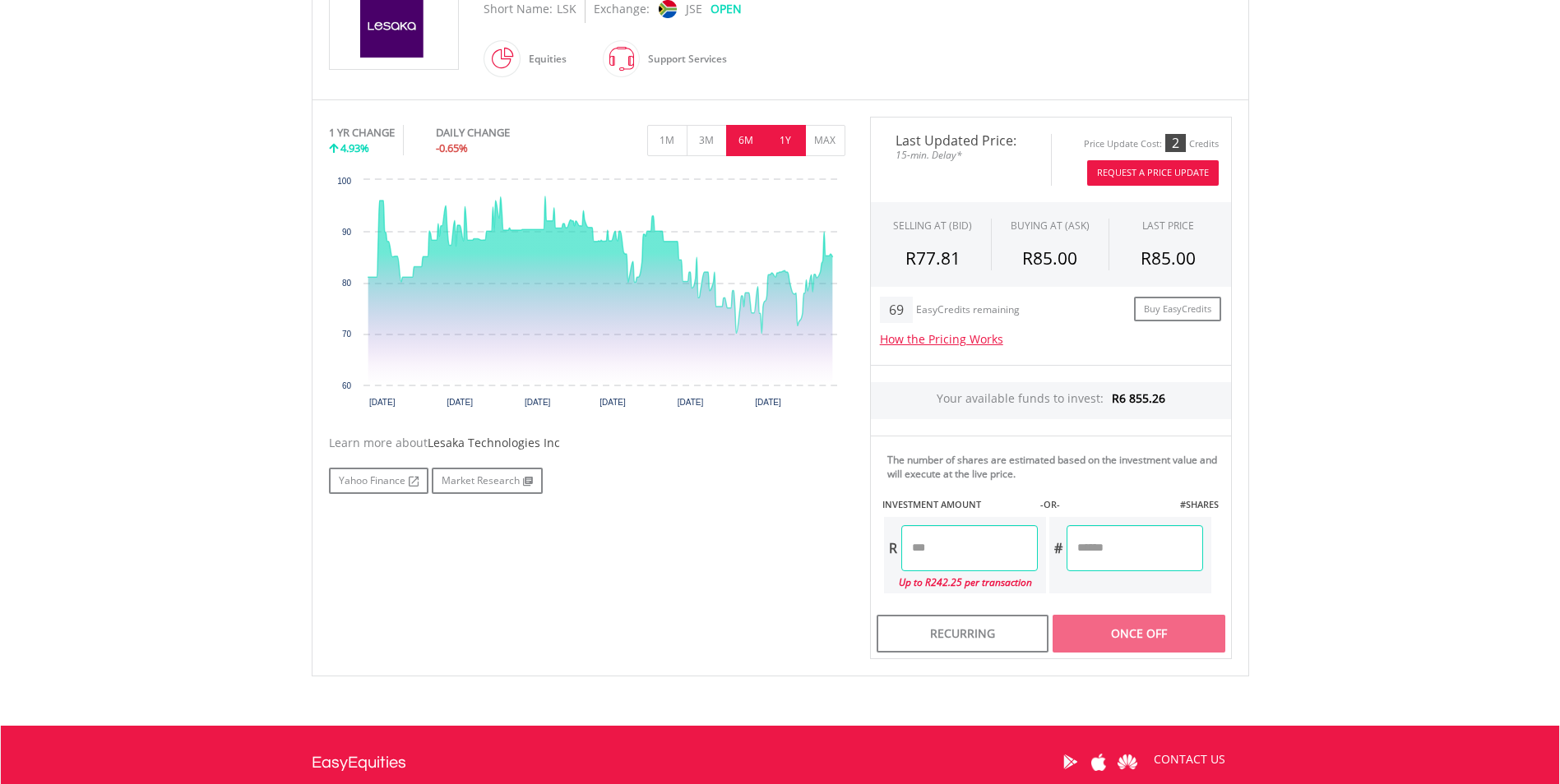
click at [743, 140] on button "6M" at bounding box center [746, 140] width 40 height 31
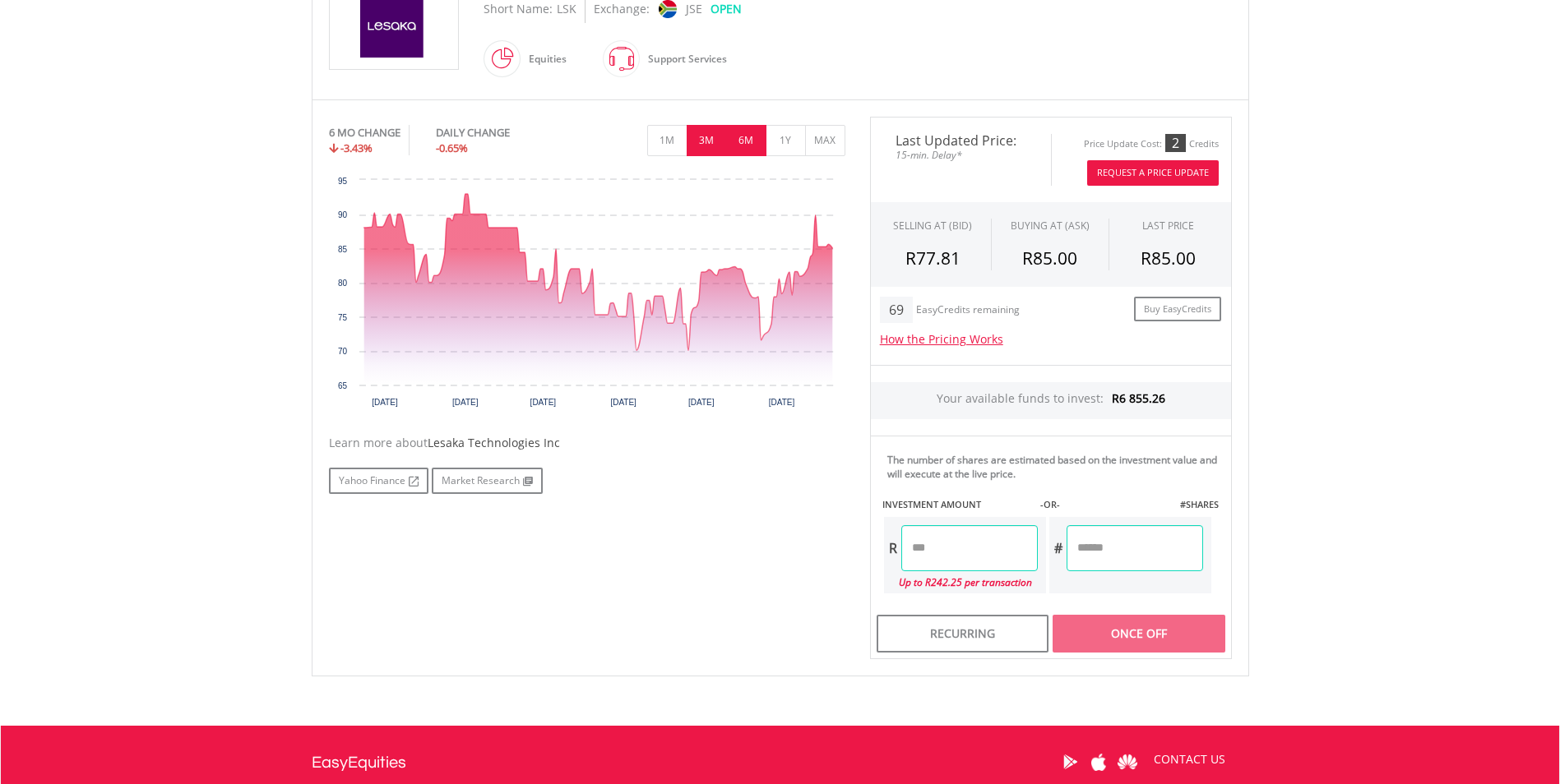
click at [701, 134] on button "3M" at bounding box center [707, 140] width 40 height 31
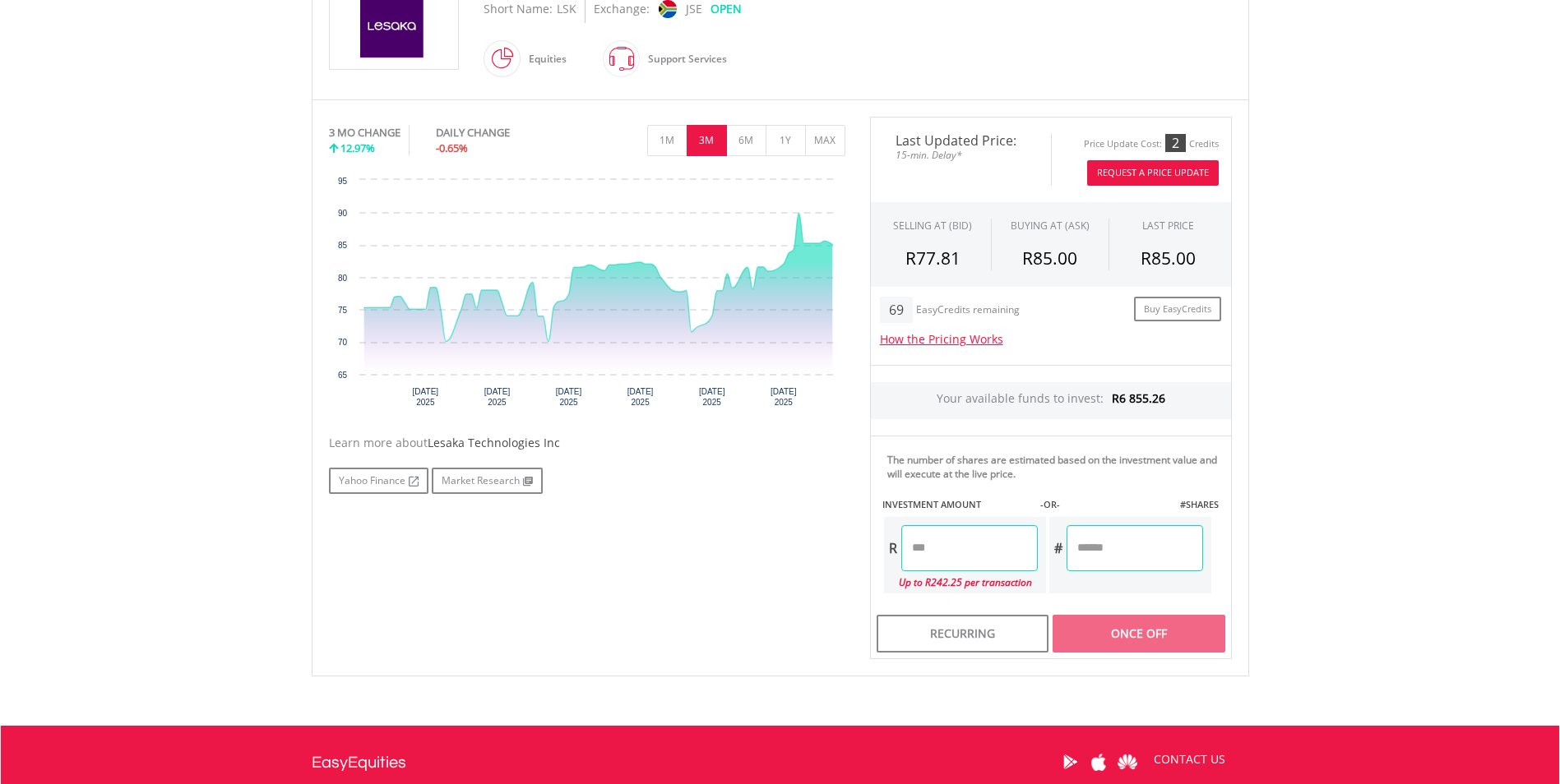
click at [687, 135] on button "3M" at bounding box center [707, 140] width 40 height 31
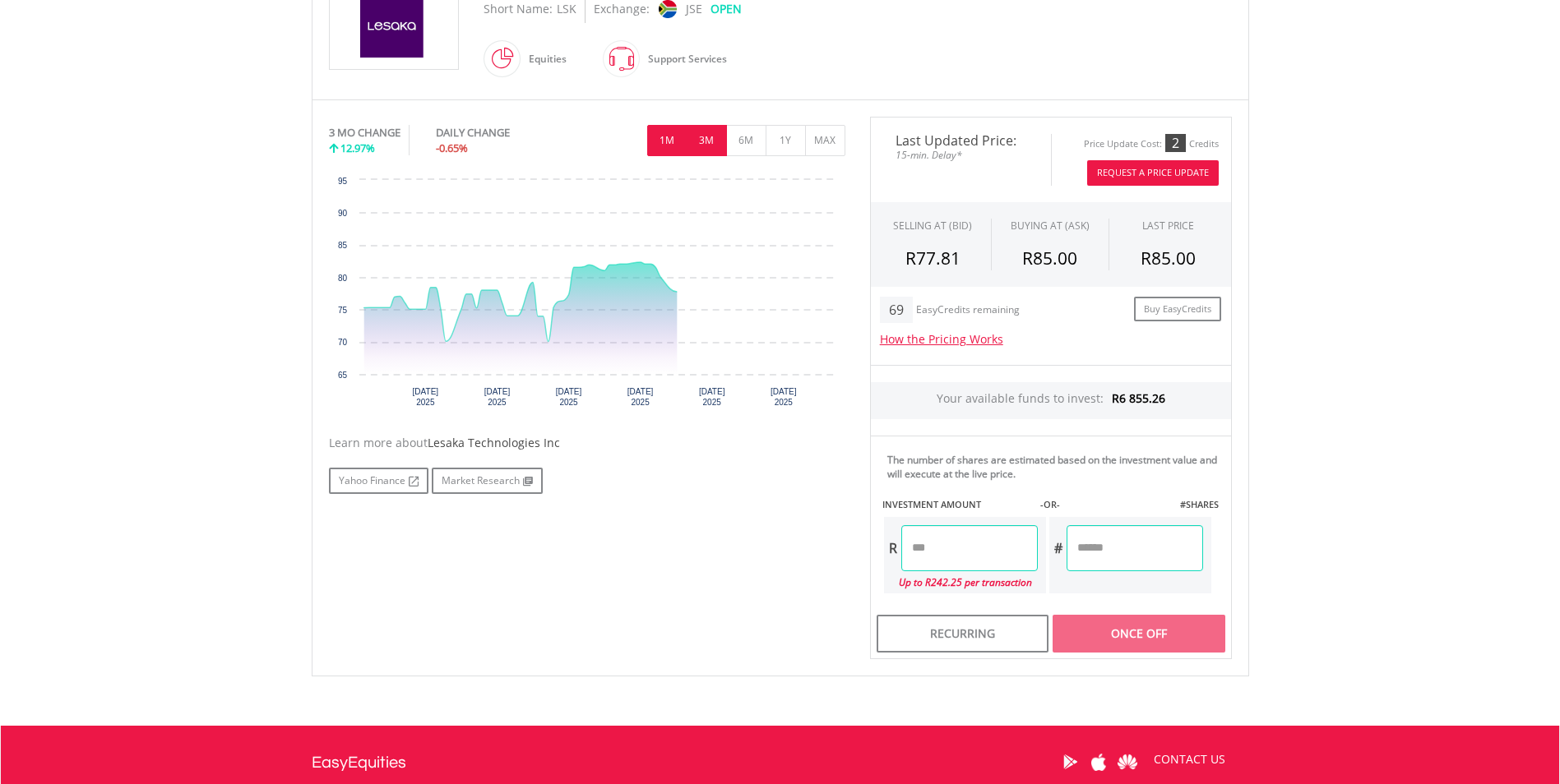
click at [679, 135] on button "1M" at bounding box center [667, 140] width 40 height 31
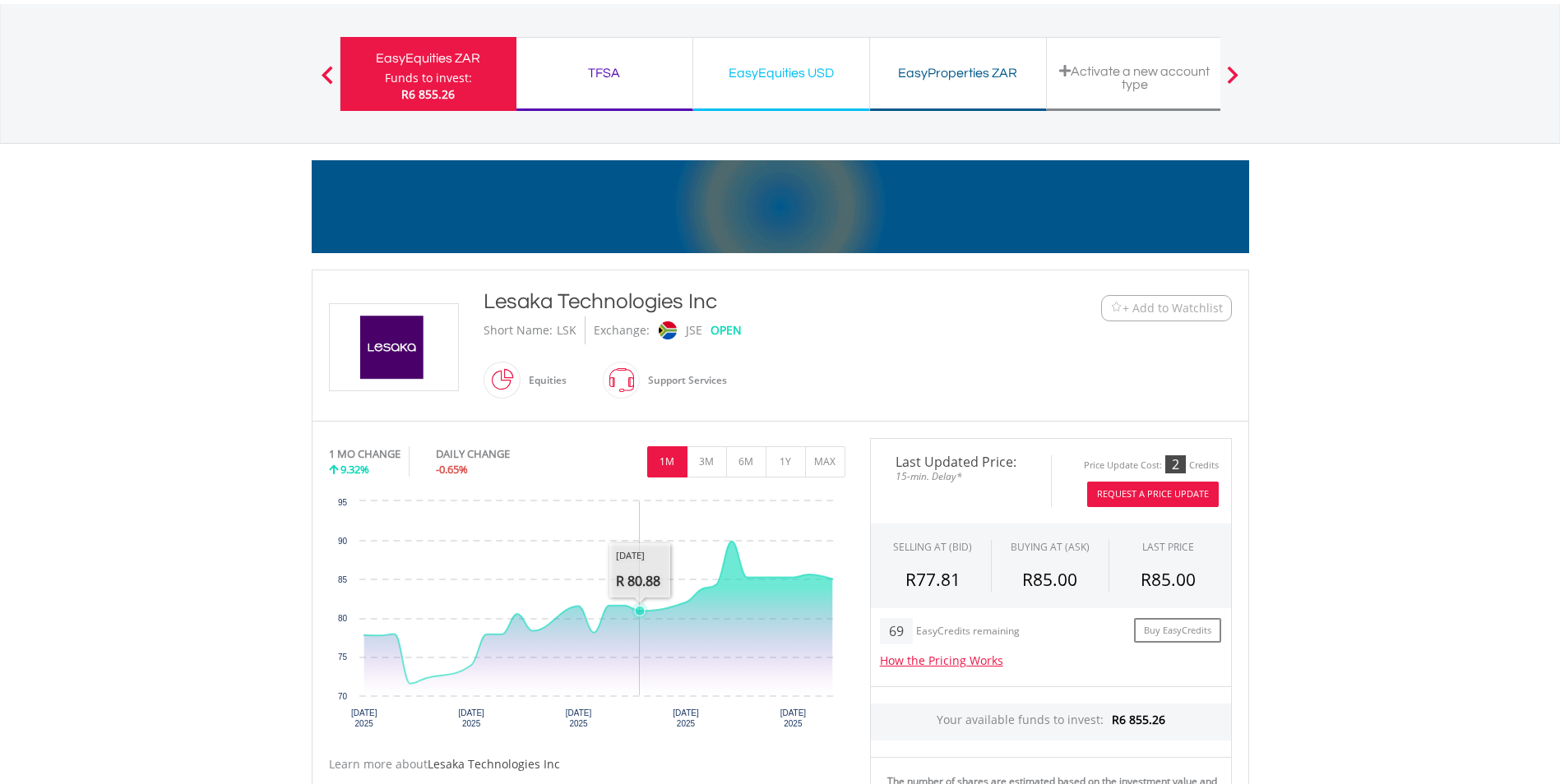
scroll to position [82, 0]
